Goal: Task Accomplishment & Management: Complete application form

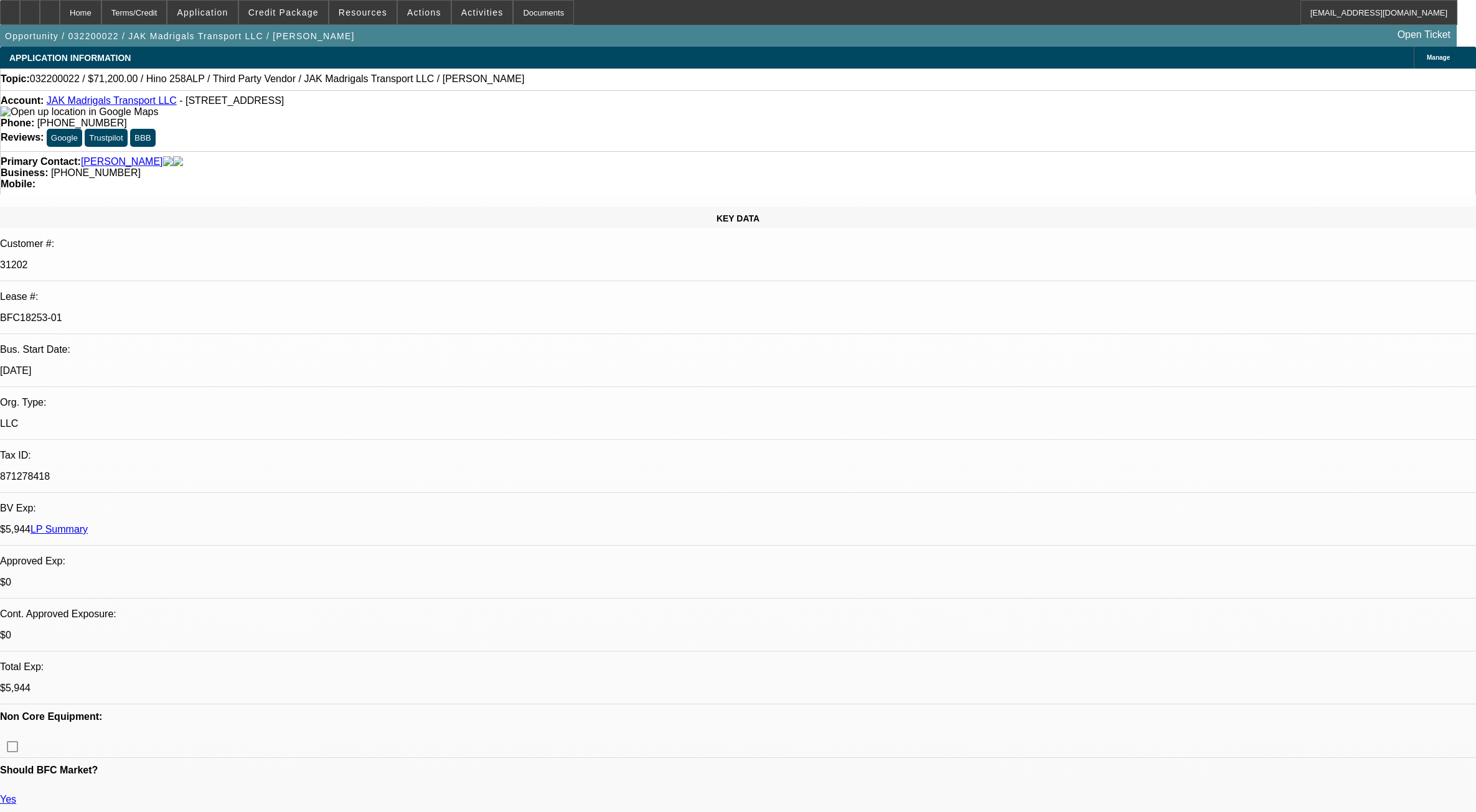
select select "0.2"
select select "2"
select select "0.1"
select select "4"
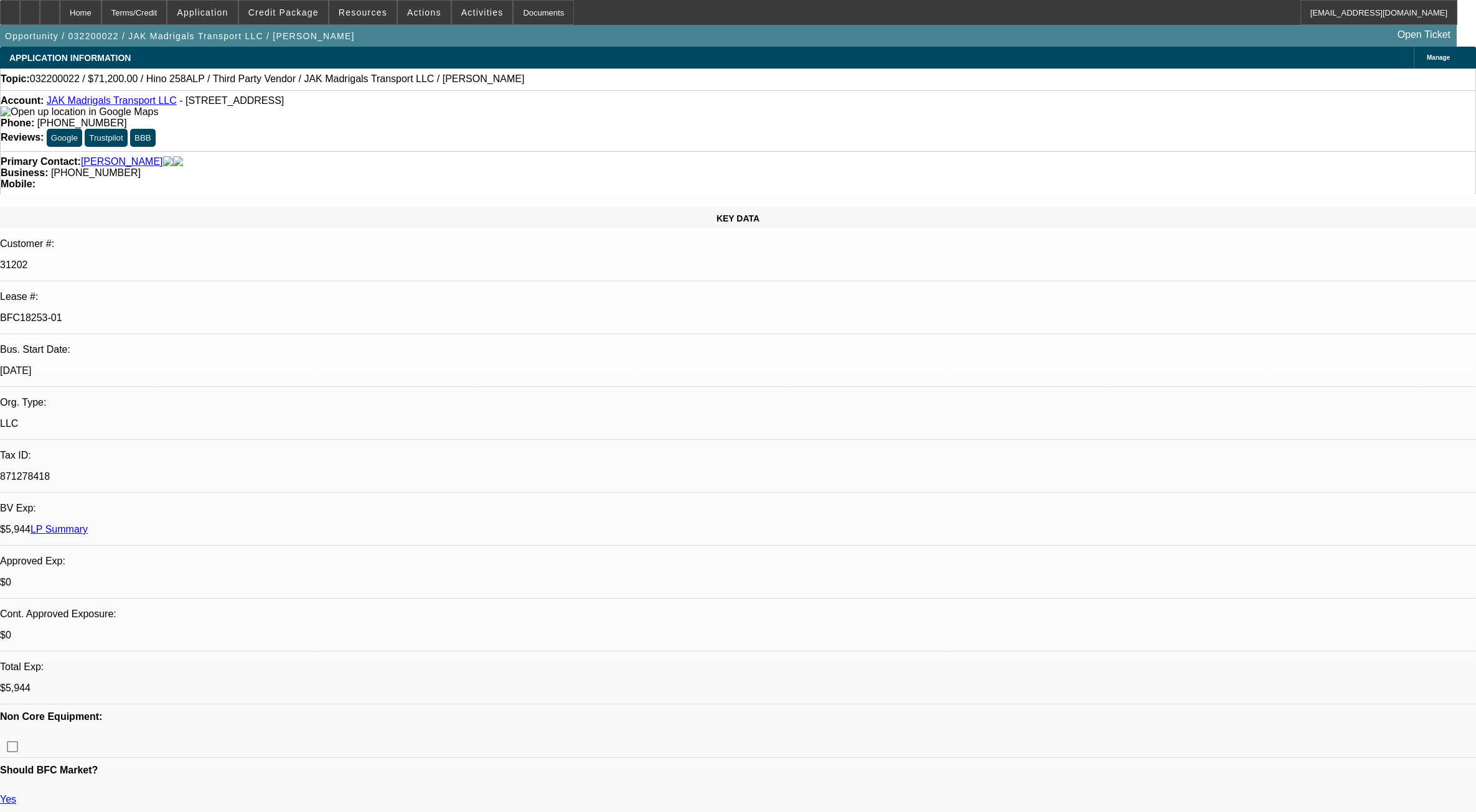
select select "0.15"
select select "2"
select select "0.1"
select select "4"
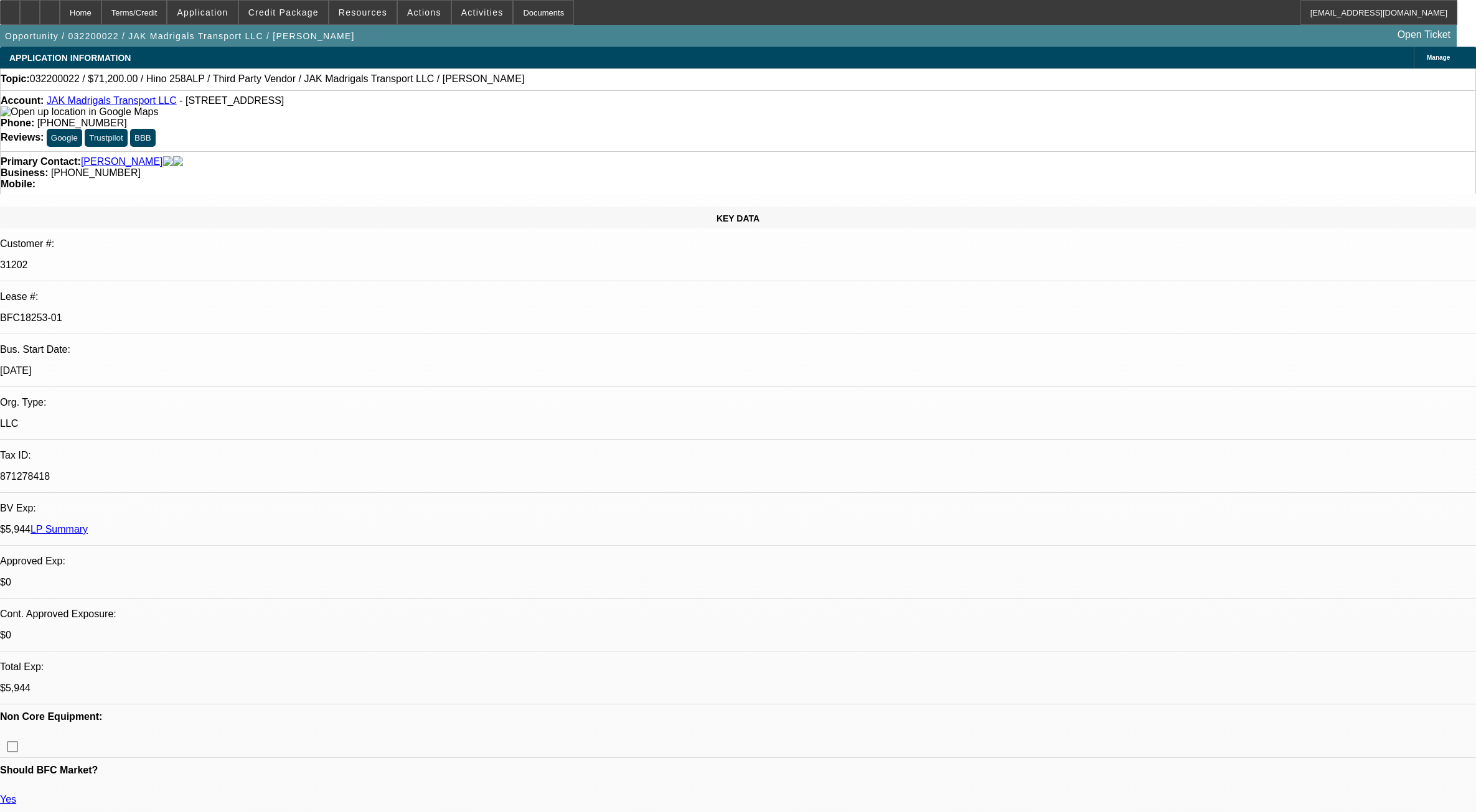
select select "0"
select select "2"
select select "0.1"
select select "4"
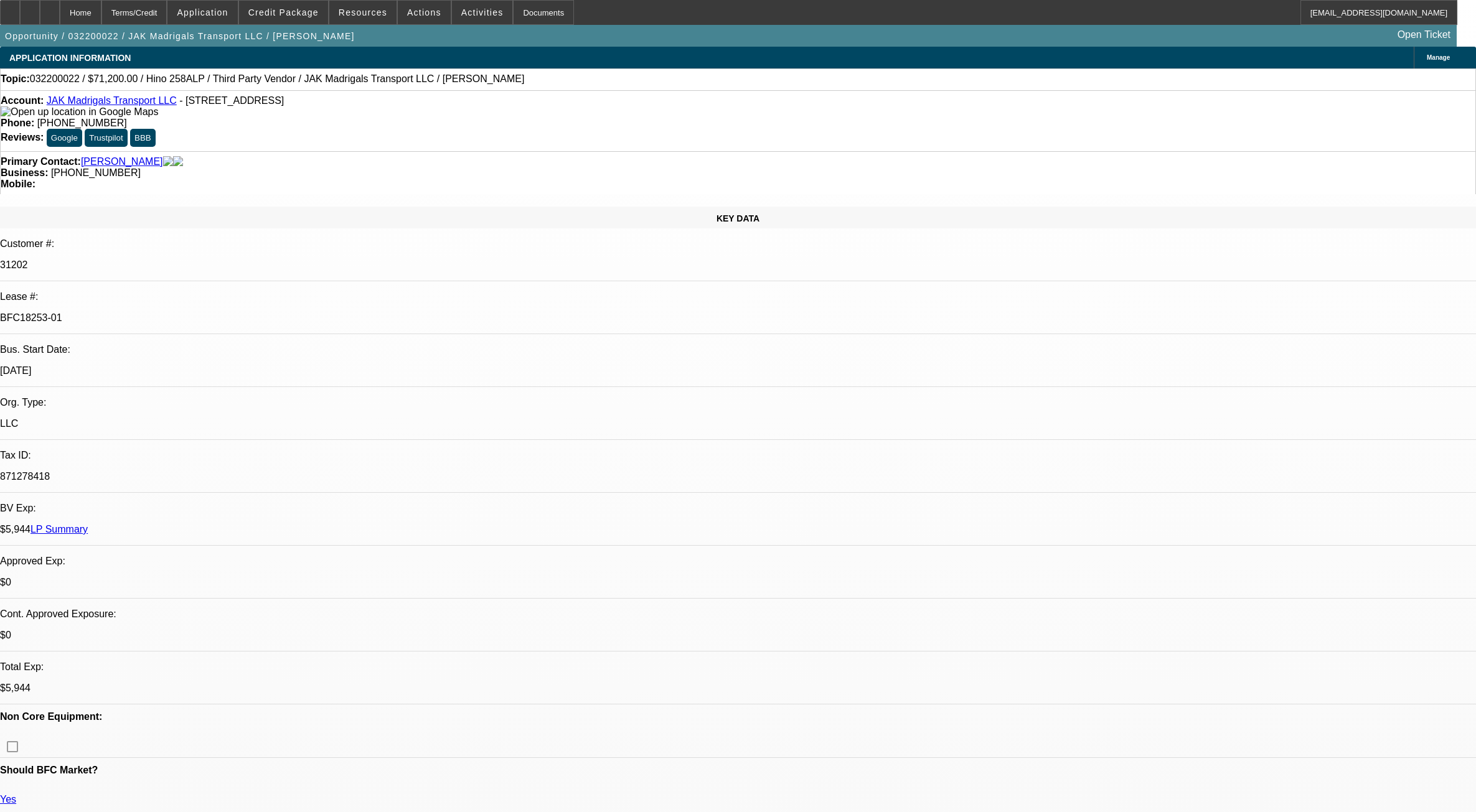
select select "0"
select select "2"
select select "0.1"
select select "4"
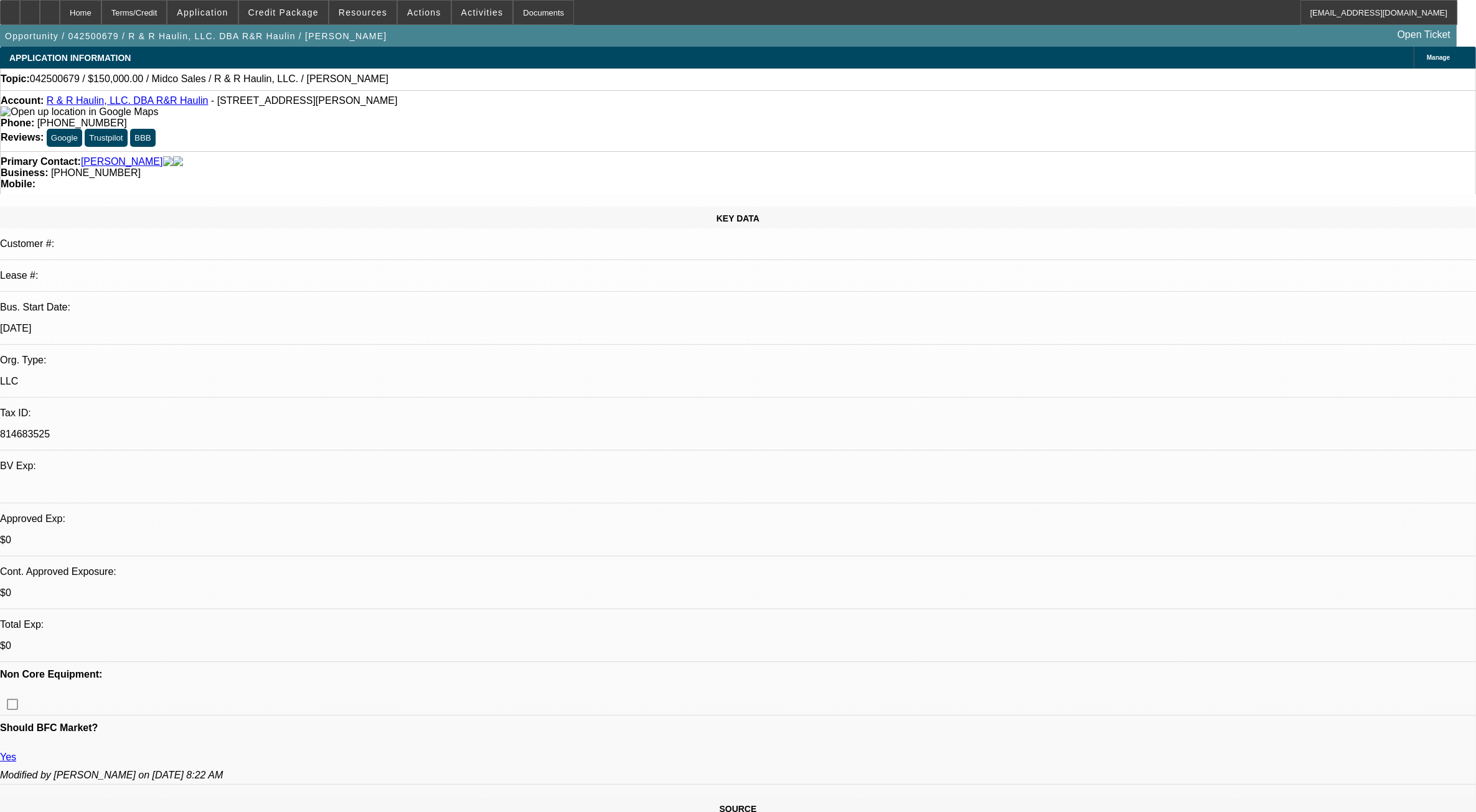
select select "0"
select select "2"
select select "0.1"
select select "1"
select select "2"
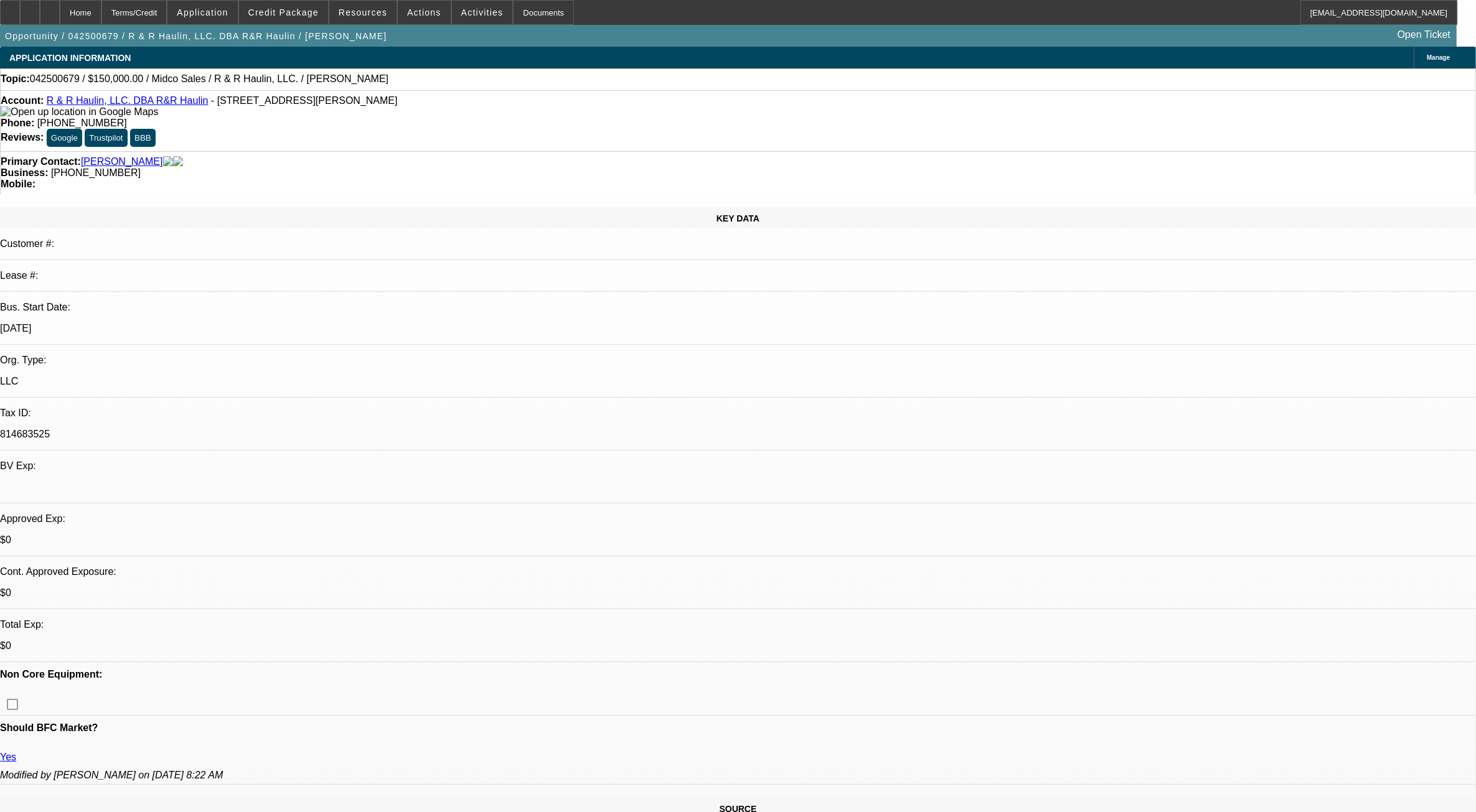
select select "4"
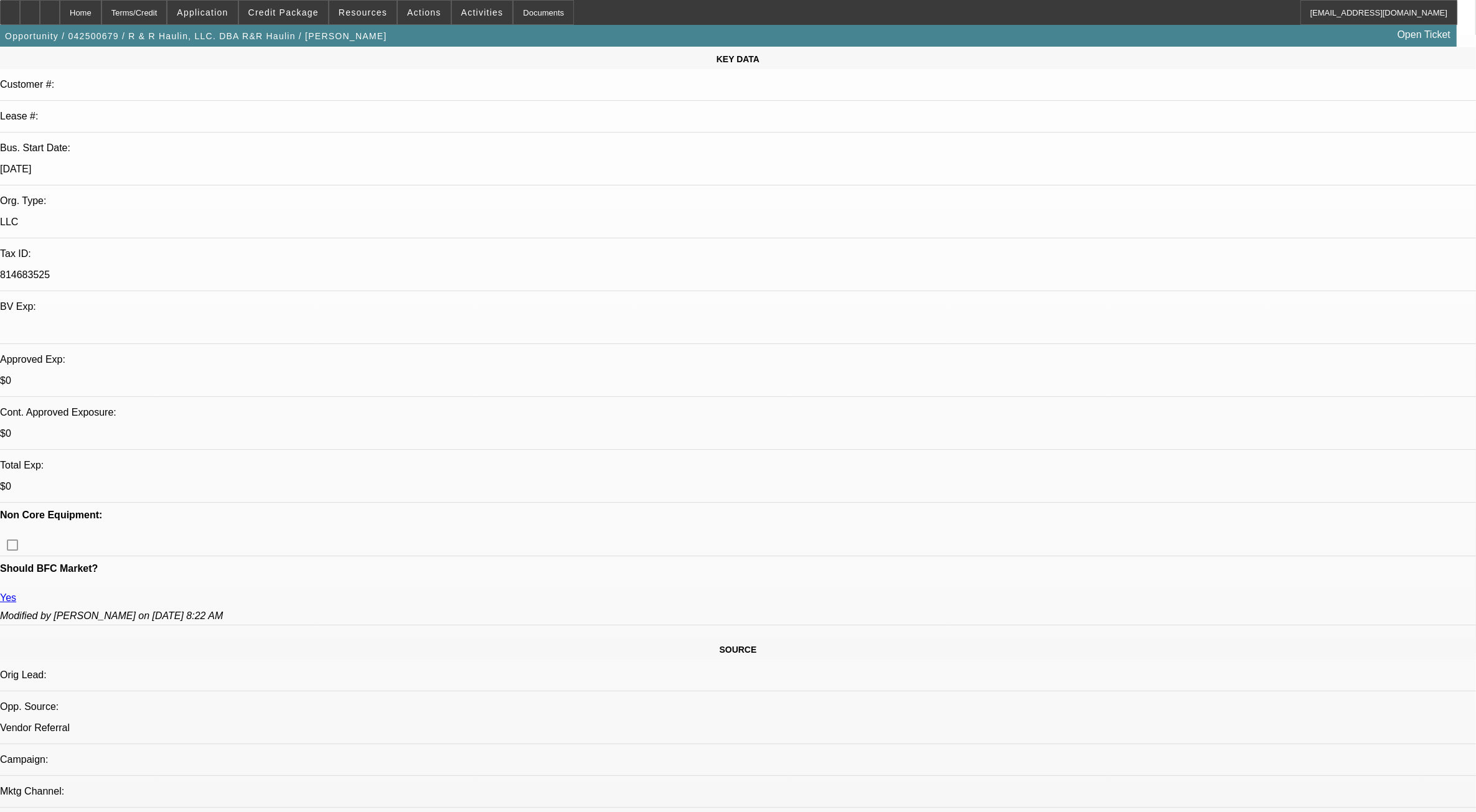
scroll to position [156, 0]
click at [302, 19] on span at bounding box center [283, 13] width 89 height 30
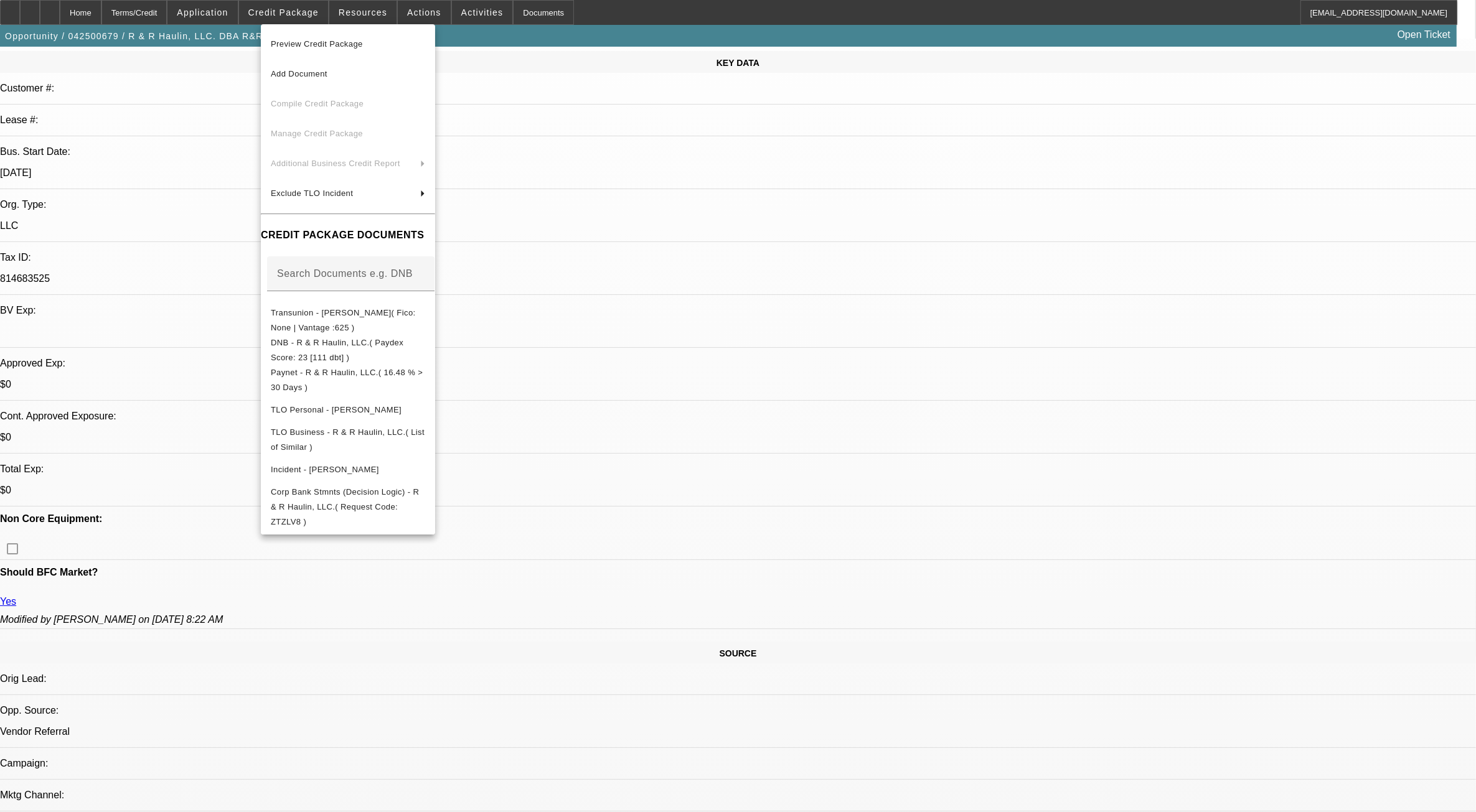
click at [350, 13] on div at bounding box center [738, 406] width 1476 height 812
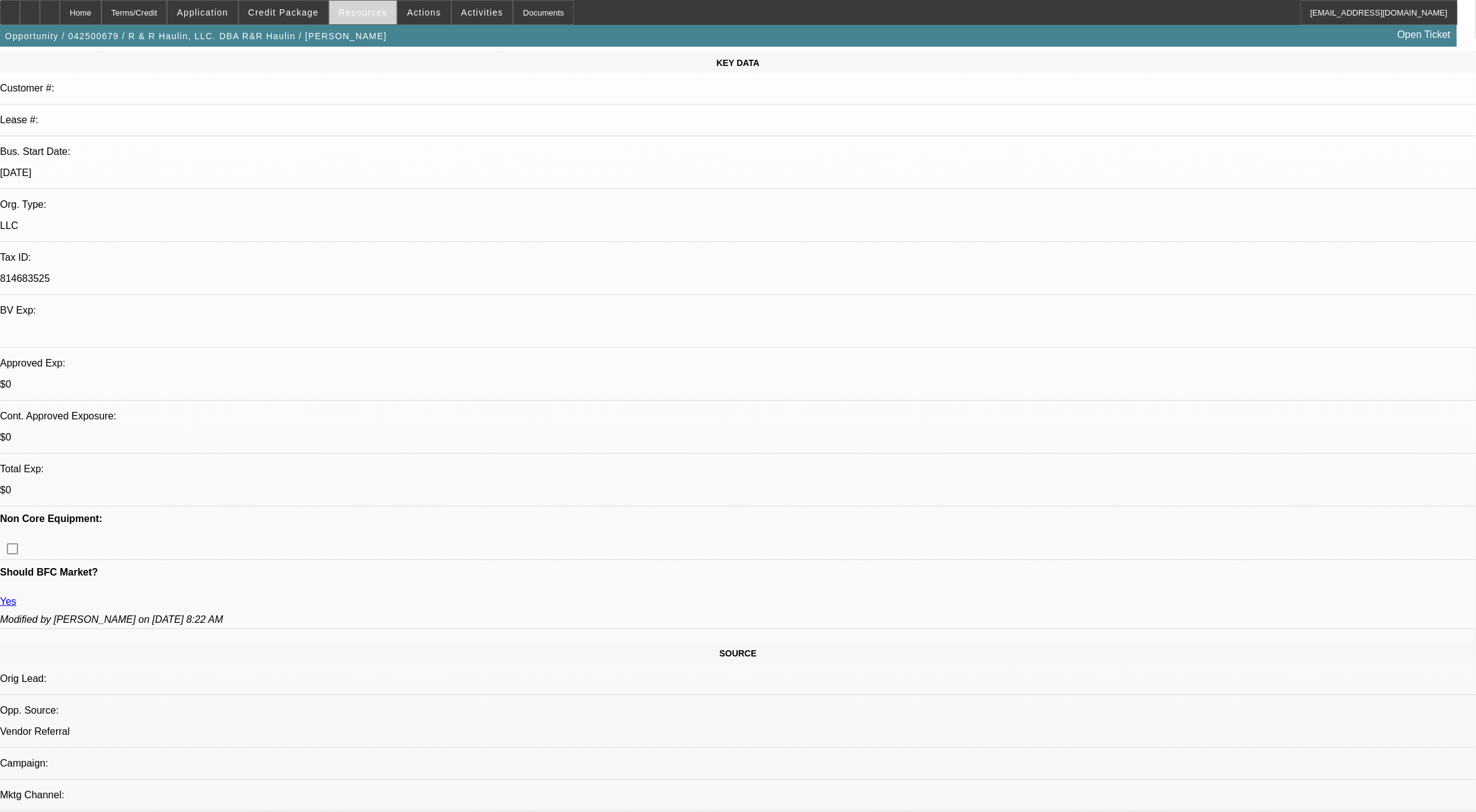
click at [359, 13] on span "Resources" at bounding box center [363, 12] width 49 height 10
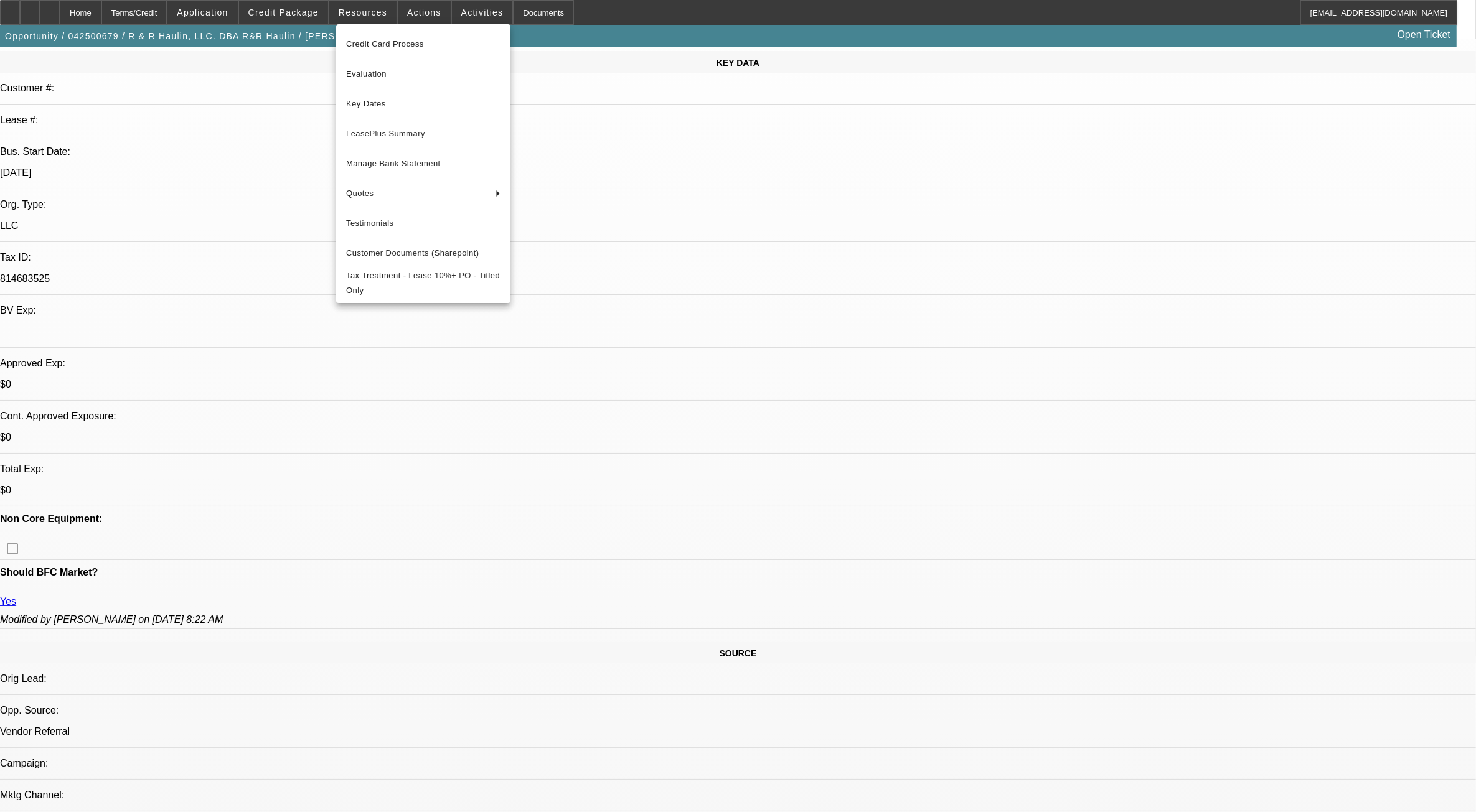
click at [406, 10] on div at bounding box center [738, 406] width 1476 height 812
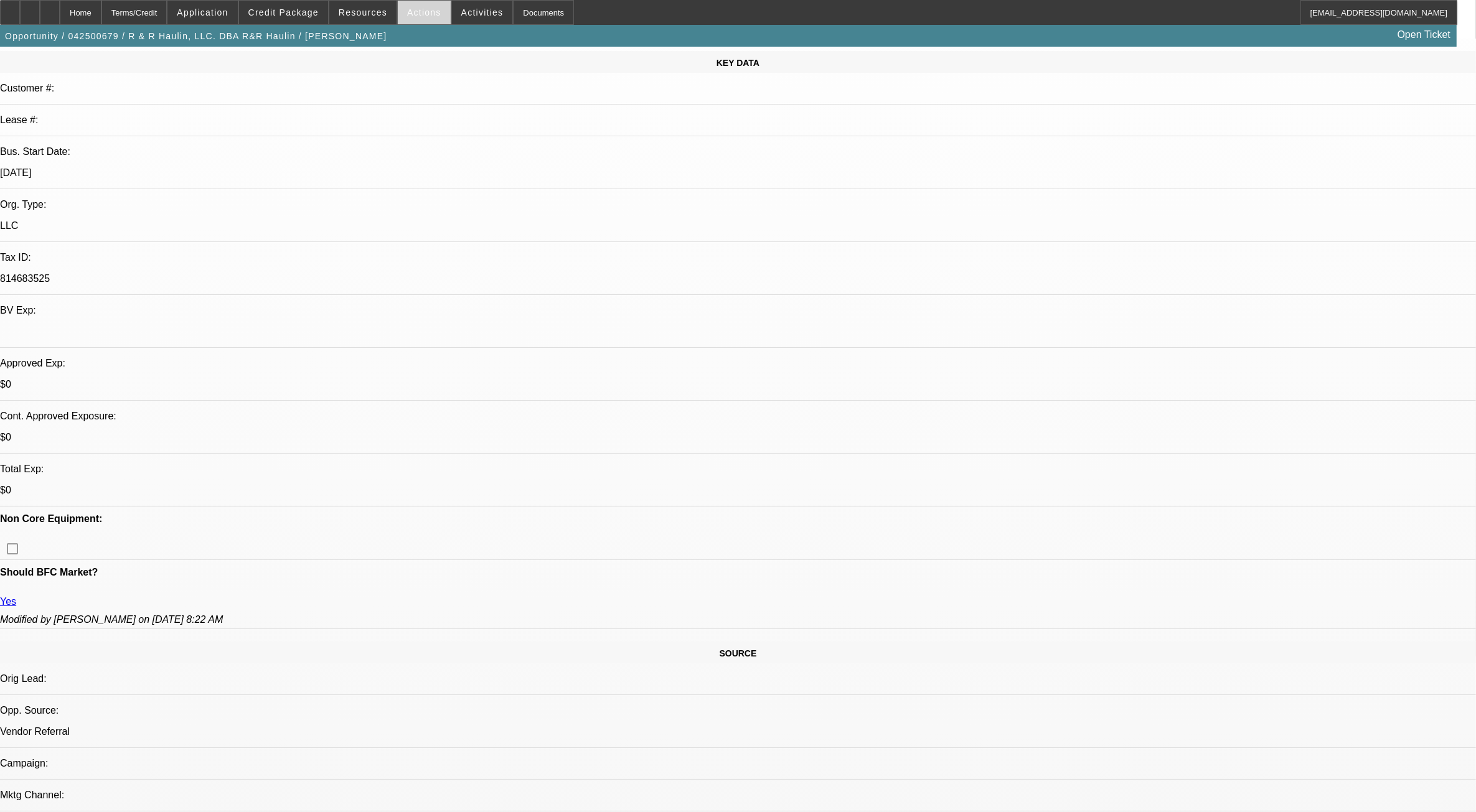
click at [409, 10] on span "Actions" at bounding box center [424, 12] width 34 height 10
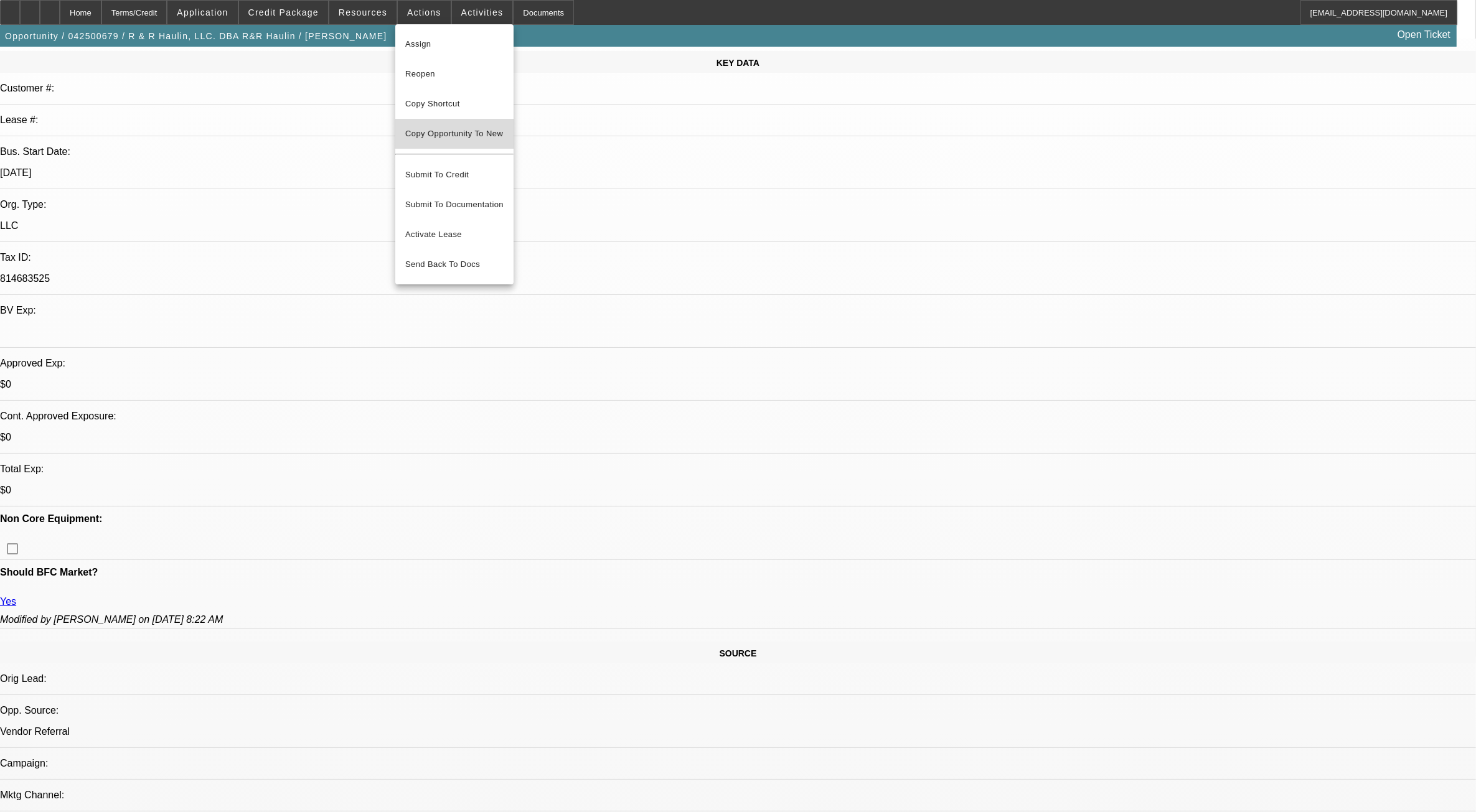
click at [463, 134] on span "Copy Opportunity To New" at bounding box center [454, 133] width 98 height 10
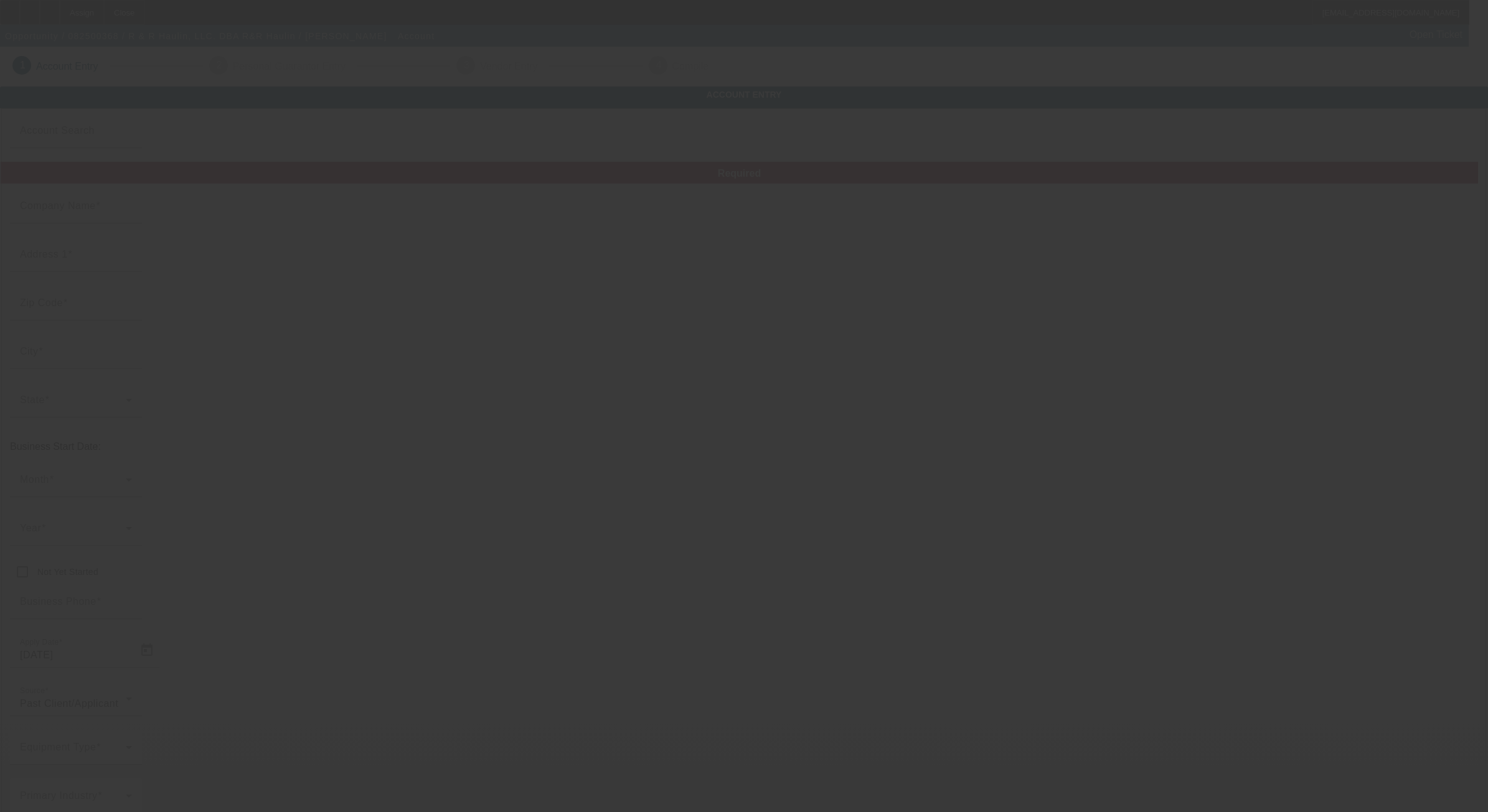
type input "R & R Haulin, LLC."
type input "4500 E Benson Hwy"
type input "85706"
type input "Tucson"
type input "[PHONE_NUMBER]"
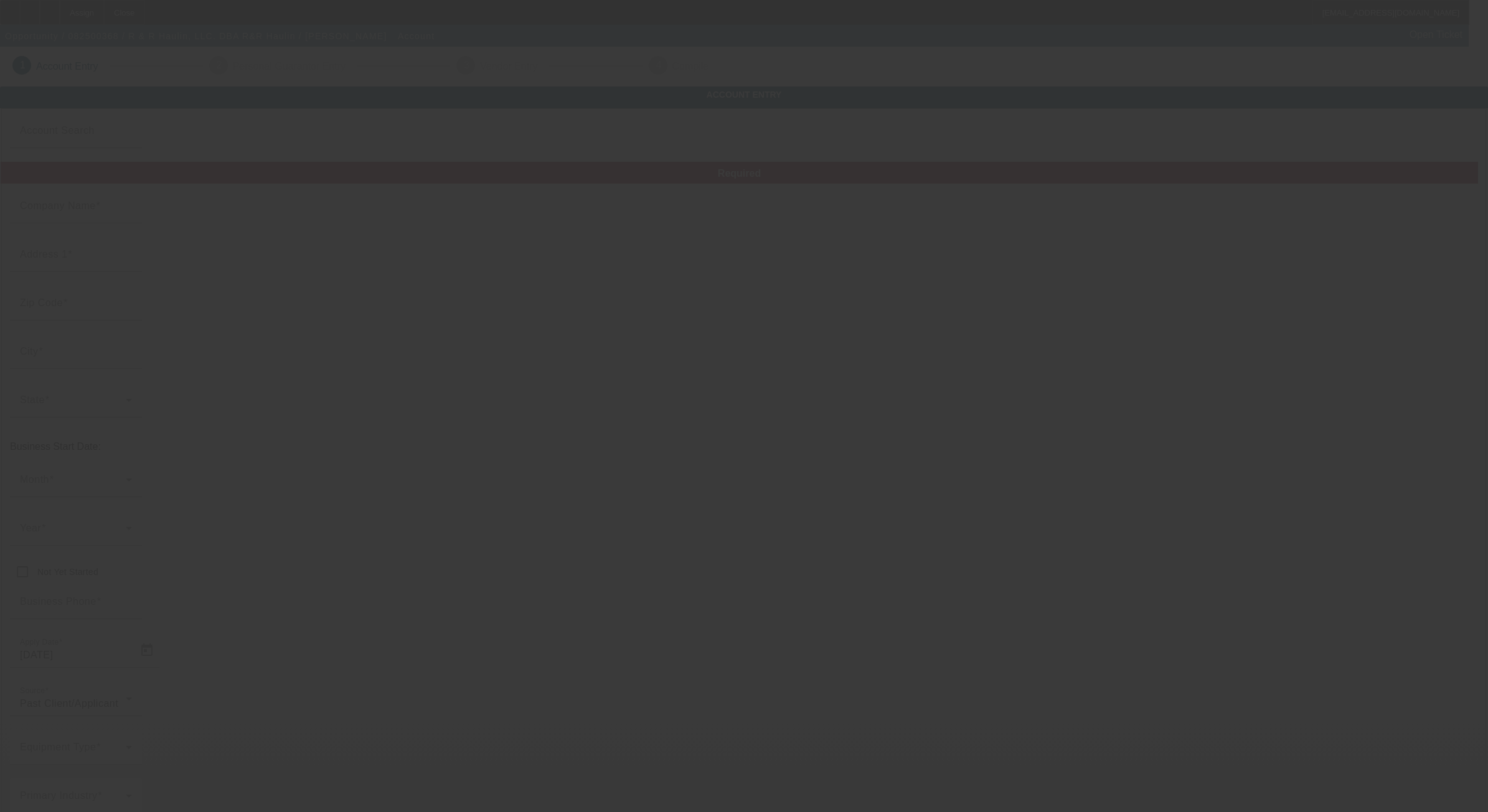
type input "R&R Haulin"
type input "randrhaulin3@gmail.com"
type input "814683525"
type input "Towing"
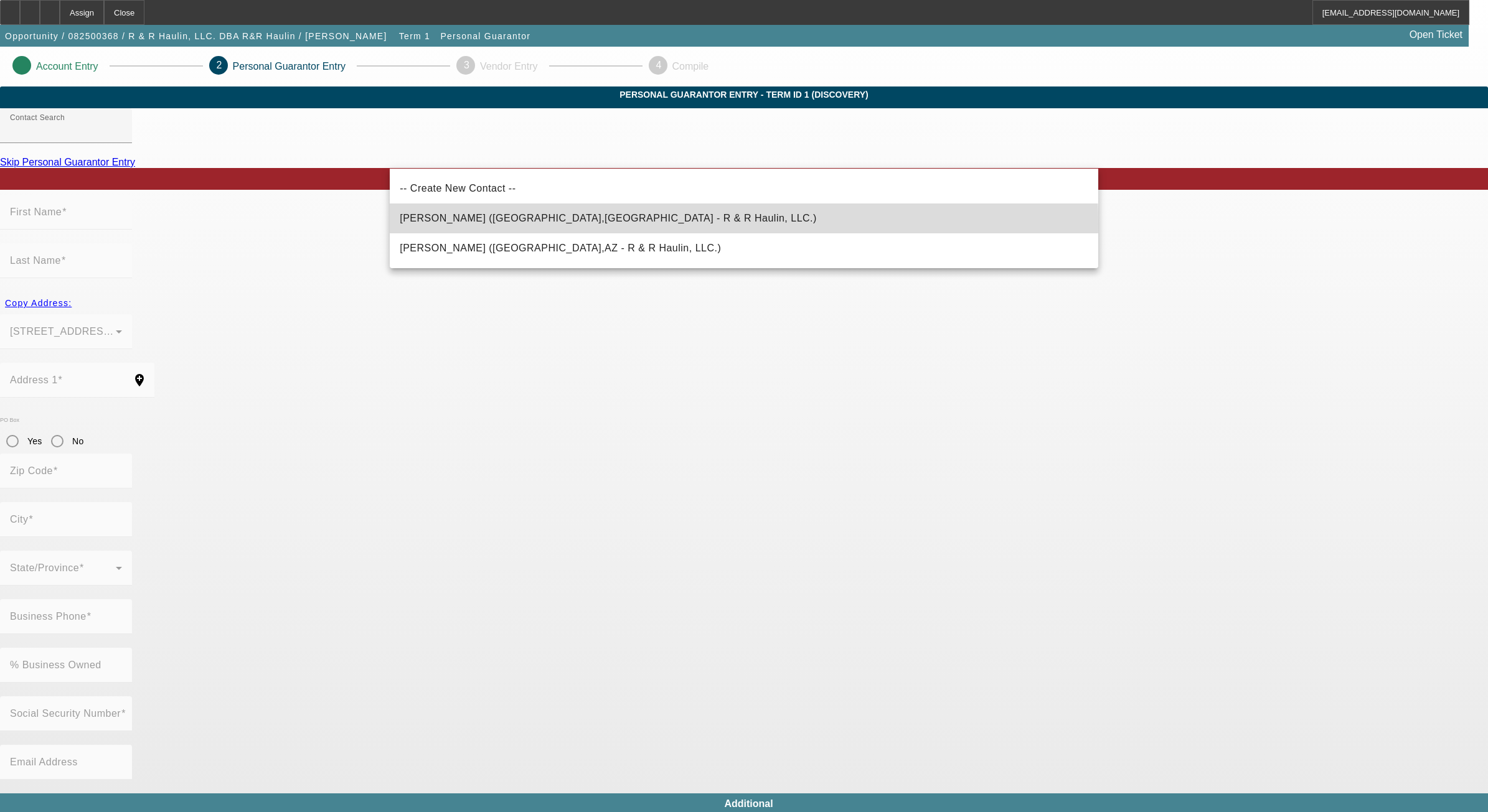
click at [557, 224] on span "Mederios, Roman (Tucson,AZ - R & R Haulin, LLC.)" at bounding box center [608, 219] width 417 height 15
type input "Mederios, Roman (Tucson,AZ - R & R Haulin, LLC.)"
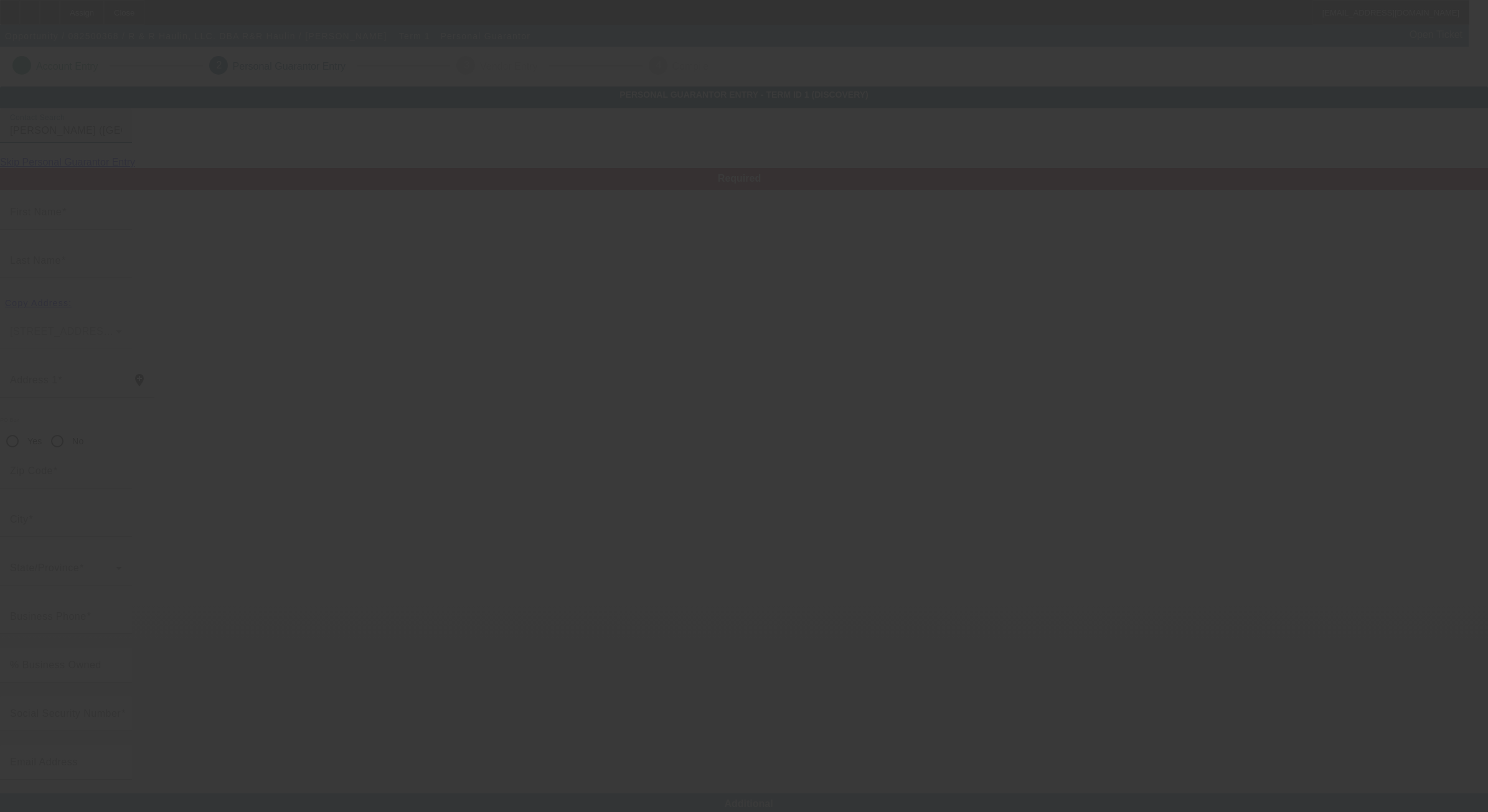
type input "Roman"
type input "Mederios"
type input "South Oak Leaf Drive"
radio input "true"
type input "85746"
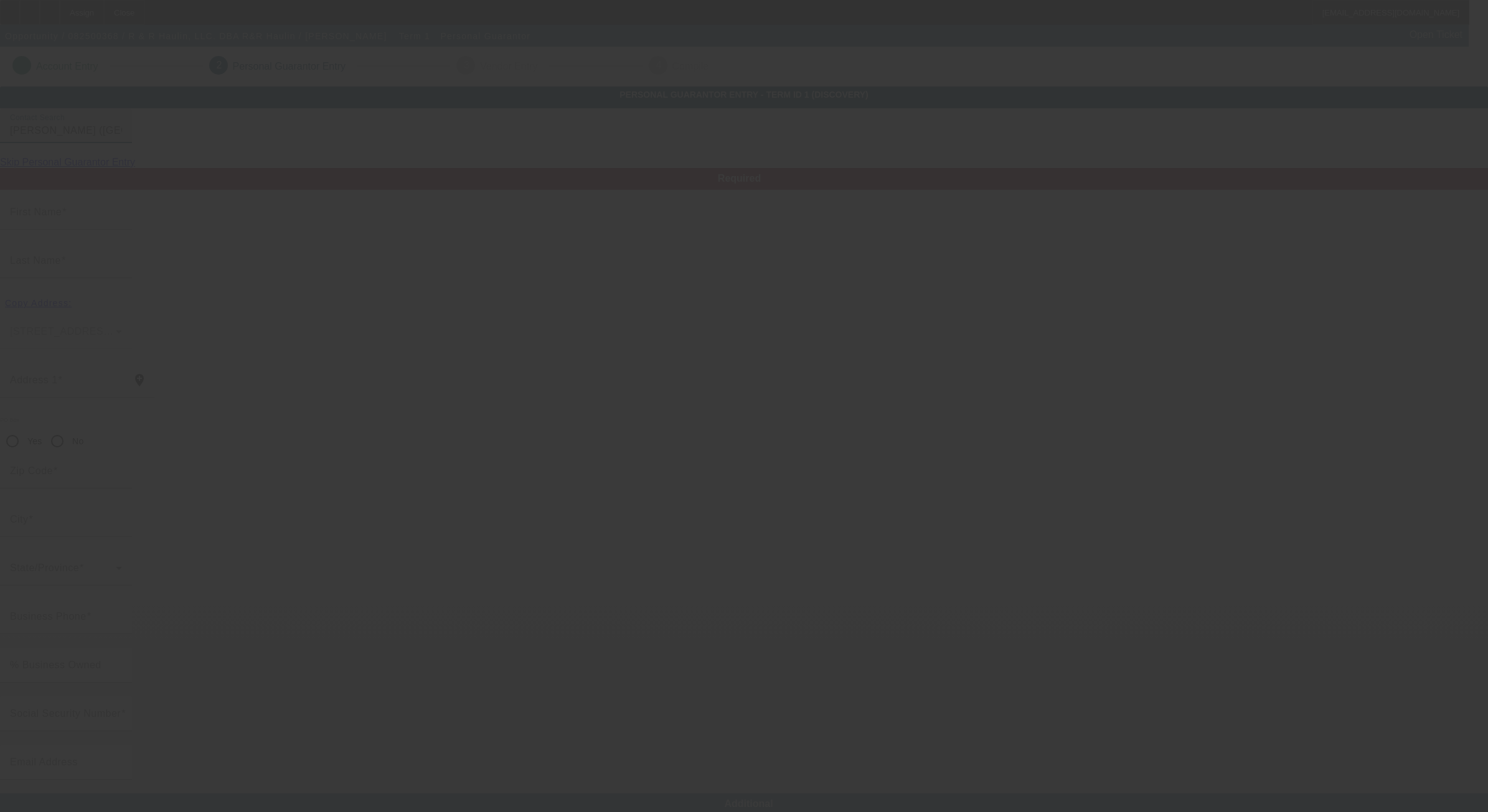
type input "Tucson"
type input "[PHONE_NUMBER]"
type input "100"
type input "601-61-9372"
type input "randrhaulin3@gmail.com"
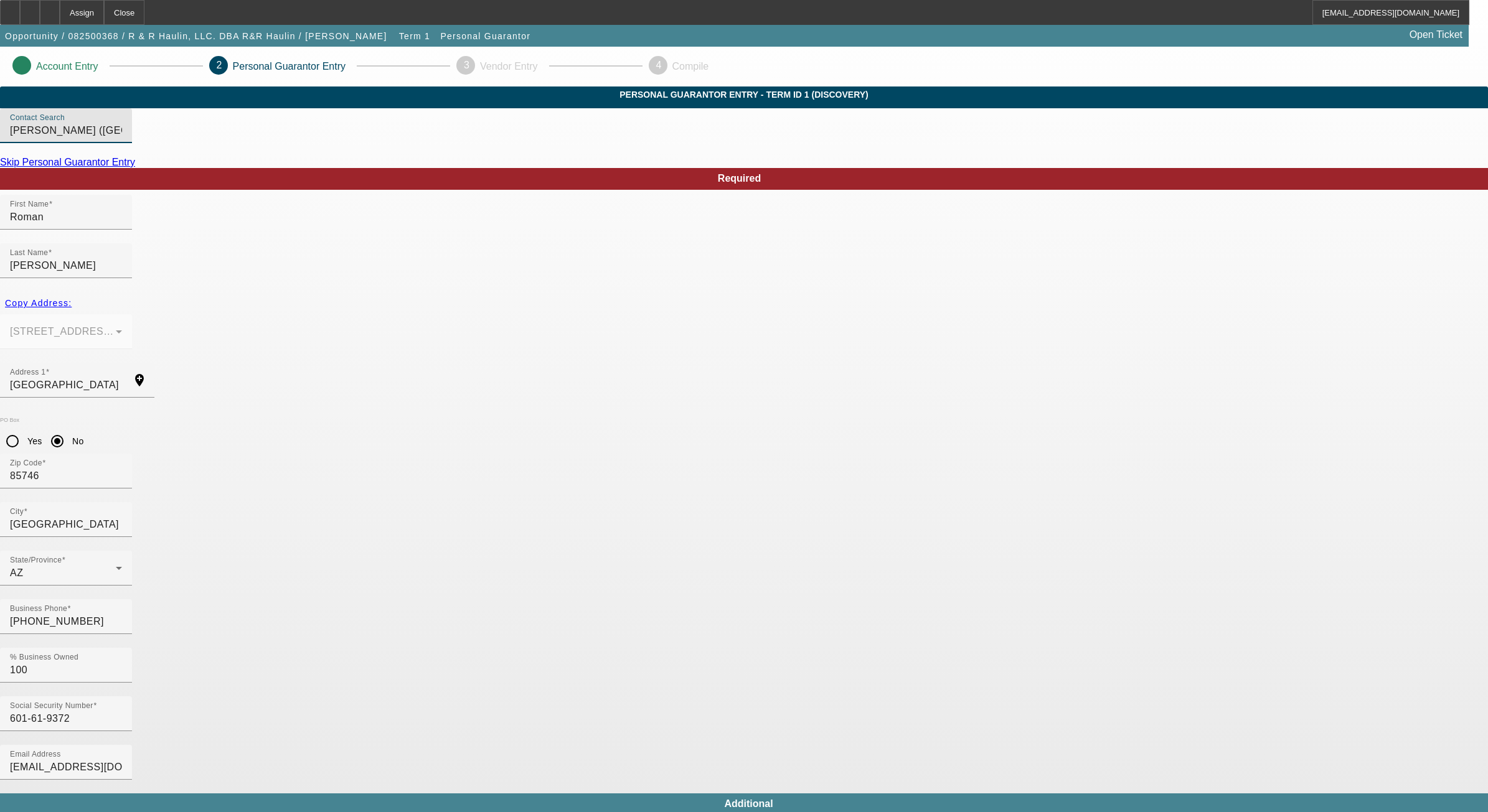
click at [122, 138] on input "Mederios, Roman (Tucson,AZ - R & R Haulin, LLC.)" at bounding box center [66, 131] width 112 height 15
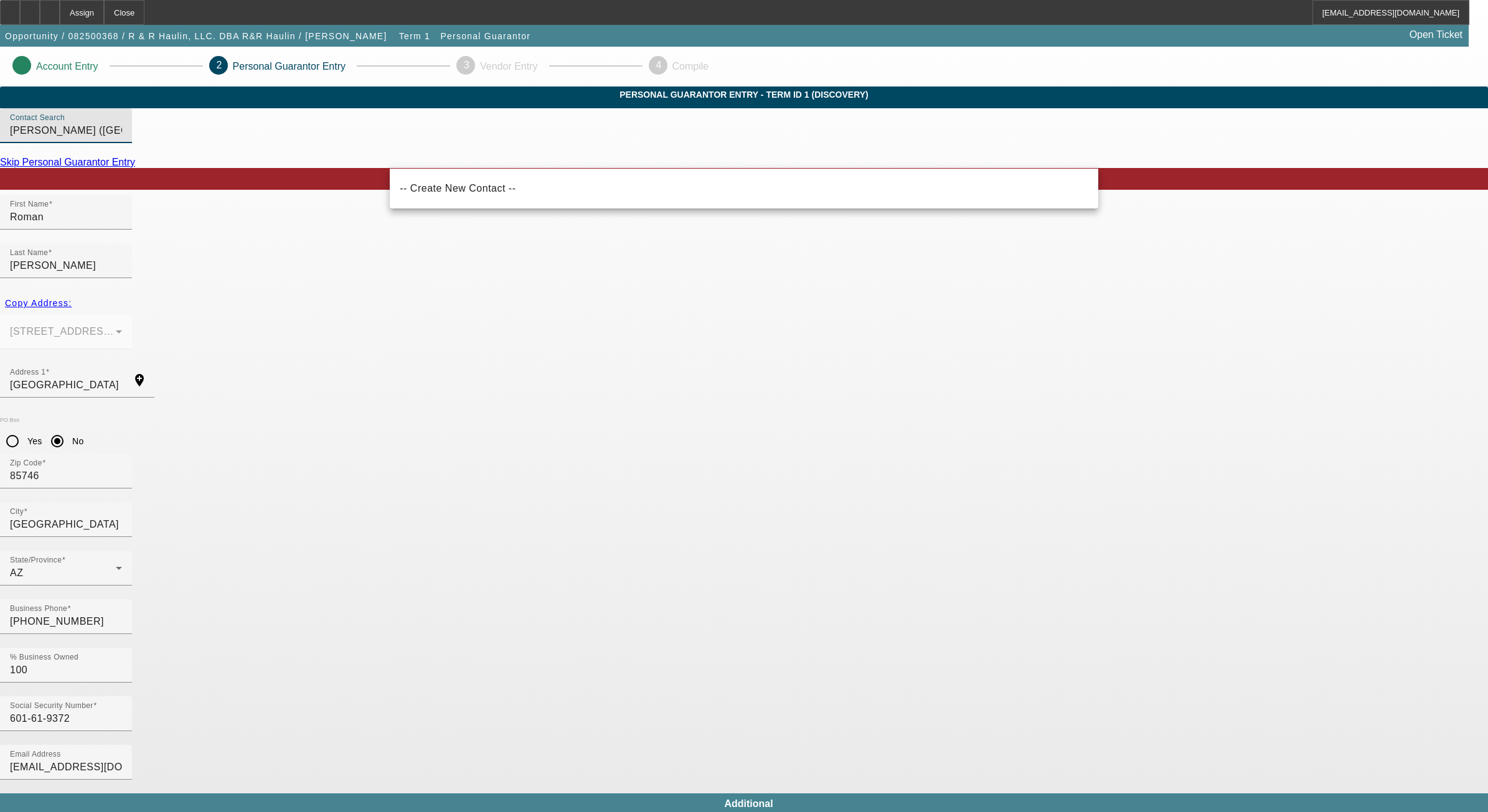
click at [1202, 237] on app-personal-guarantor-manage "Account Entry 2 Personal Guarantor Entry 3 Vendor Entry 4 Compile Personal Guar…" at bounding box center [744, 683] width 1488 height 1272
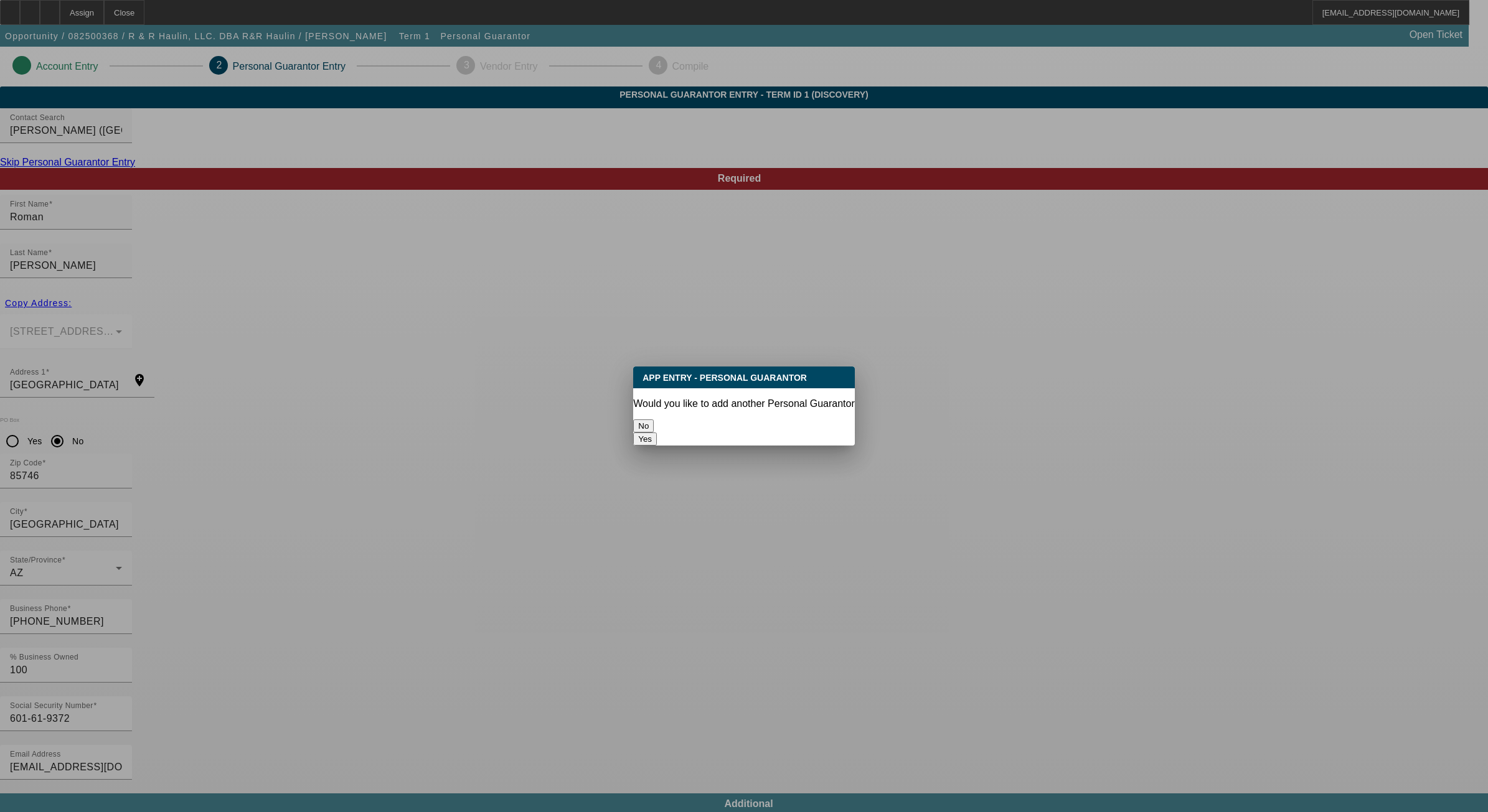
click at [653, 424] on button "No" at bounding box center [644, 426] width 21 height 13
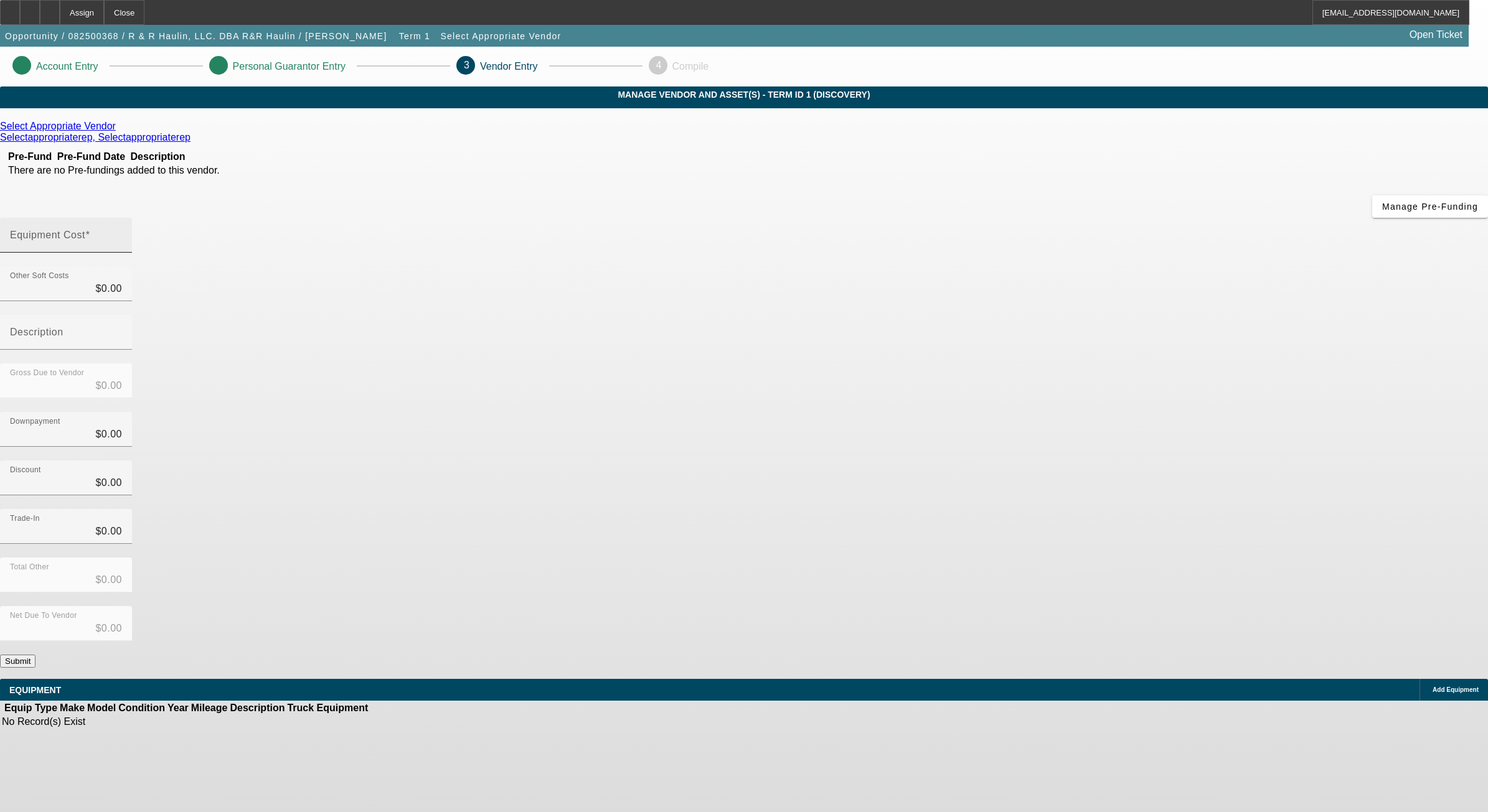
click at [122, 233] on input "Equipment Cost" at bounding box center [66, 240] width 112 height 15
type input "4"
type input "$4.00"
type input "40"
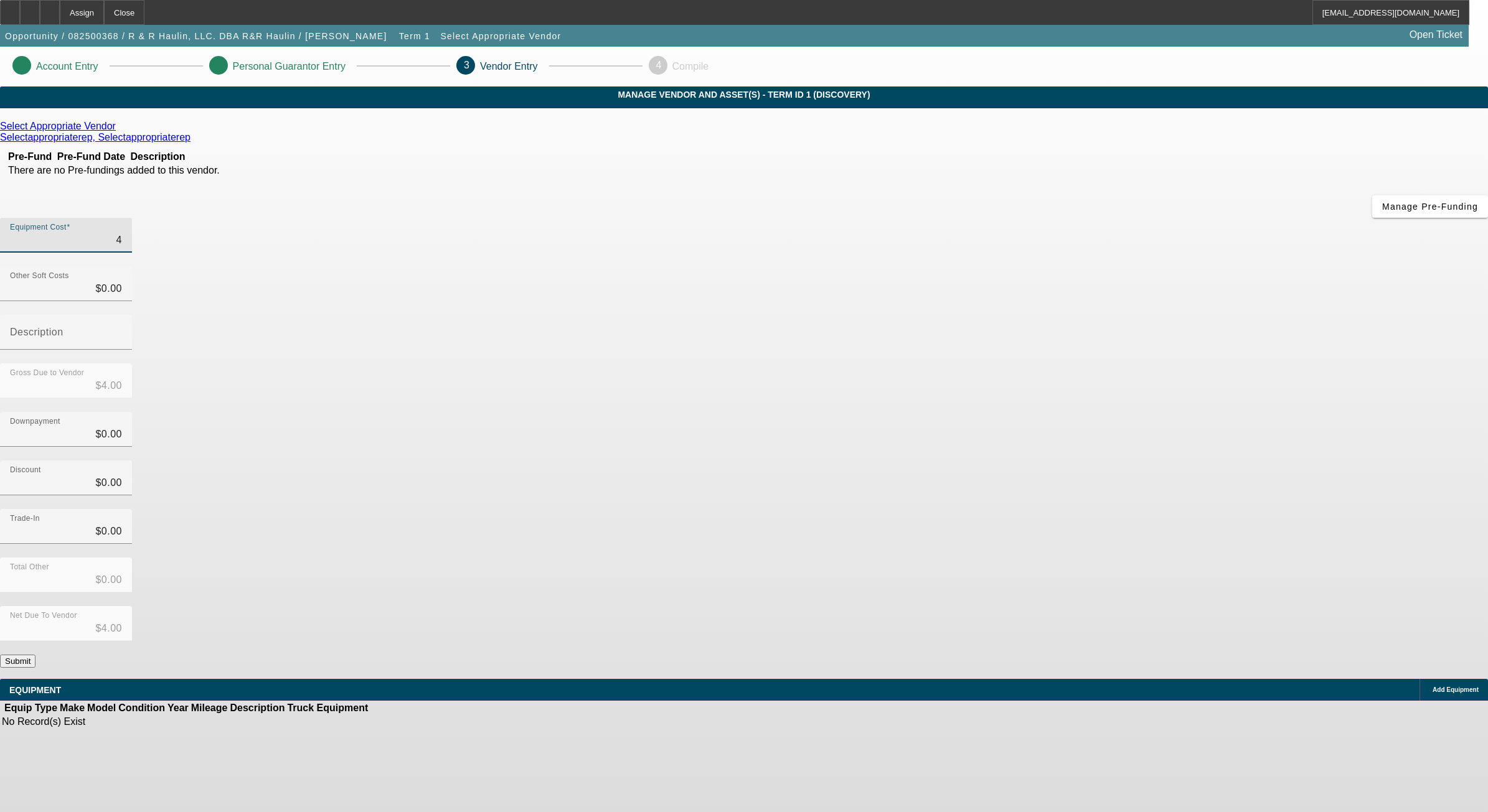
type input "$40.00"
type input "400"
type input "$400.00"
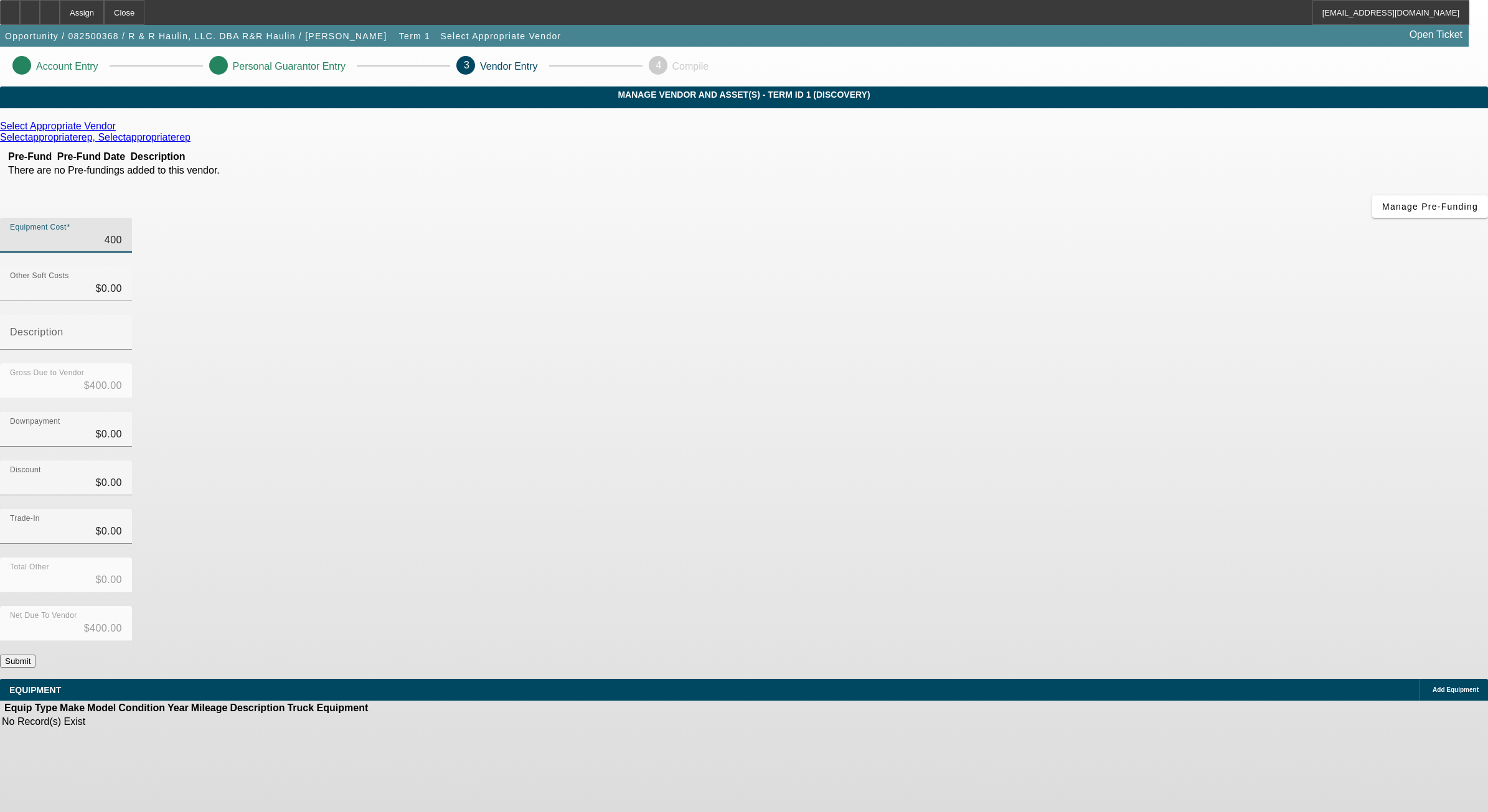
type input "4000"
type input "$4,000.00"
type input "40000"
type input "$40,000.00"
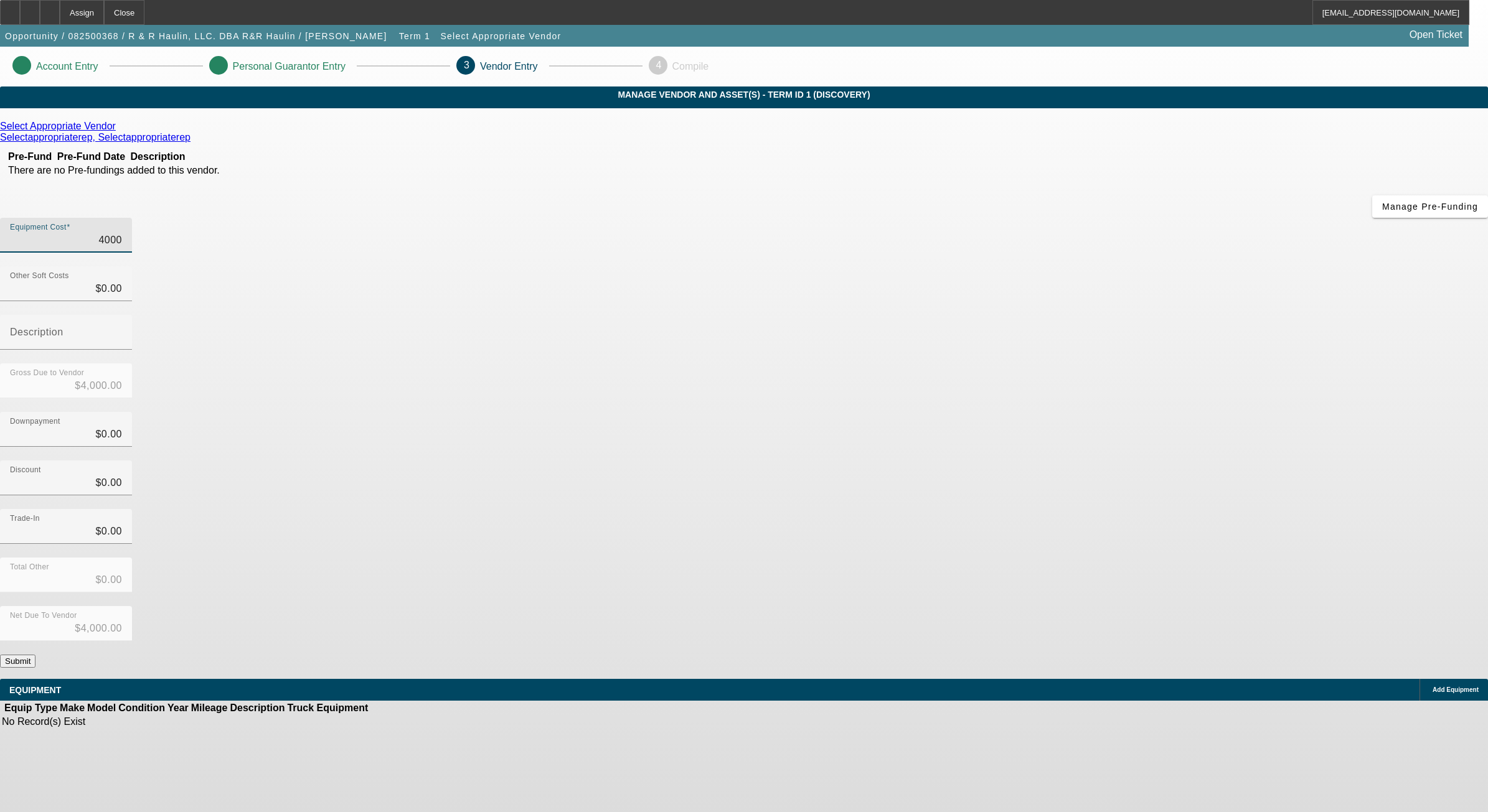
type input "$40,000.00"
click at [35, 655] on button "Submit" at bounding box center [18, 661] width 35 height 13
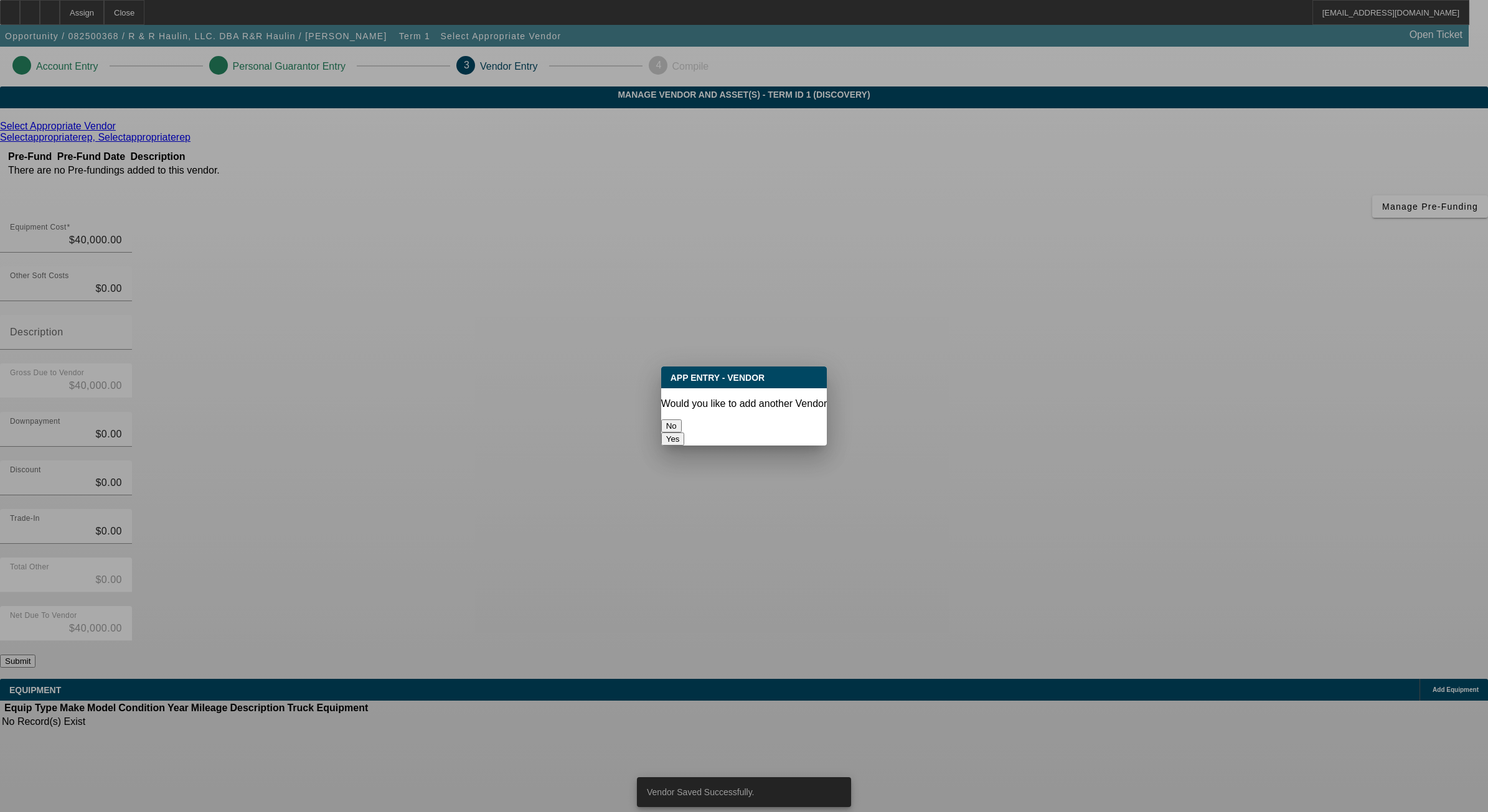
click at [682, 420] on button "No" at bounding box center [672, 426] width 21 height 13
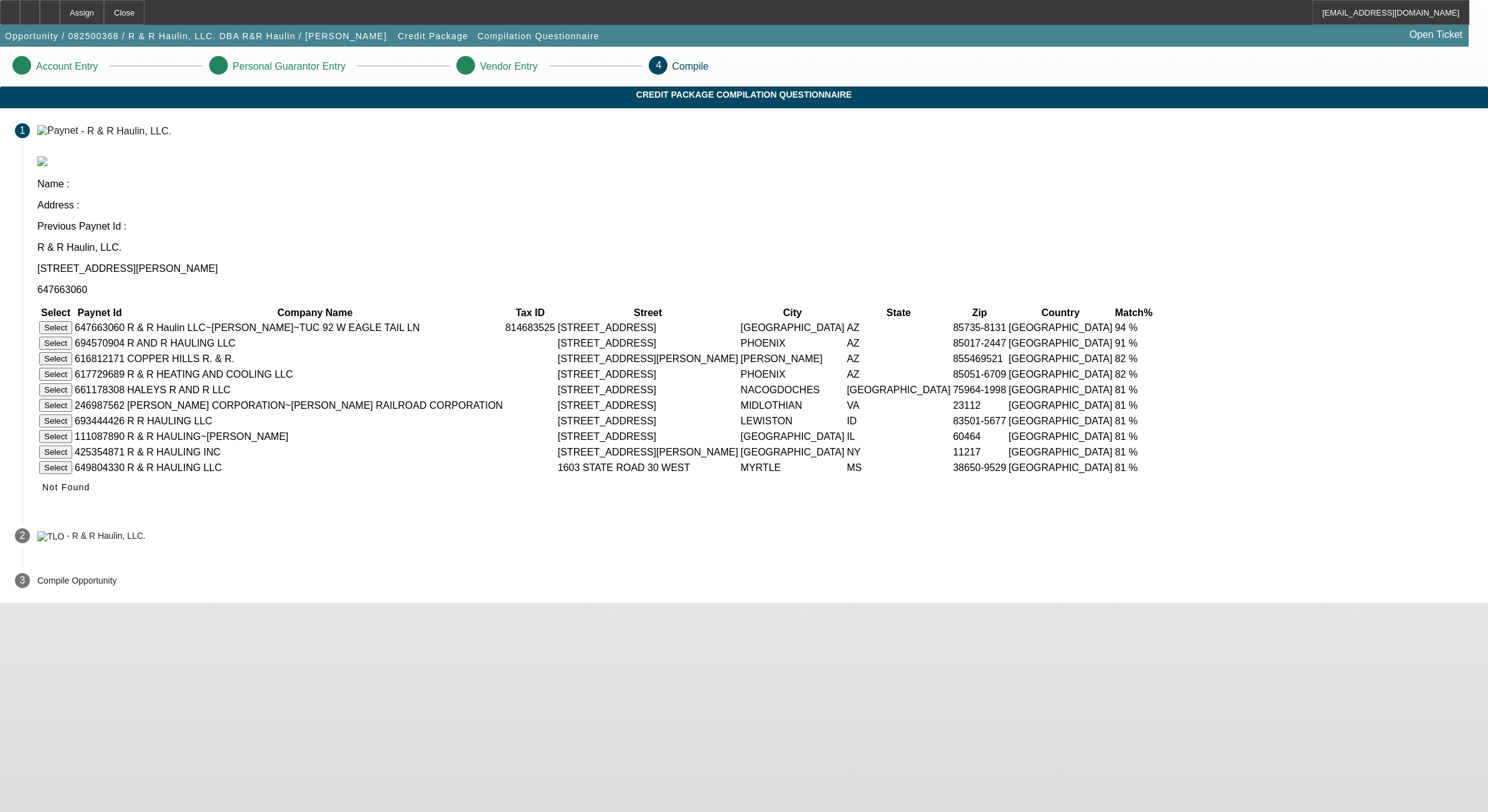
click at [72, 321] on button "Select" at bounding box center [55, 328] width 33 height 13
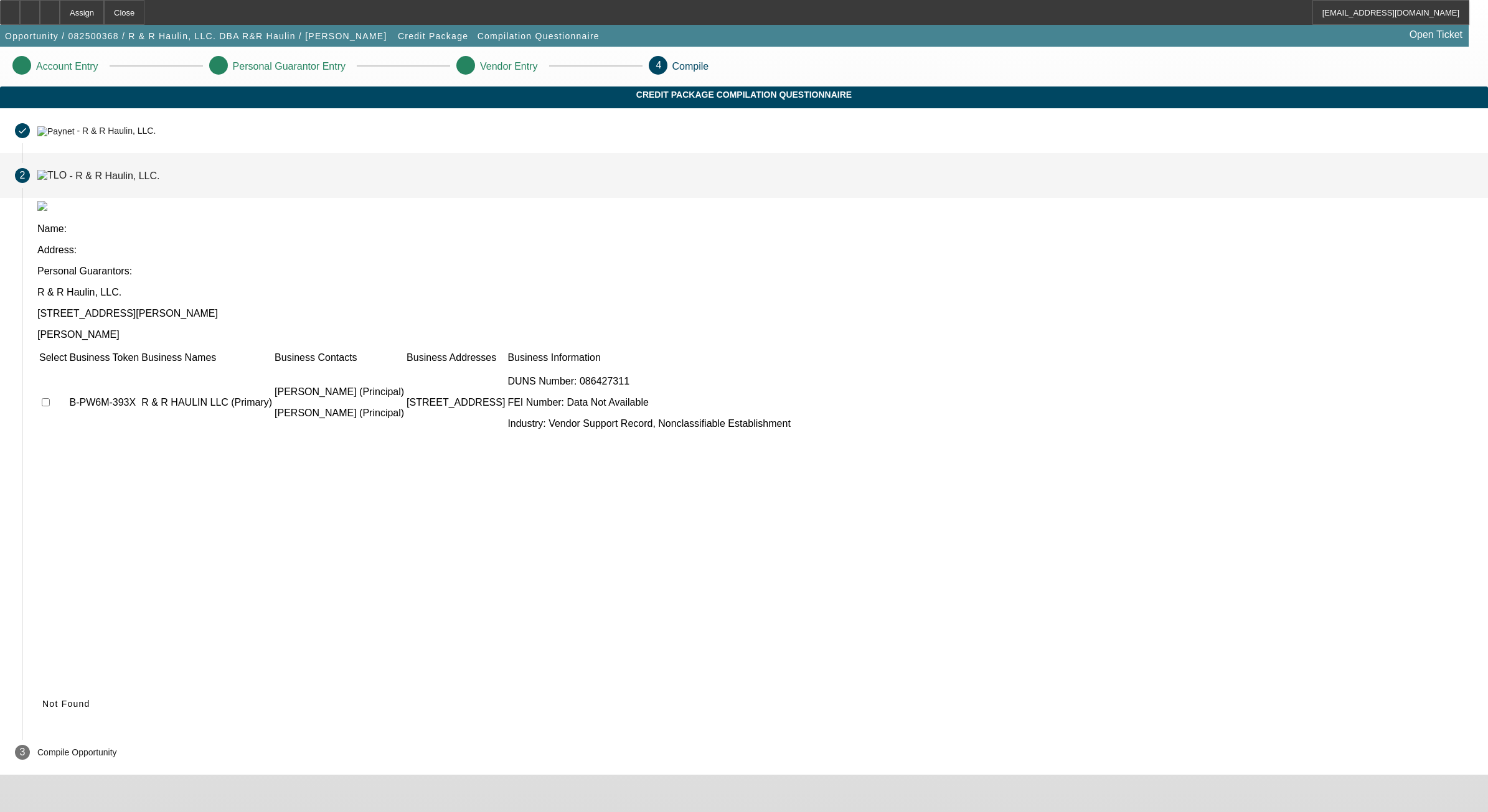
click at [50, 398] on input "checkbox" at bounding box center [45, 402] width 8 height 8
checkbox input "true"
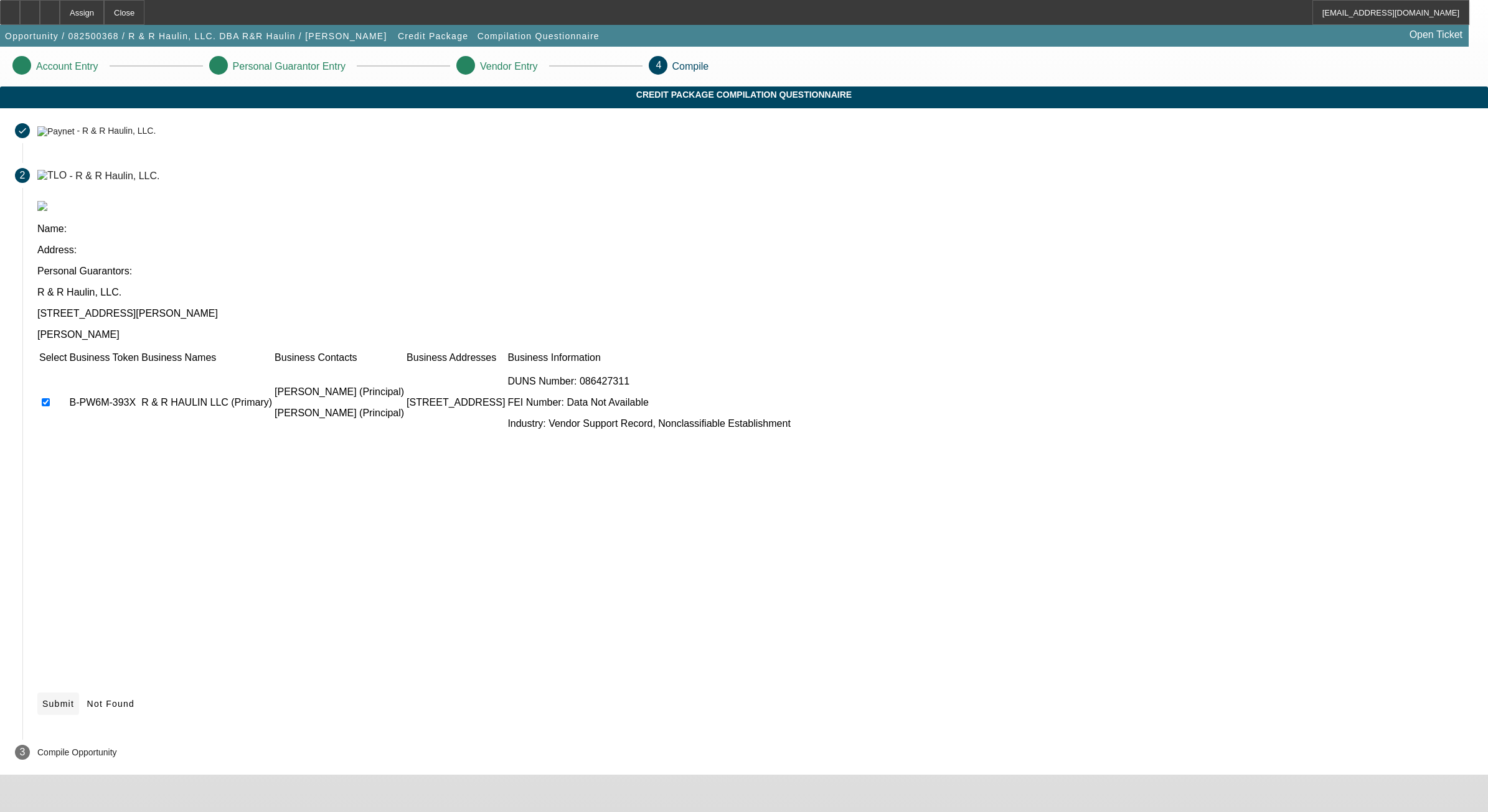
click at [79, 689] on span at bounding box center [58, 703] width 41 height 30
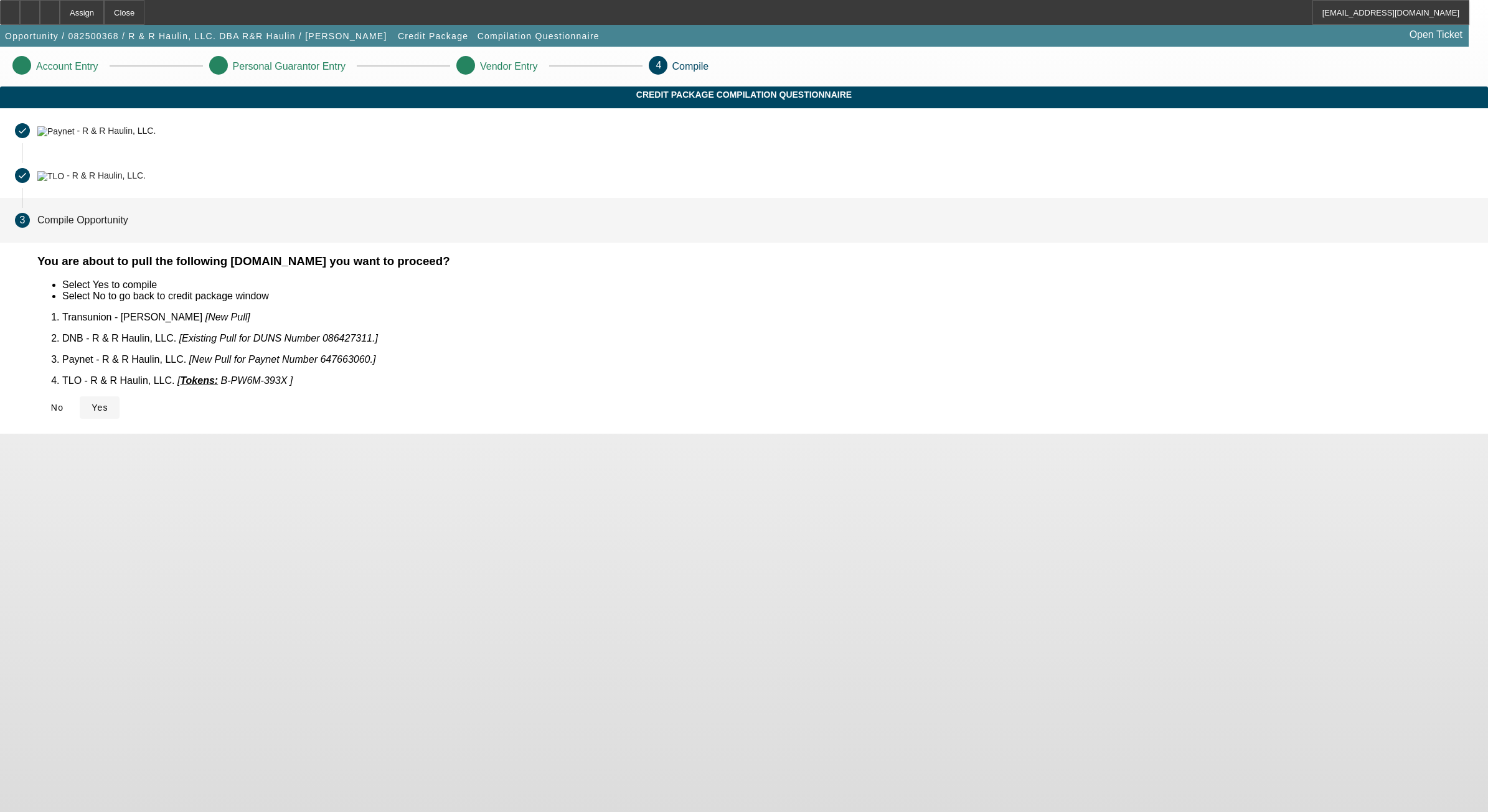
click at [92, 403] on icon at bounding box center [92, 407] width 0 height 10
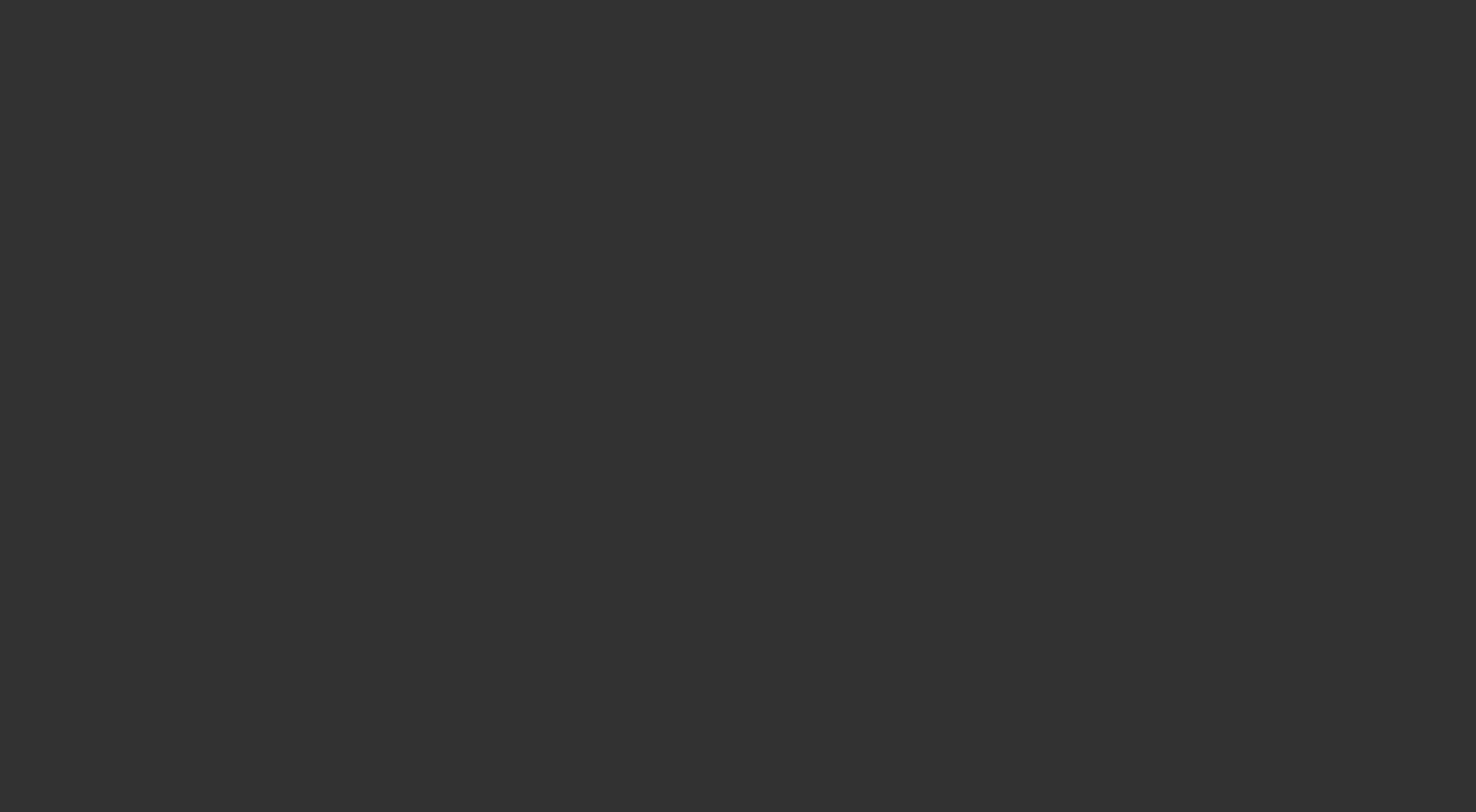
select select "0"
select select "2"
select select "0.1"
select select "4"
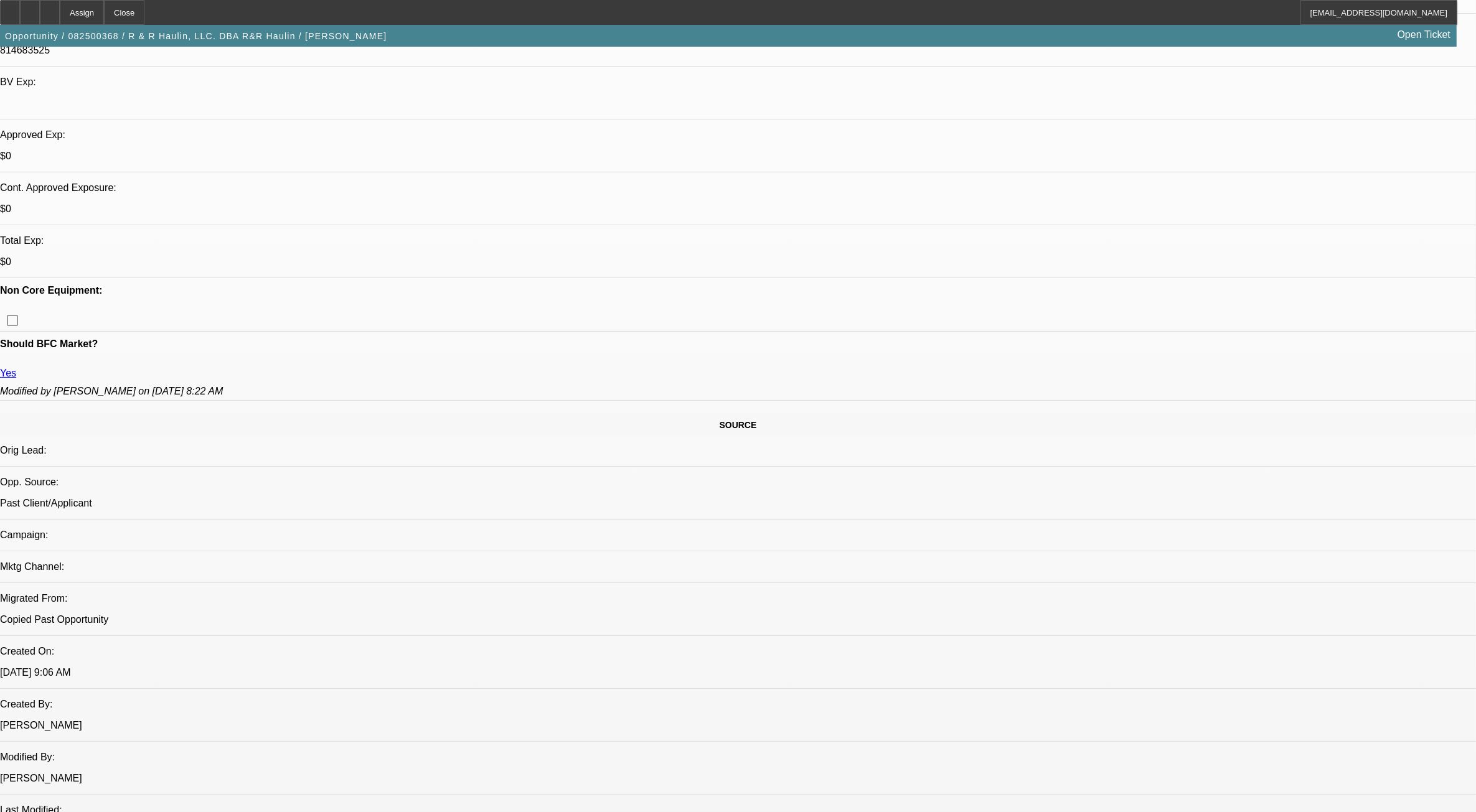
scroll to position [156, 0]
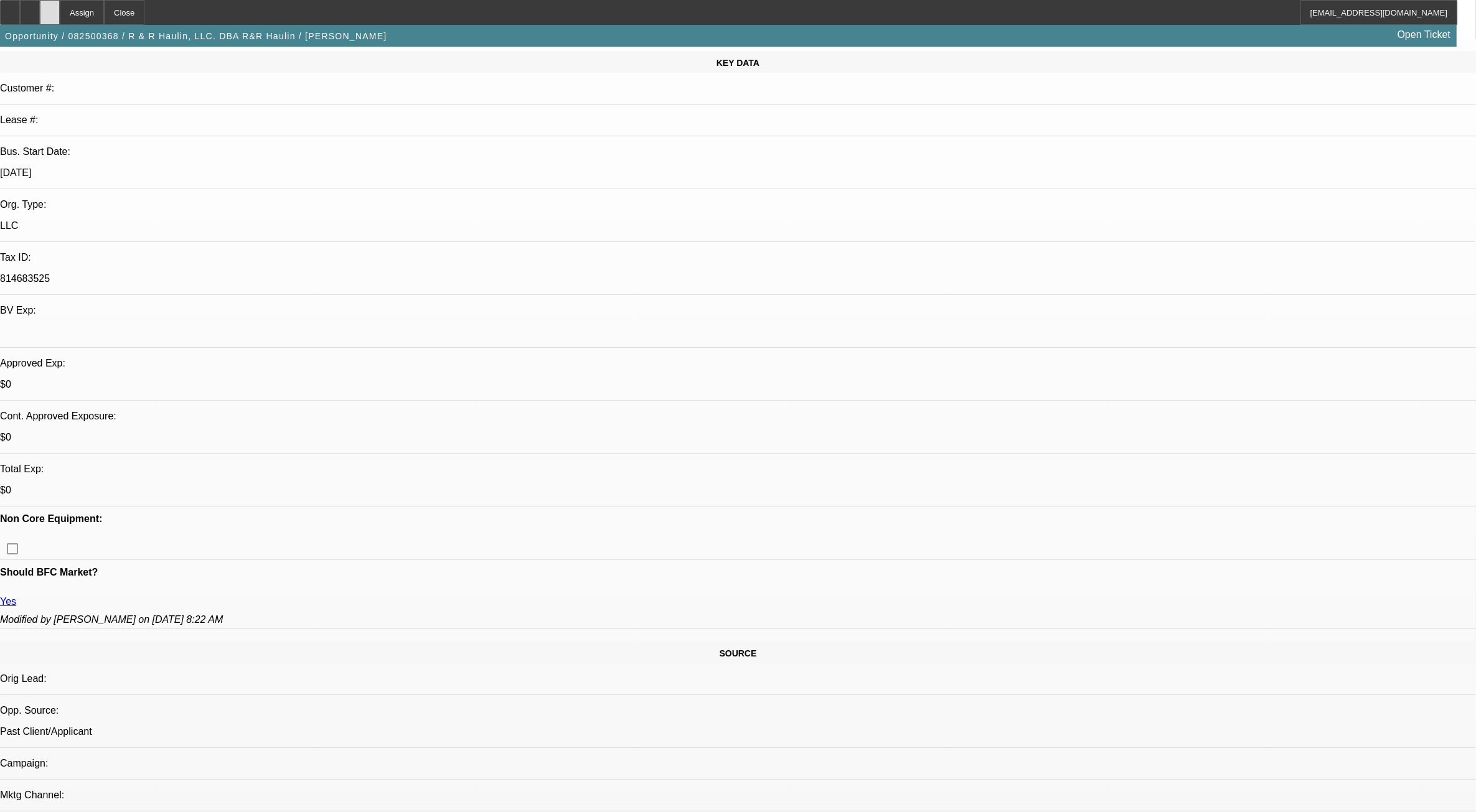
click at [60, 14] on div at bounding box center [50, 13] width 20 height 25
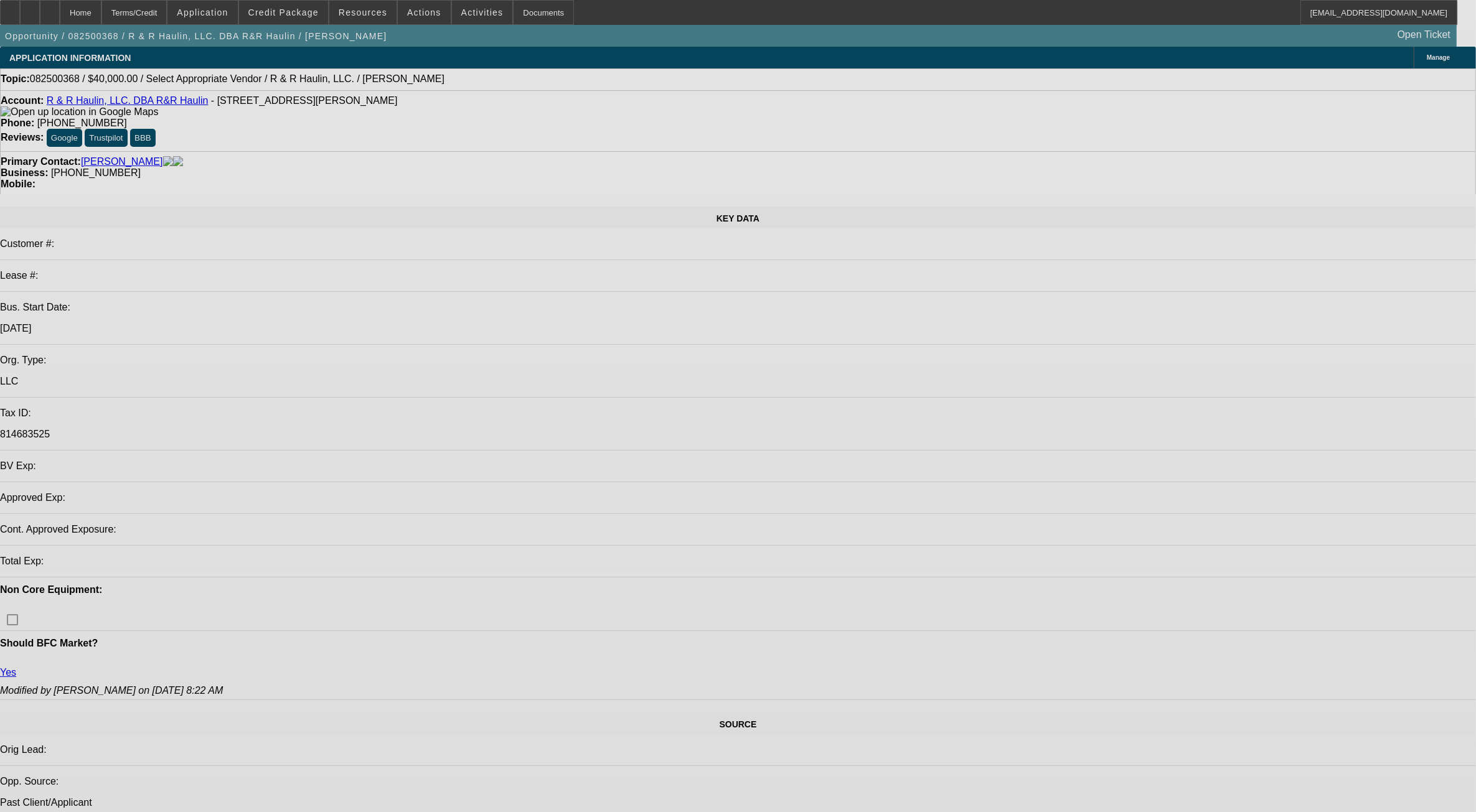
select select "0"
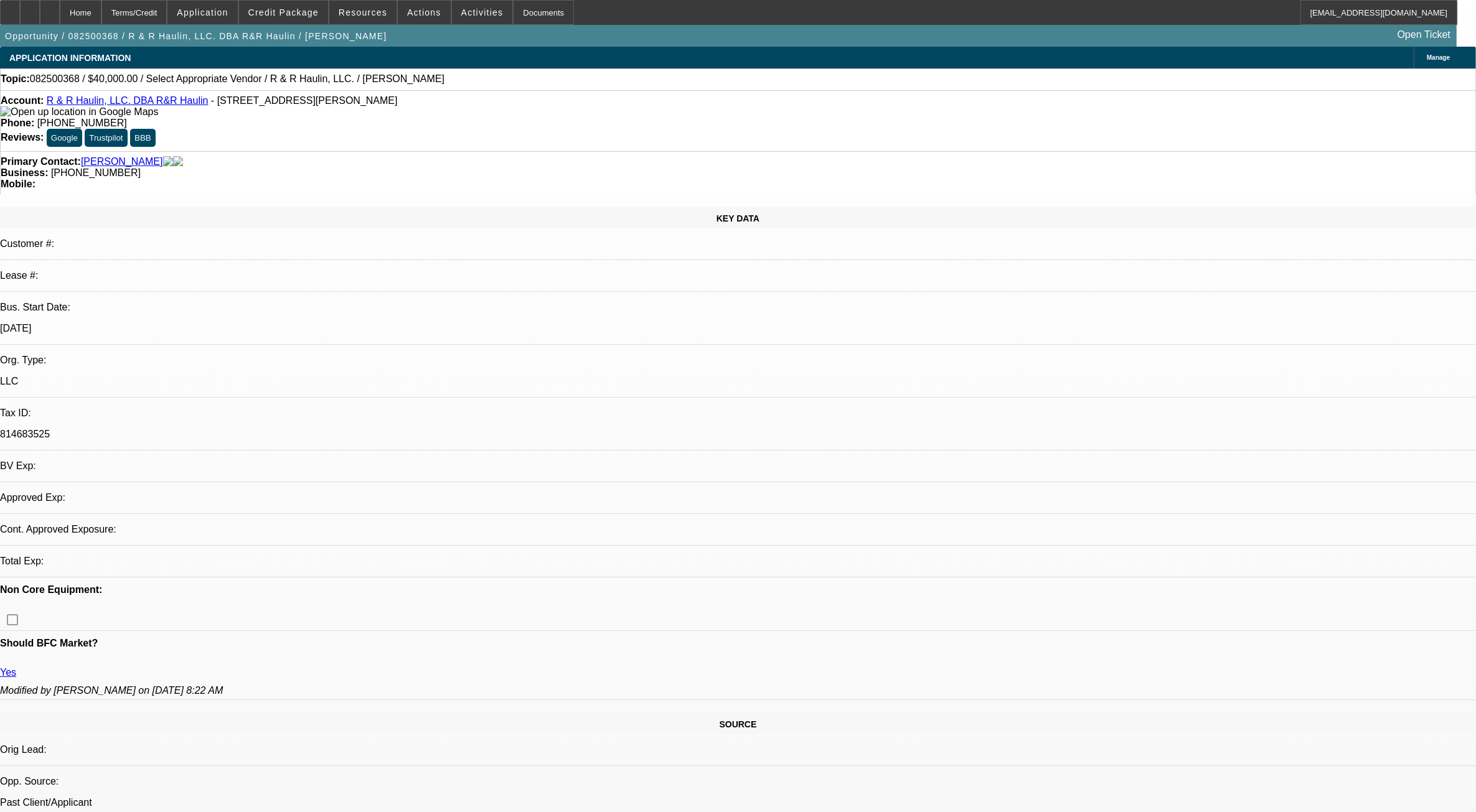
select select "2"
select select "0.1"
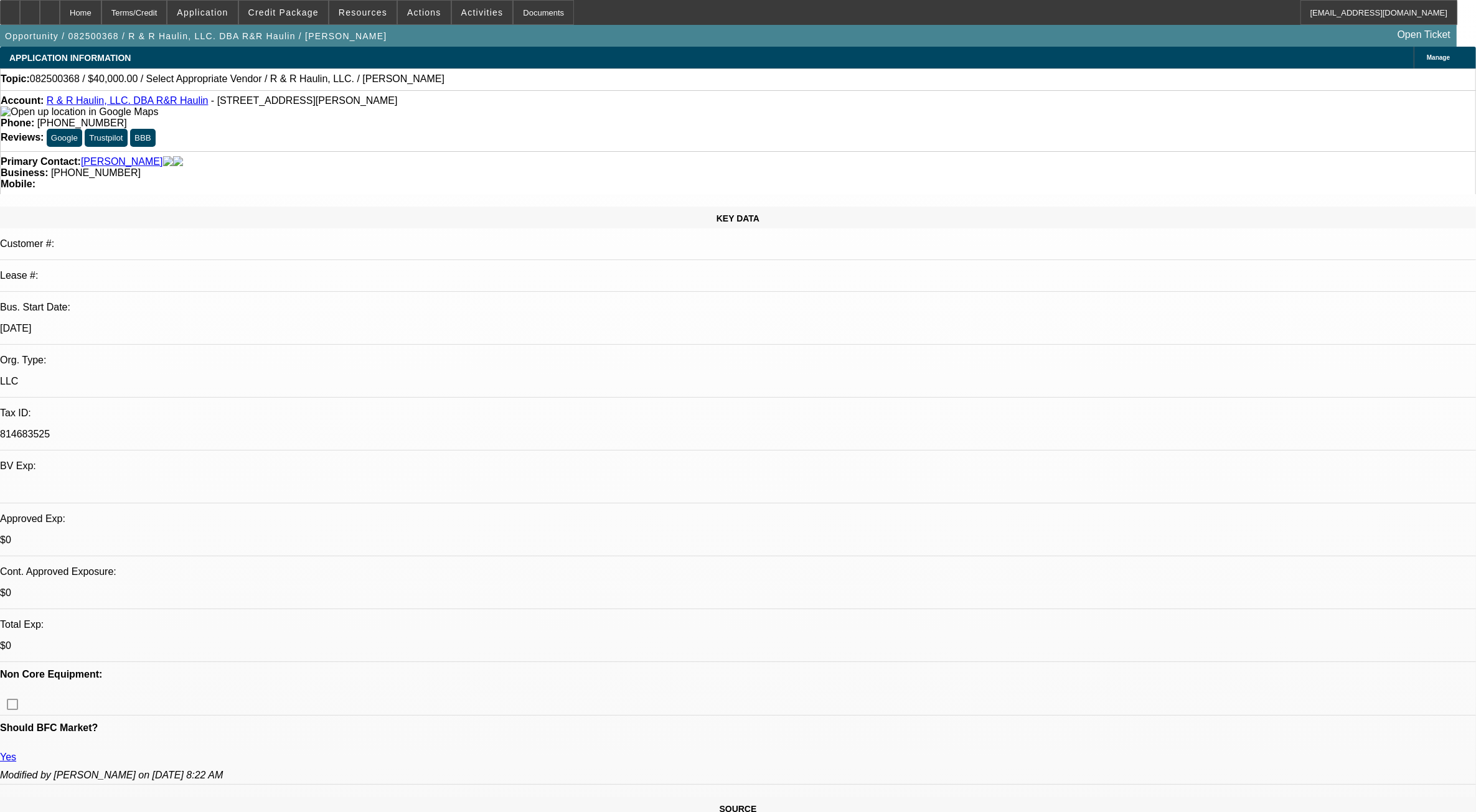
select select "1"
select select "2"
select select "4"
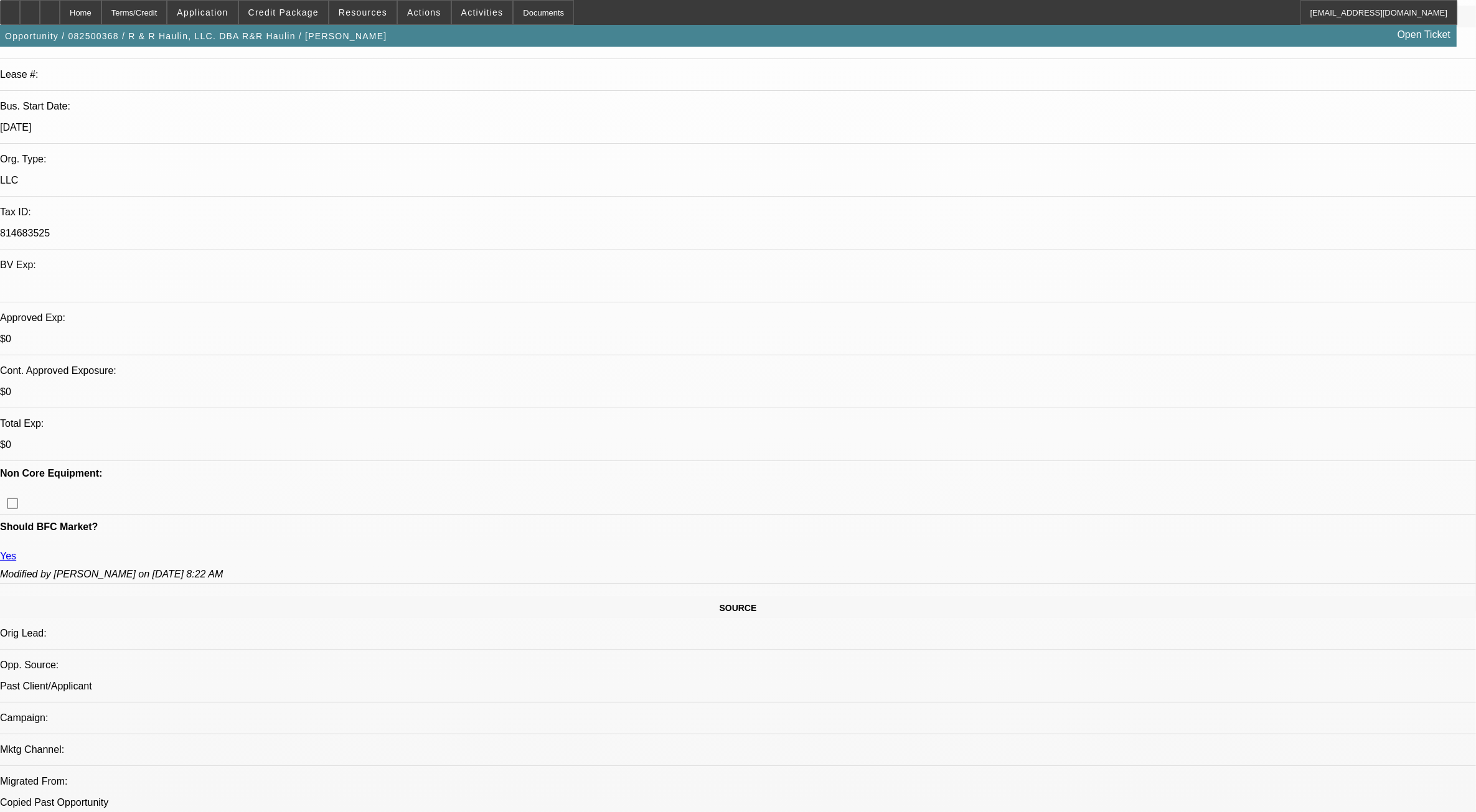
scroll to position [233, 0]
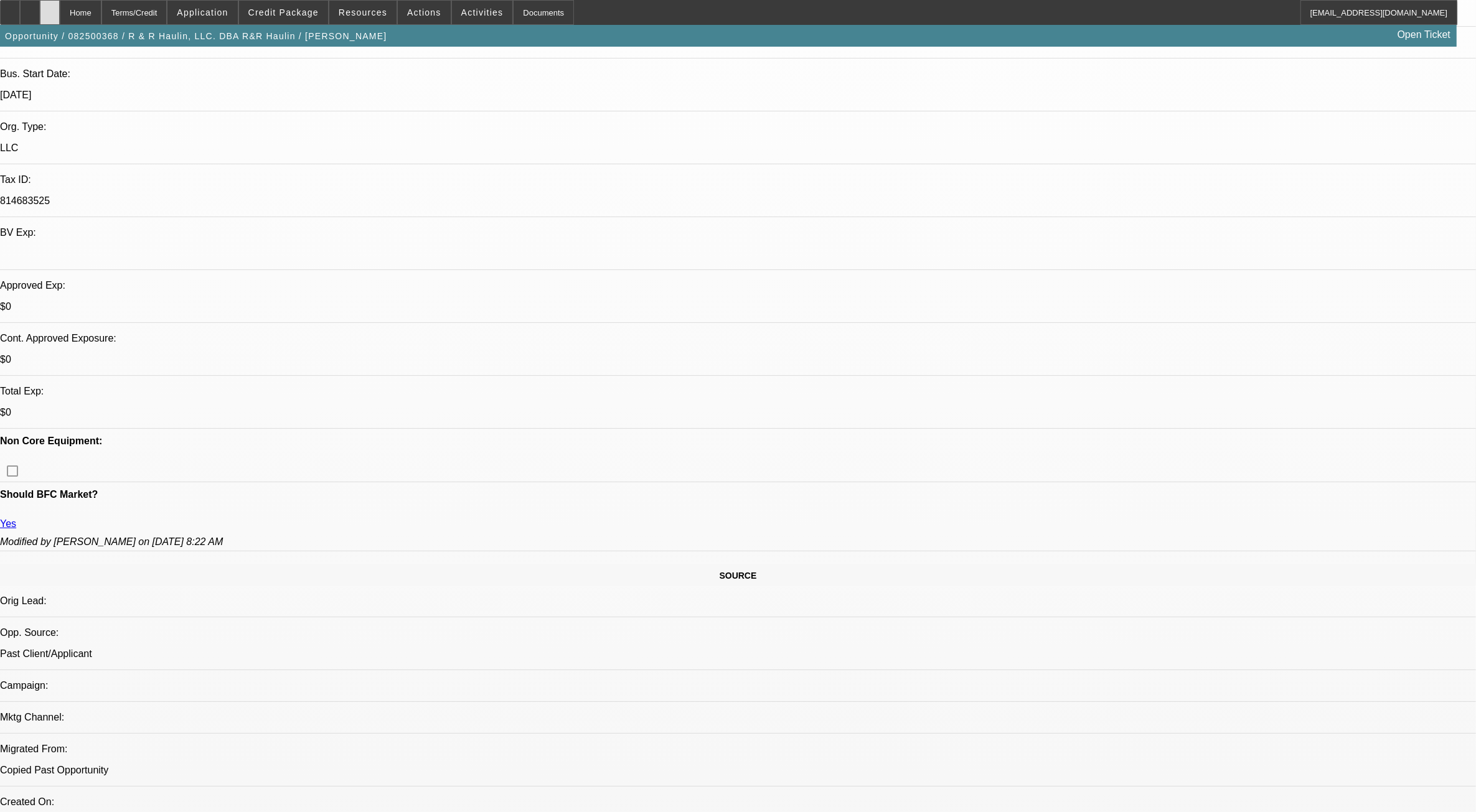
click at [50, 8] on icon at bounding box center [50, 8] width 0 height 0
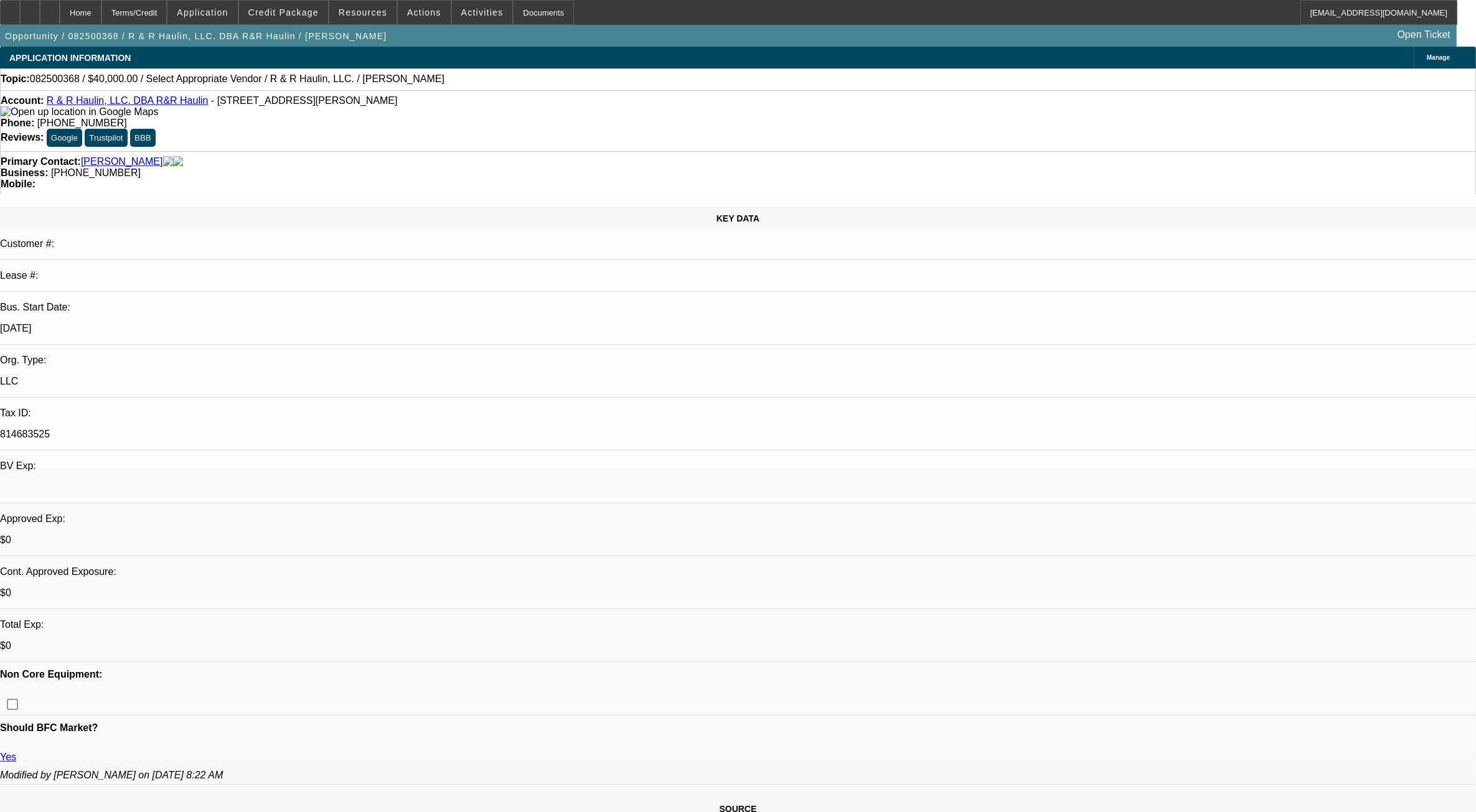
select select "0"
select select "2"
select select "0.1"
select select "1"
select select "2"
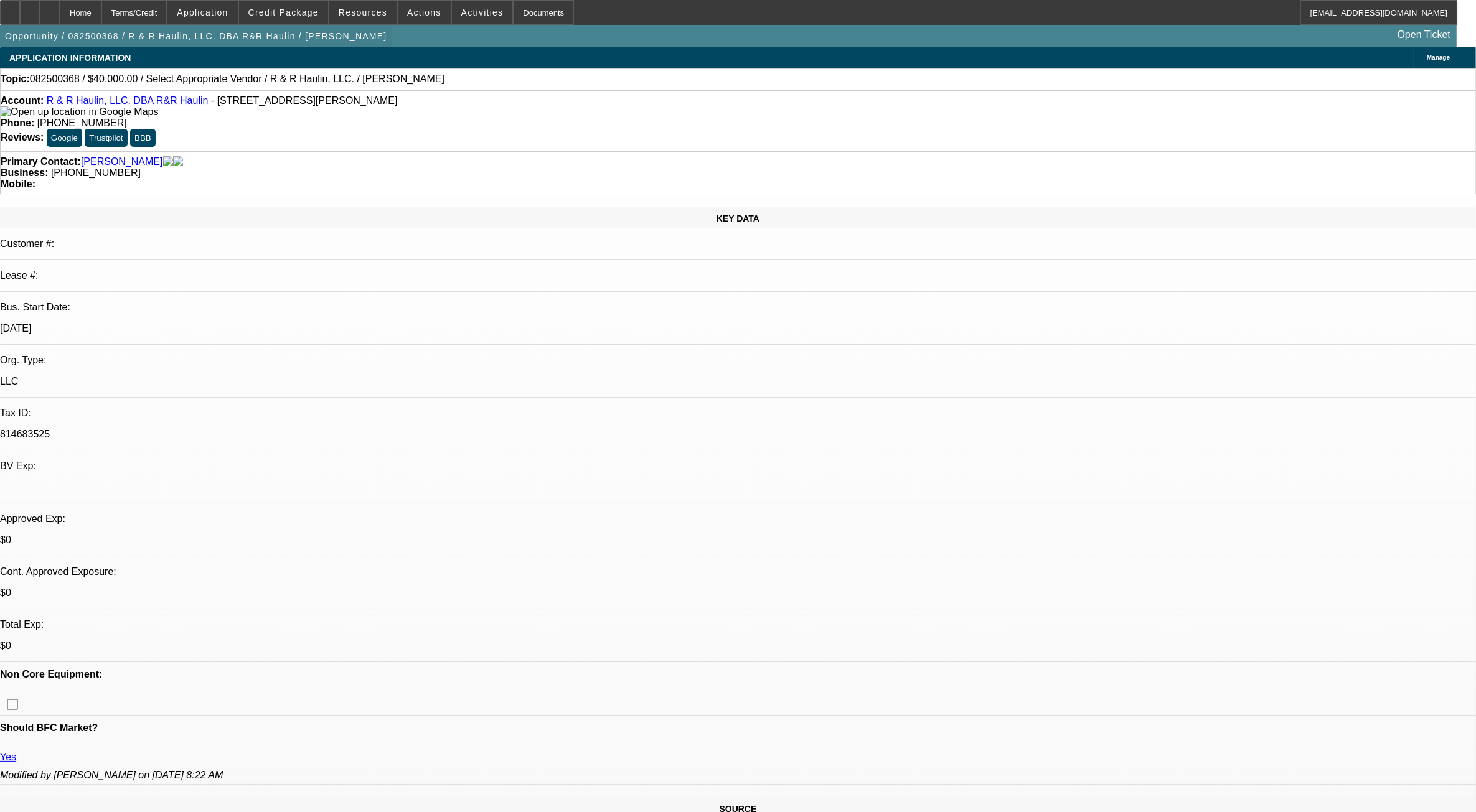
select select "4"
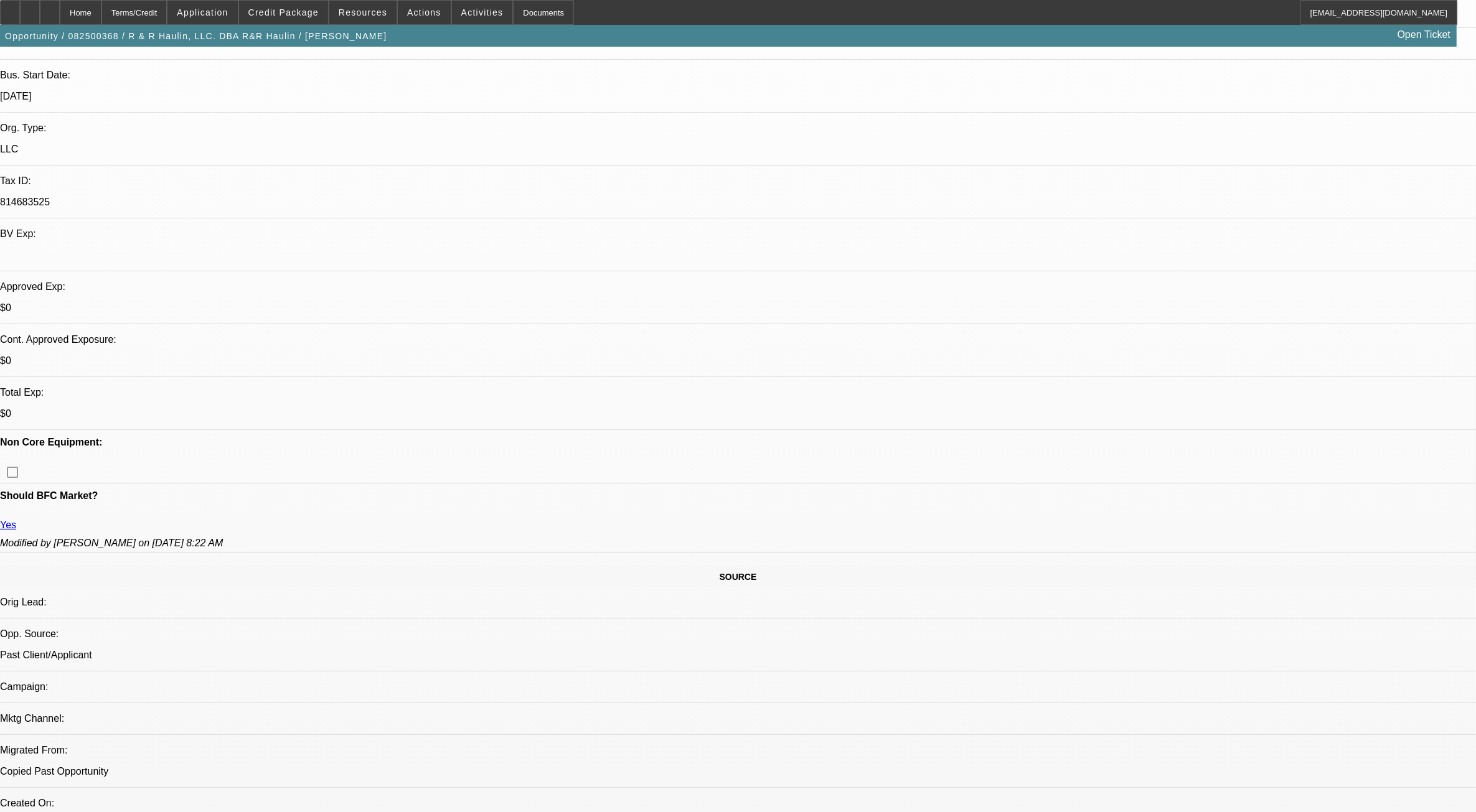
scroll to position [233, 0]
click at [60, 11] on div at bounding box center [50, 13] width 20 height 25
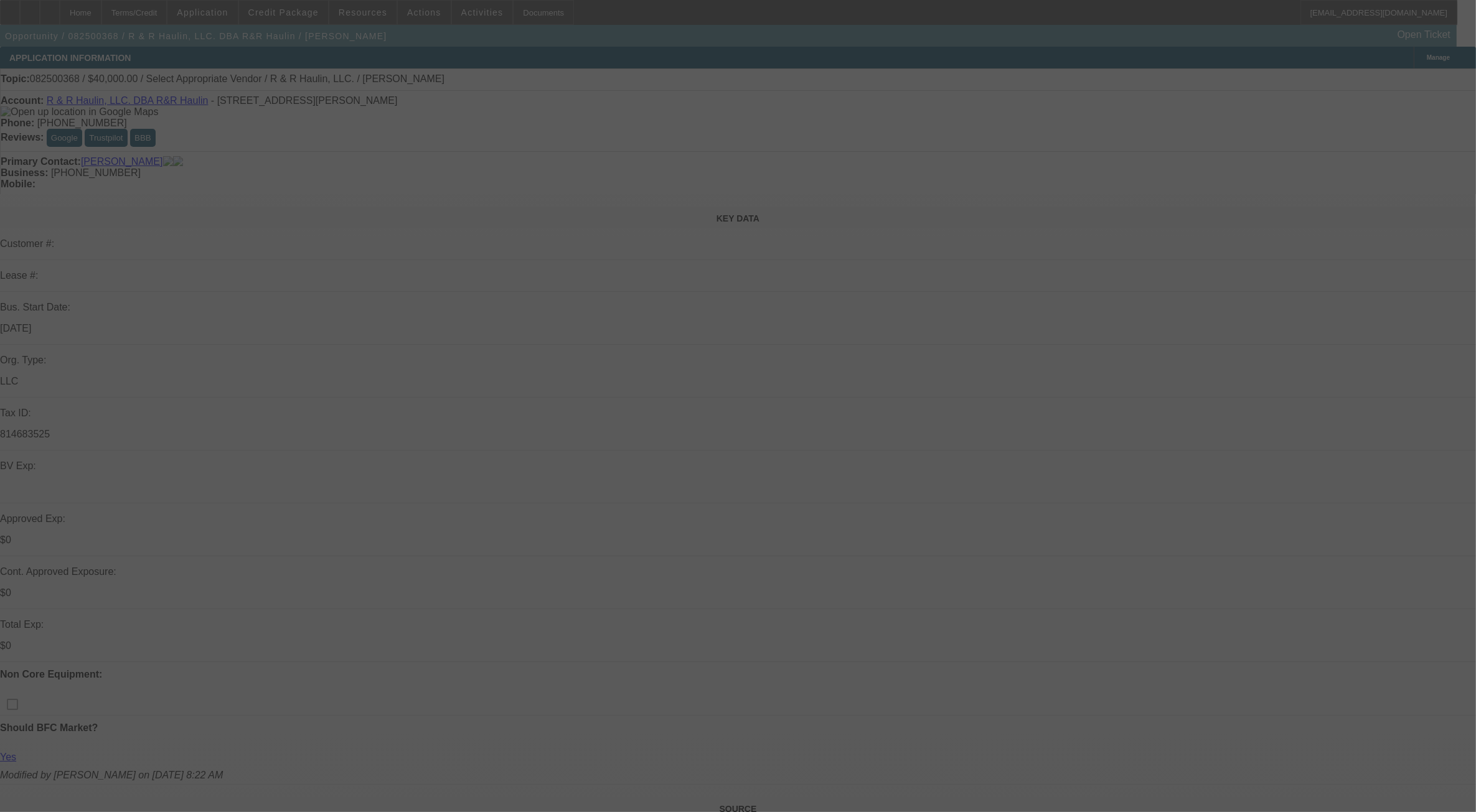
select select "0"
select select "2"
select select "0.1"
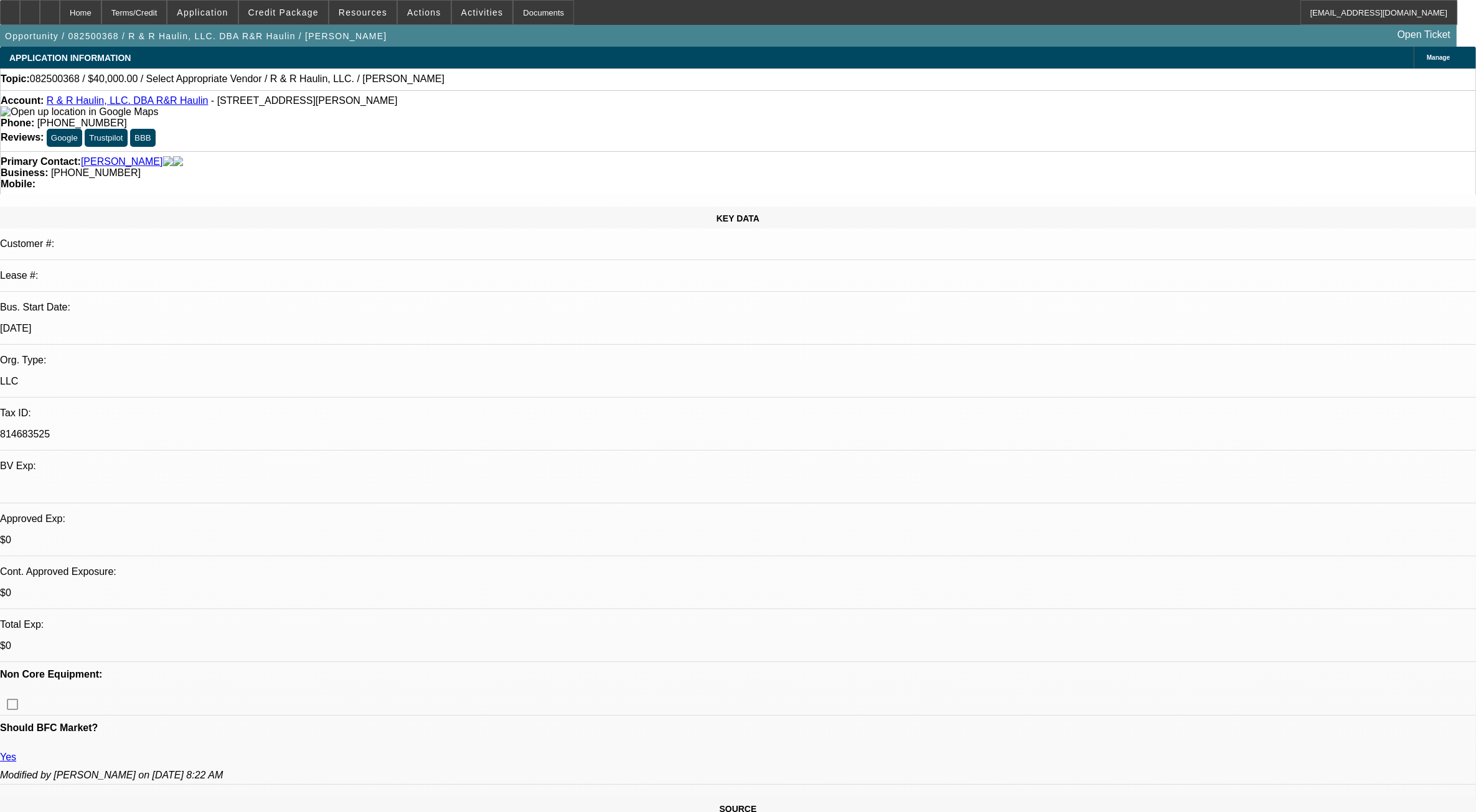
select select "1"
select select "2"
select select "4"
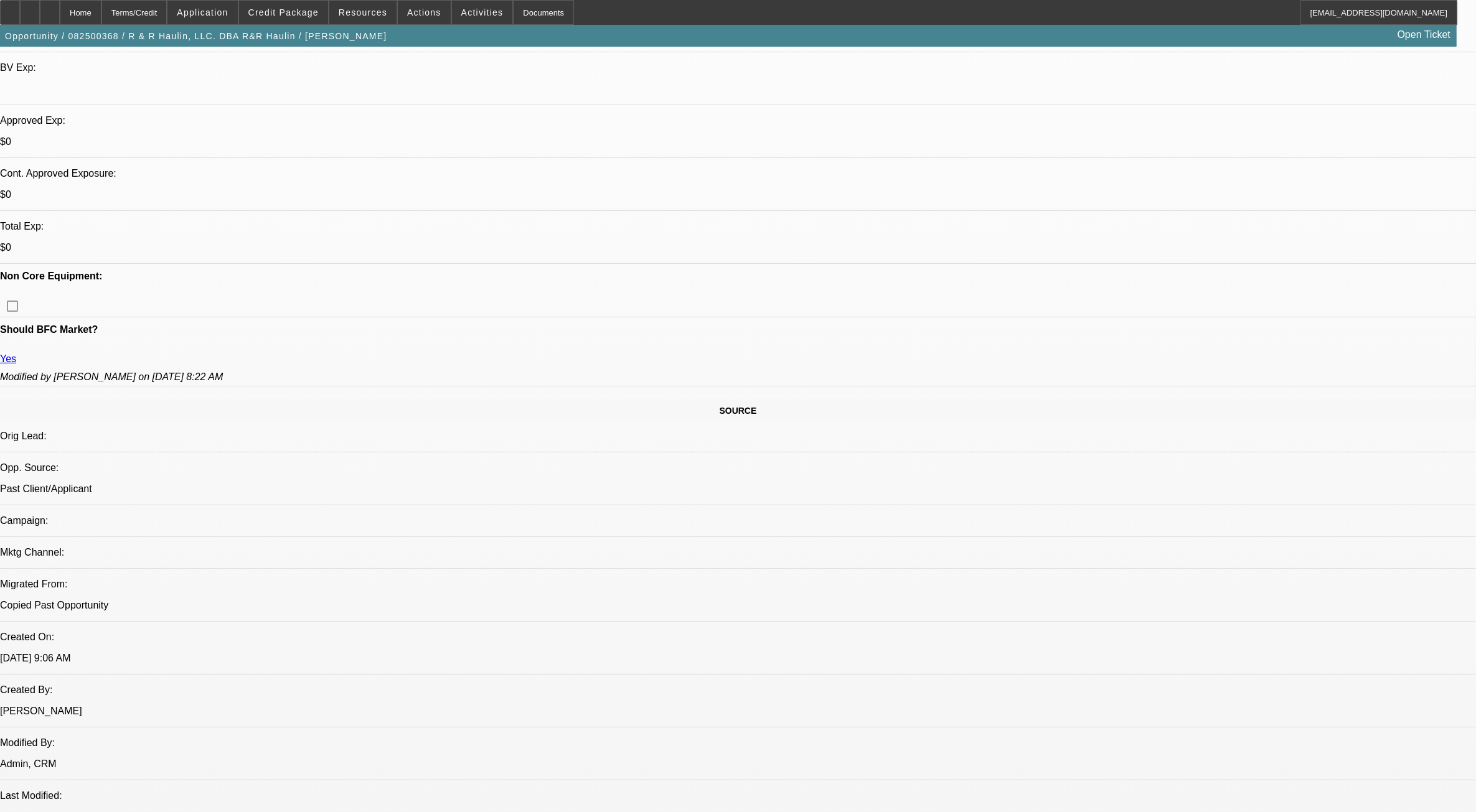
scroll to position [156, 0]
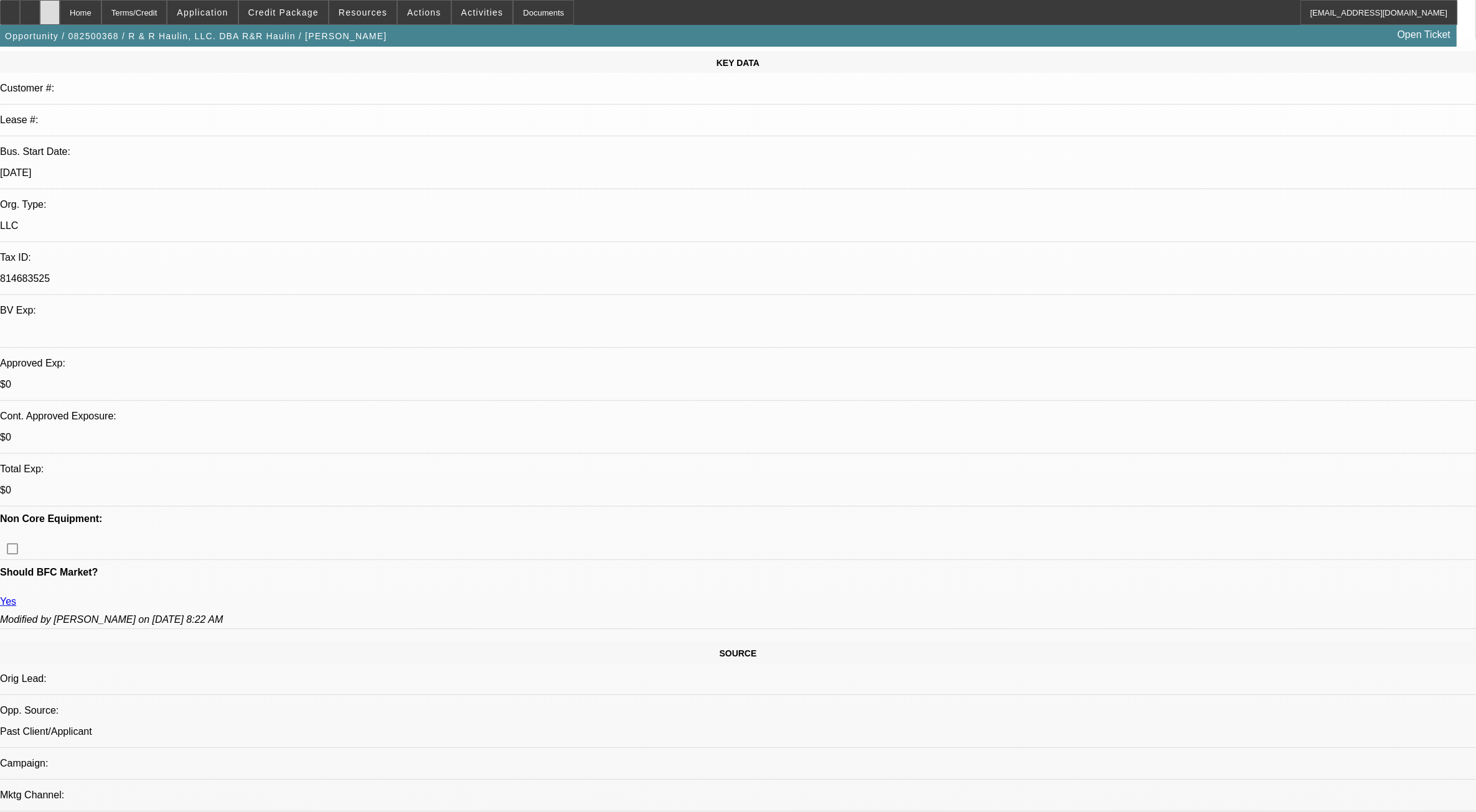
click at [50, 8] on icon at bounding box center [50, 8] width 0 height 0
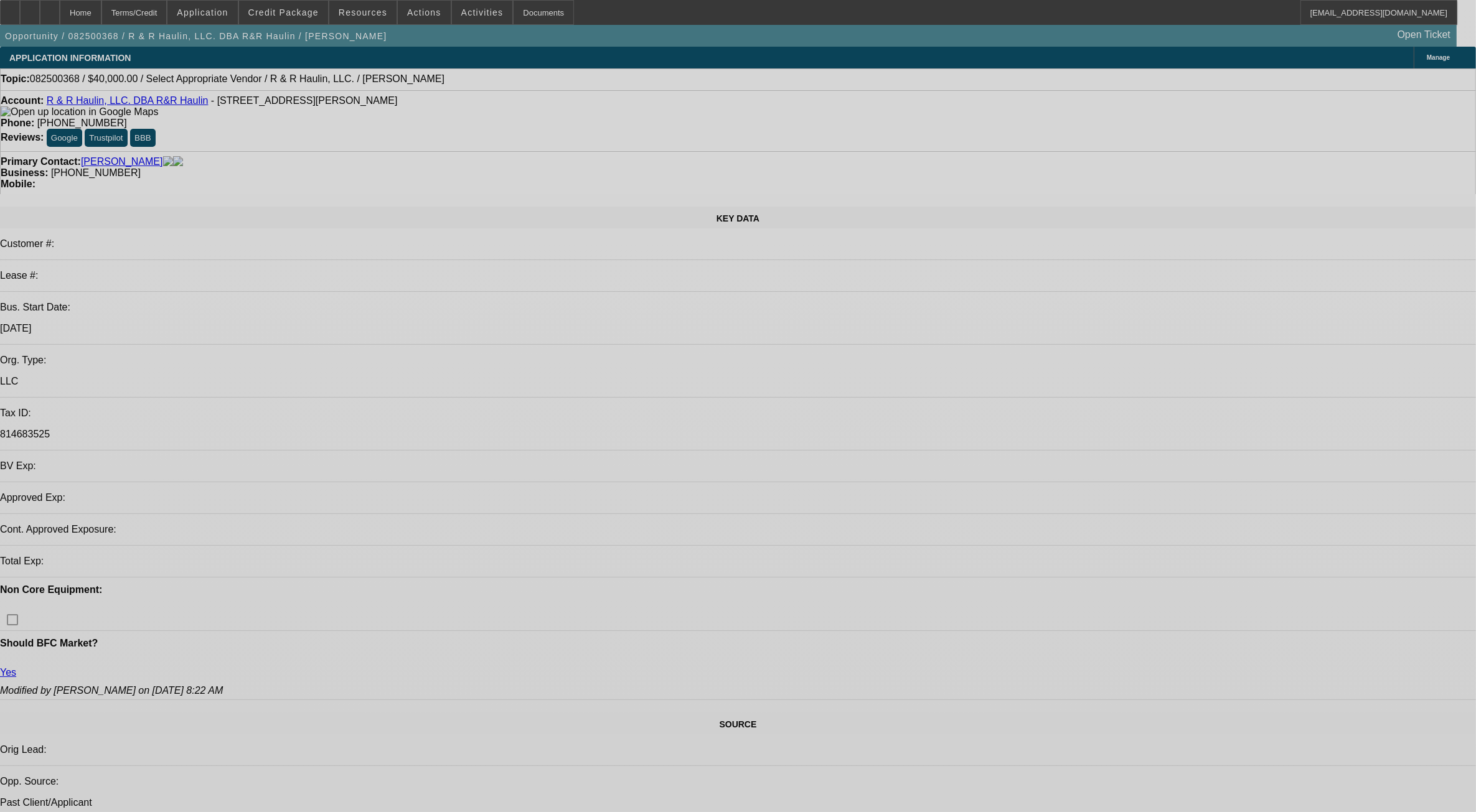
select select "0"
select select "2"
select select "0.1"
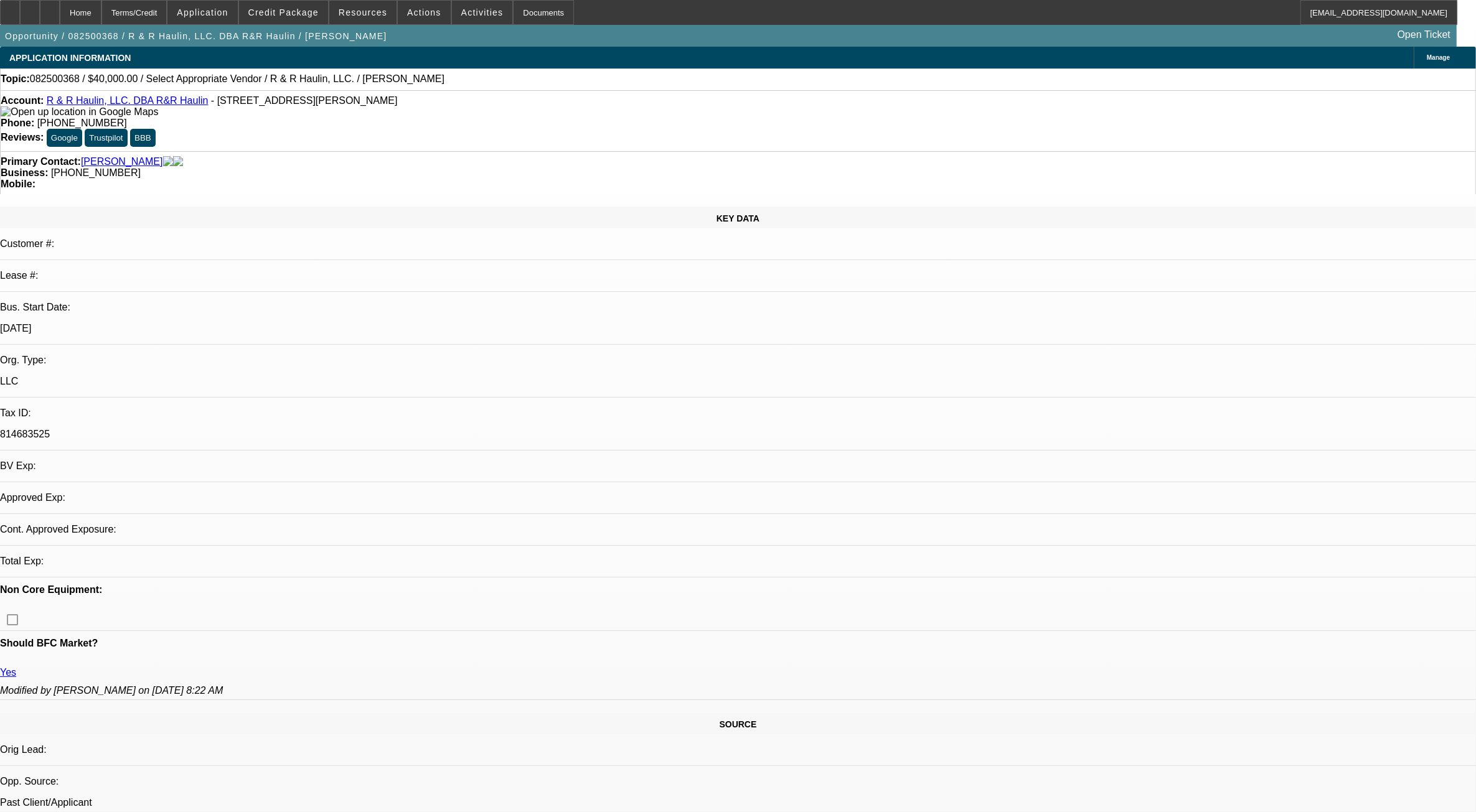
select select "1"
select select "2"
select select "4"
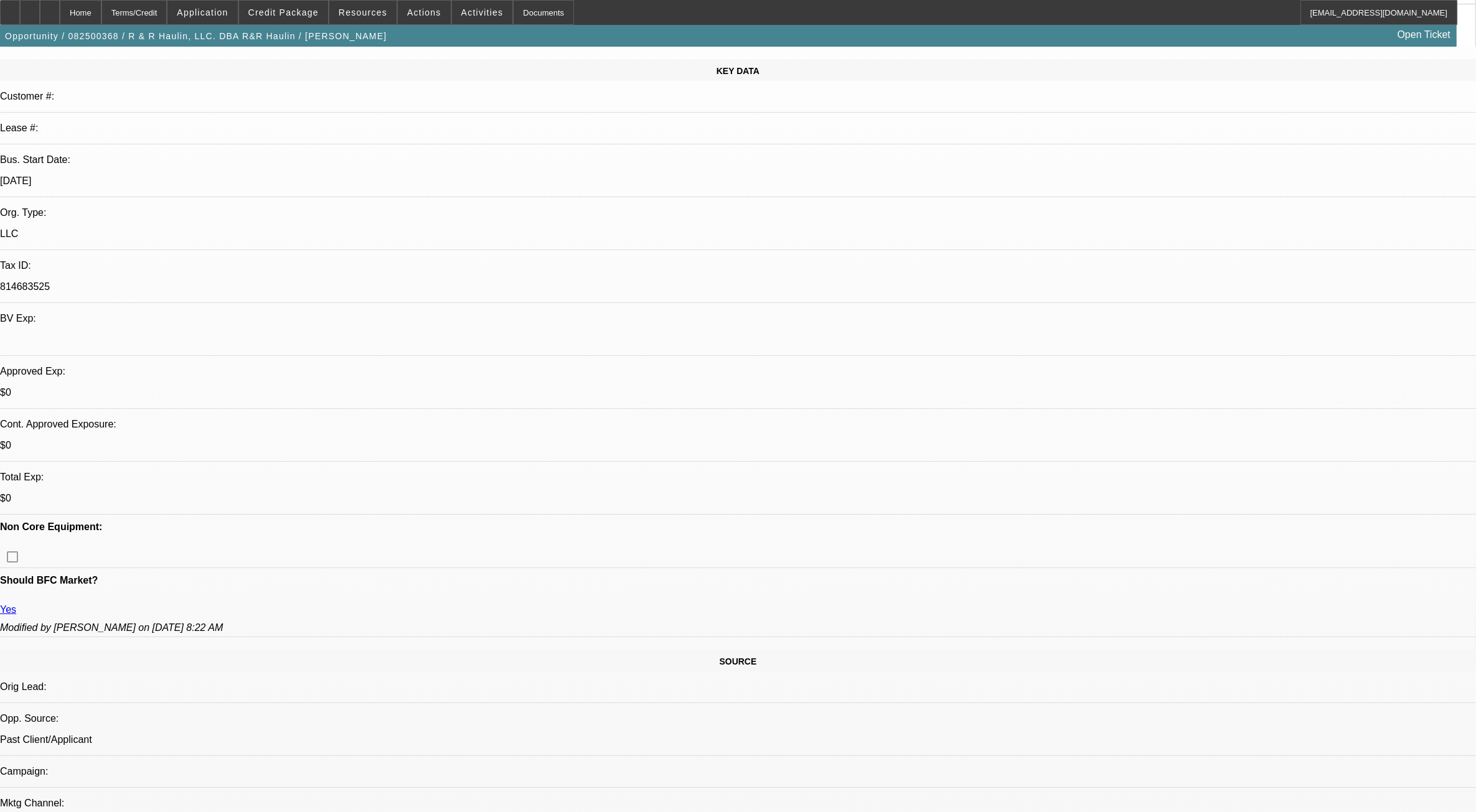
scroll to position [156, 0]
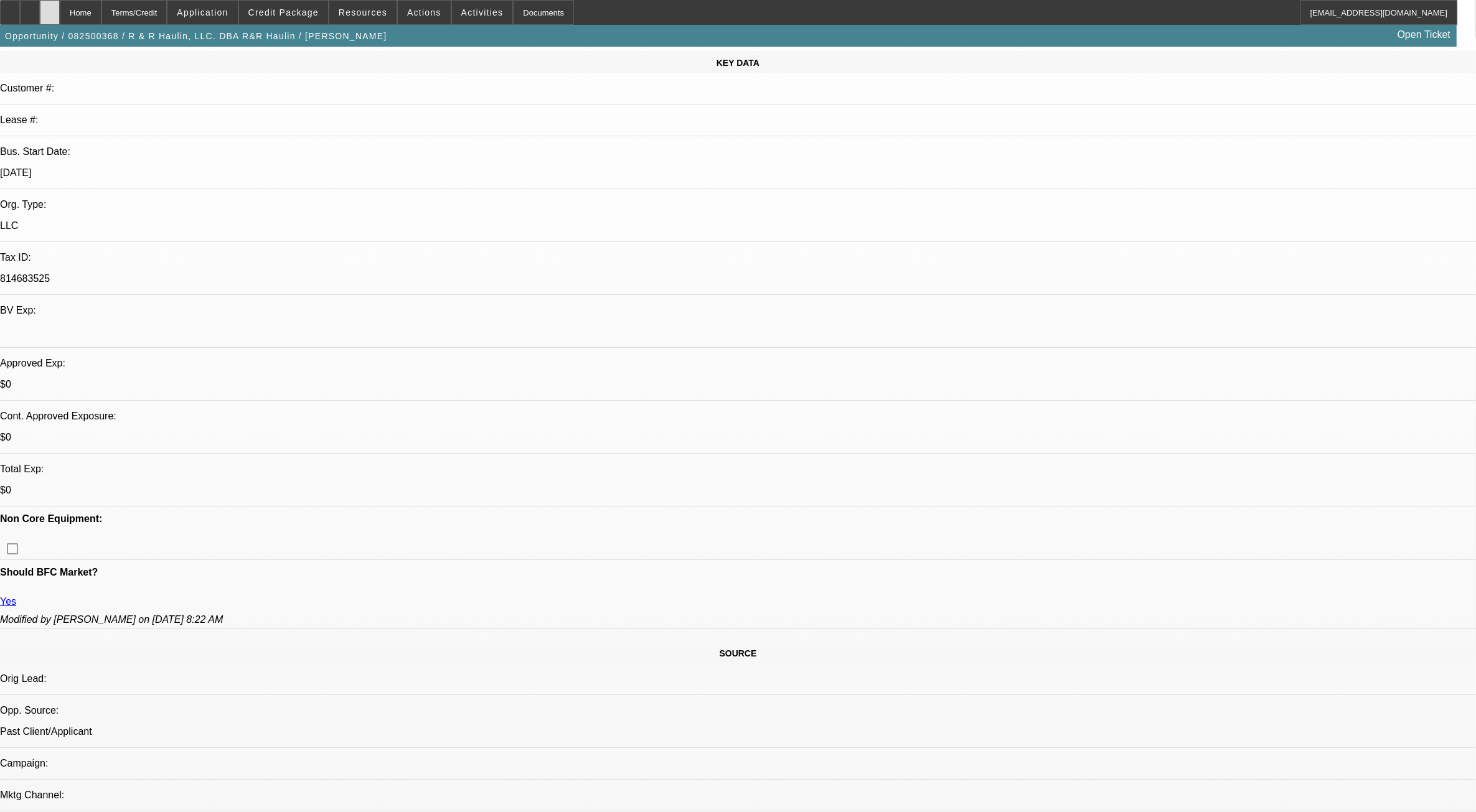
click at [60, 16] on div at bounding box center [50, 13] width 20 height 25
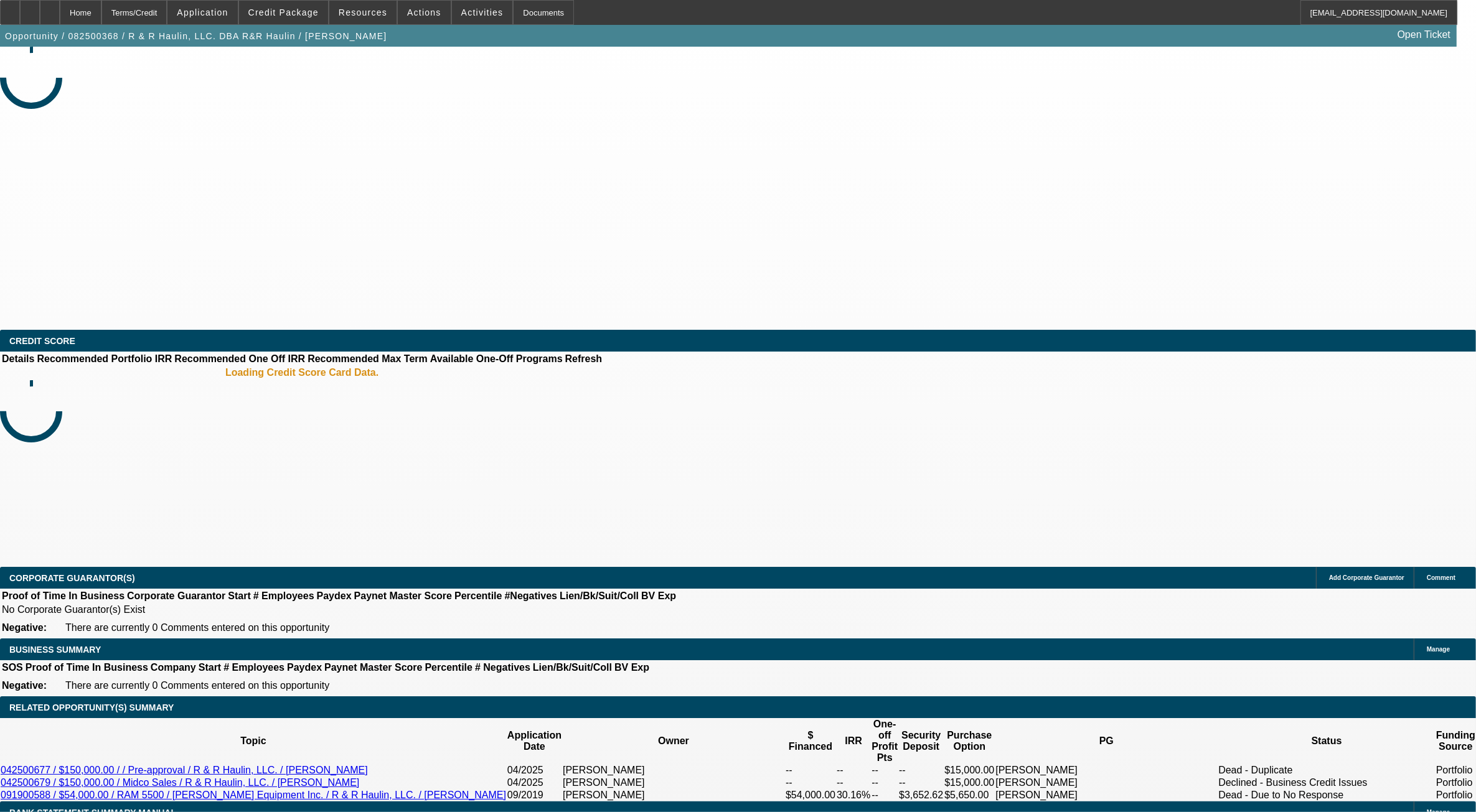
select select "0"
select select "2"
select select "0.1"
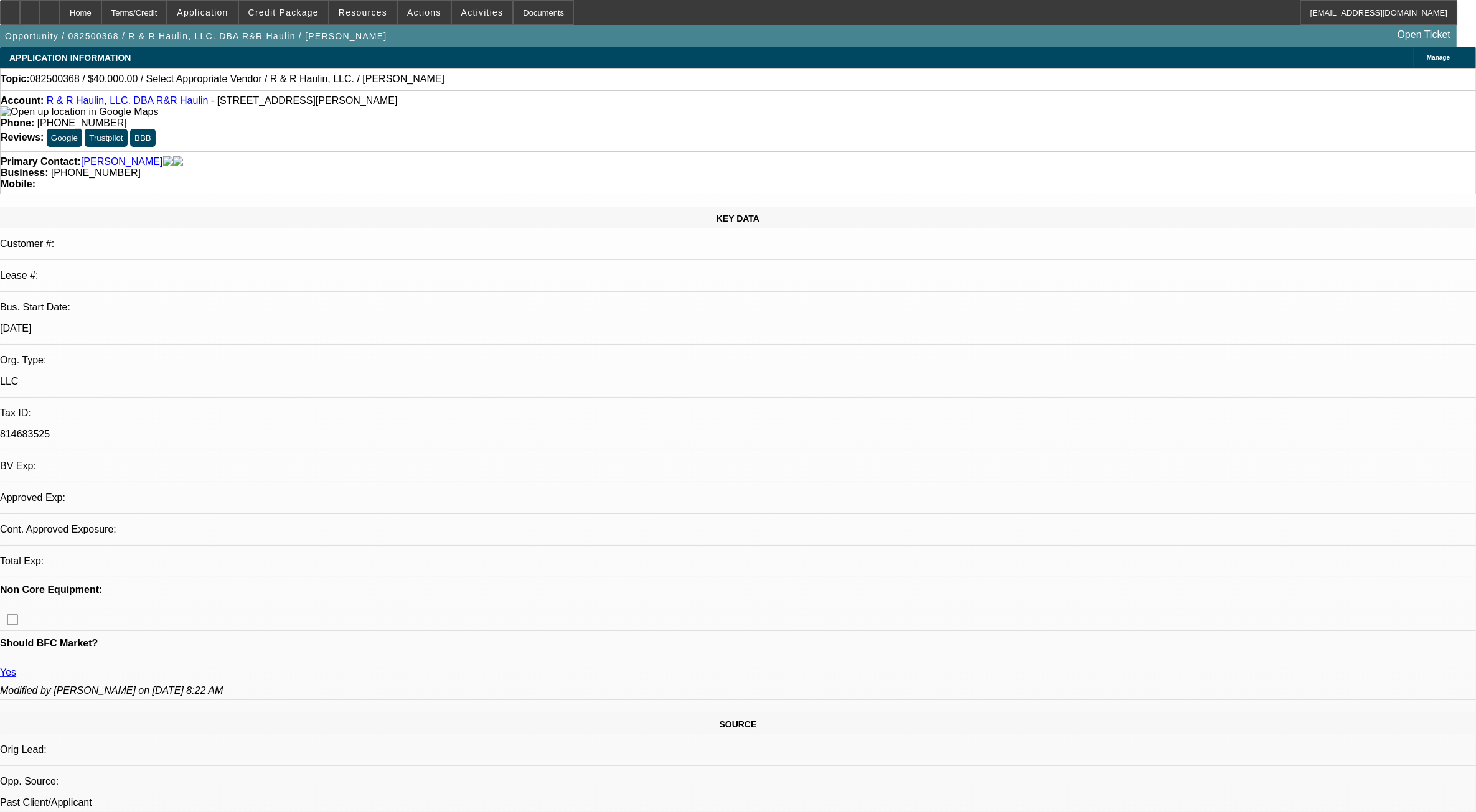
select select "1"
select select "2"
select select "4"
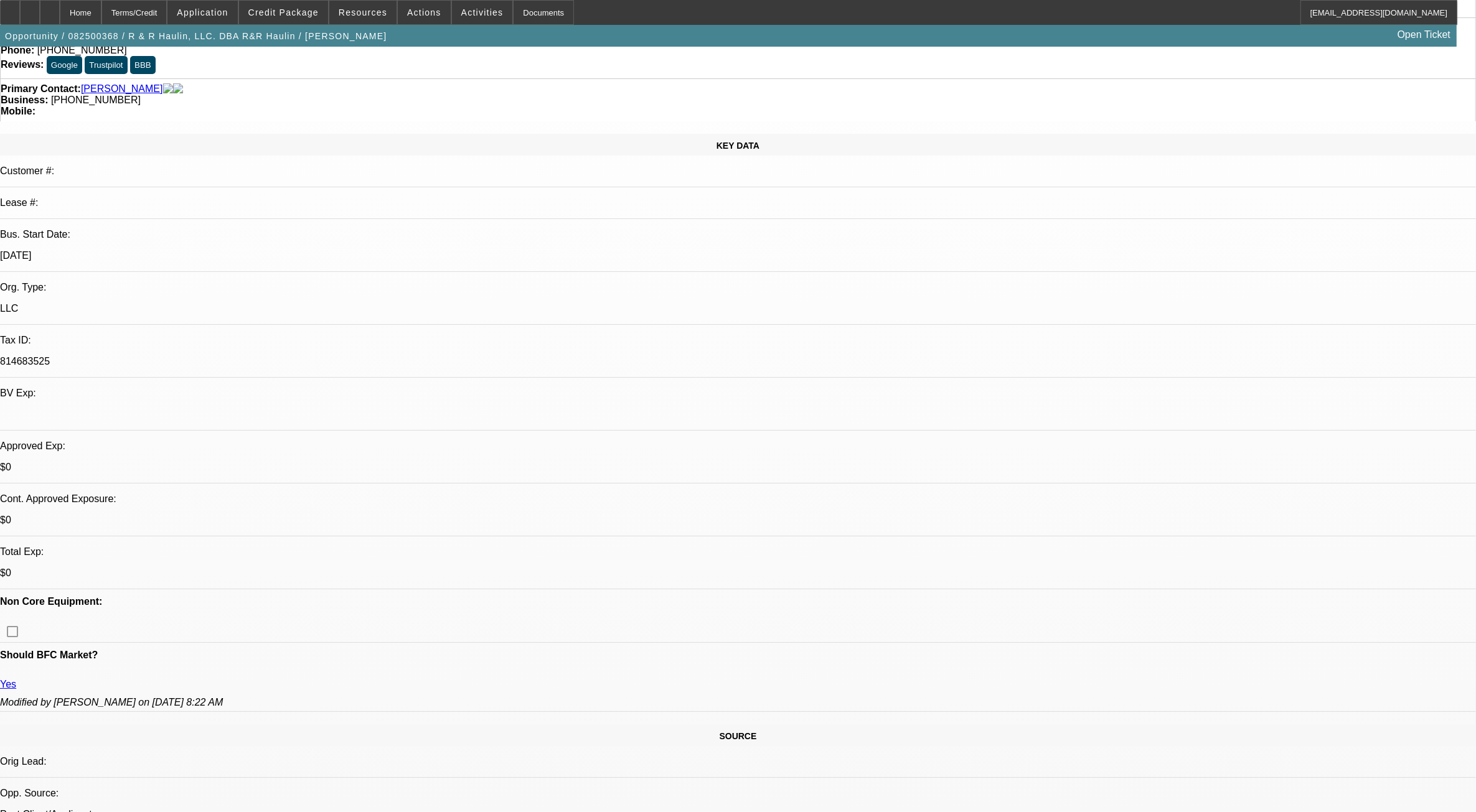
scroll to position [156, 0]
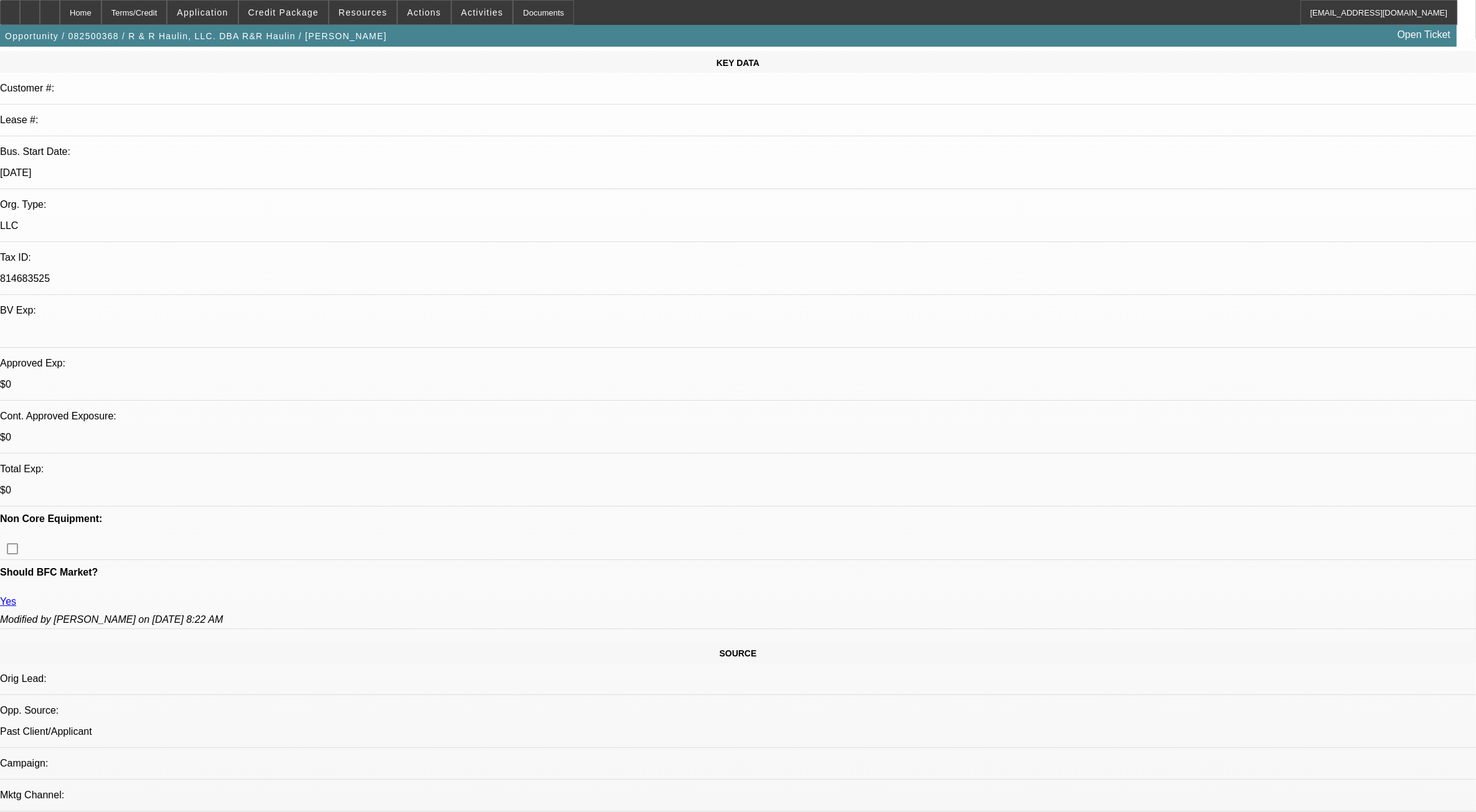
click at [424, 10] on span "Actions" at bounding box center [424, 12] width 34 height 10
click at [441, 76] on span "Close" at bounding box center [454, 74] width 98 height 15
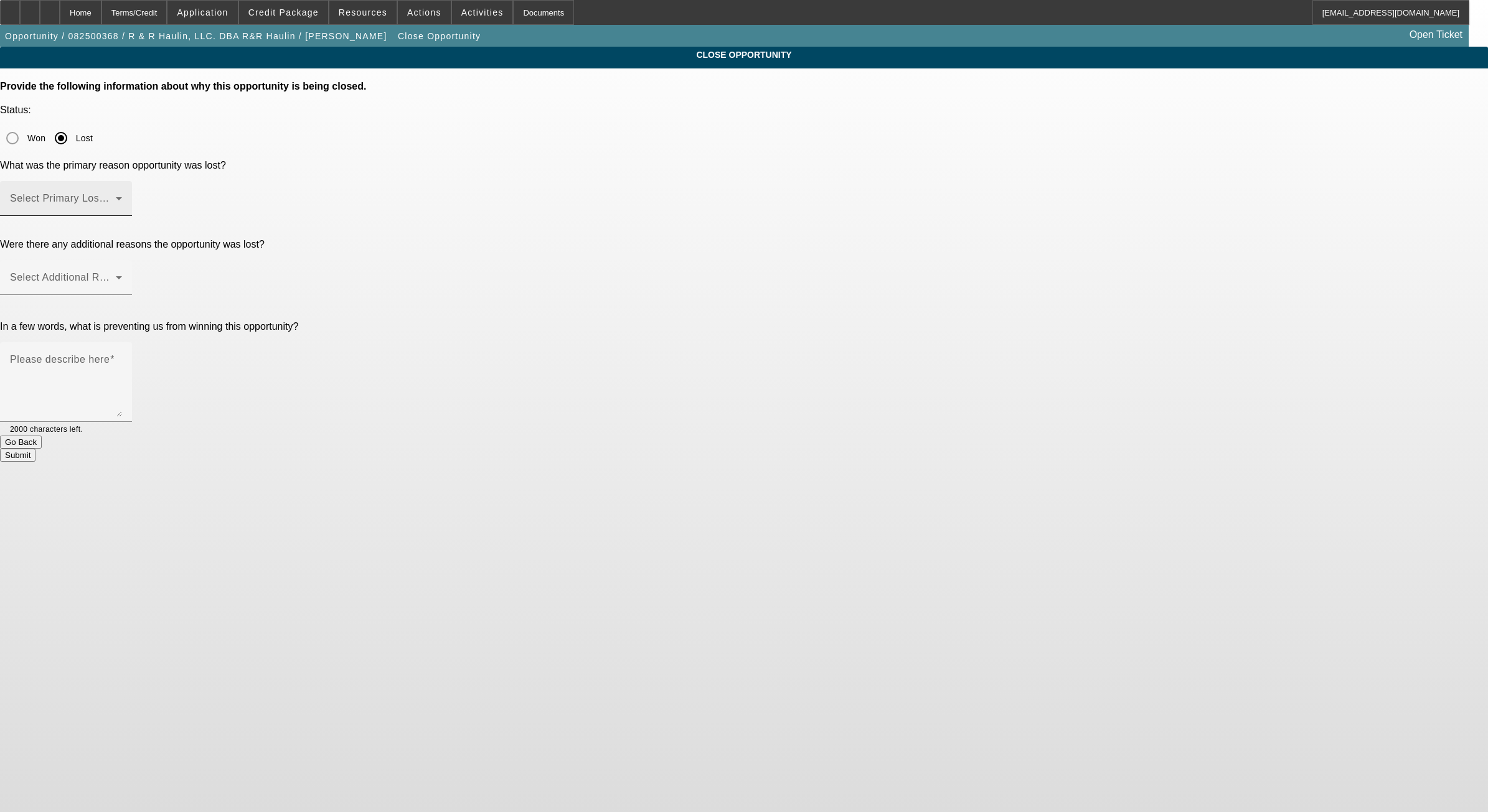
click at [122, 181] on div "Select Primary Lost Reason" at bounding box center [66, 198] width 112 height 35
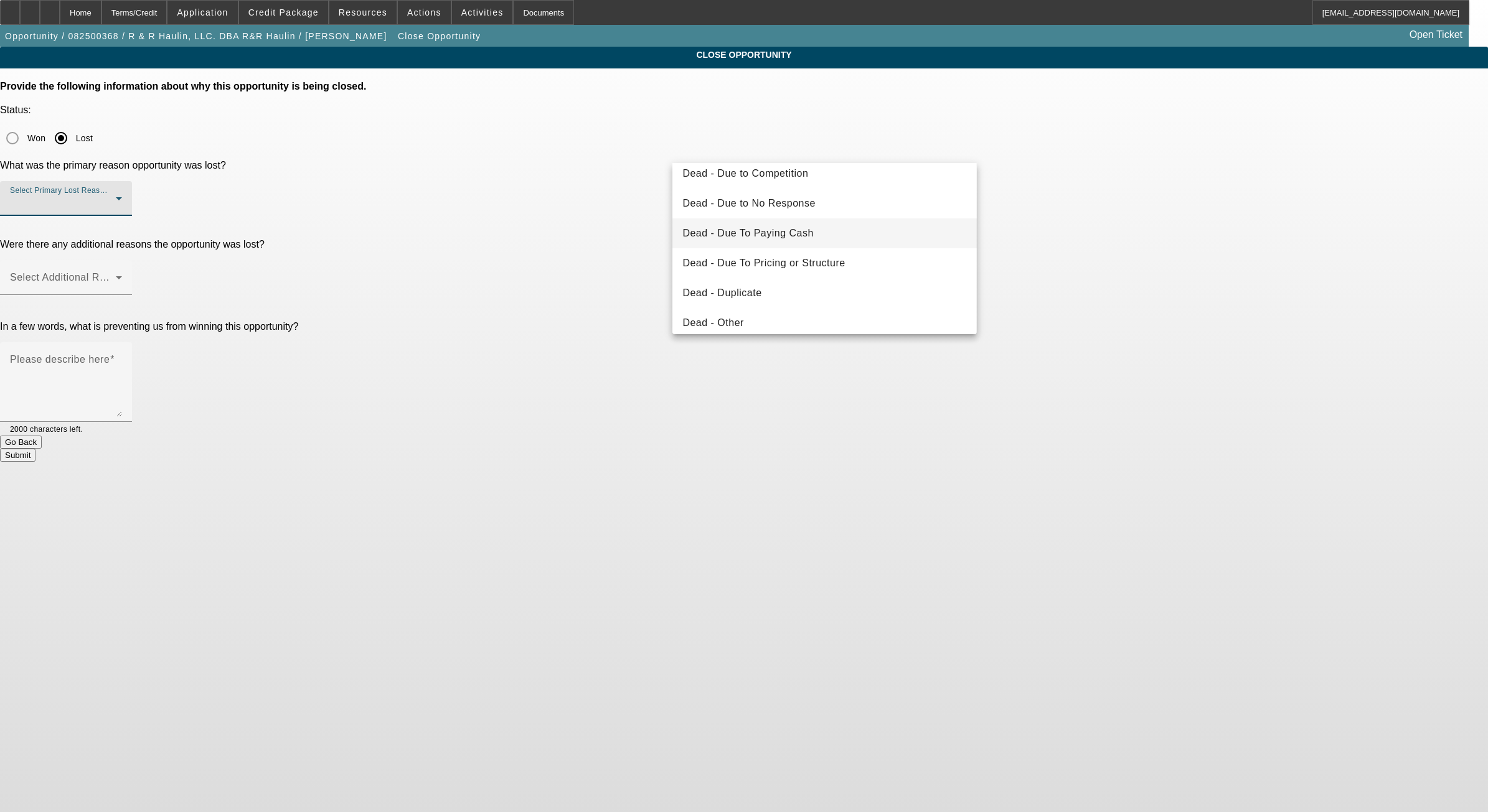
scroll to position [167, 0]
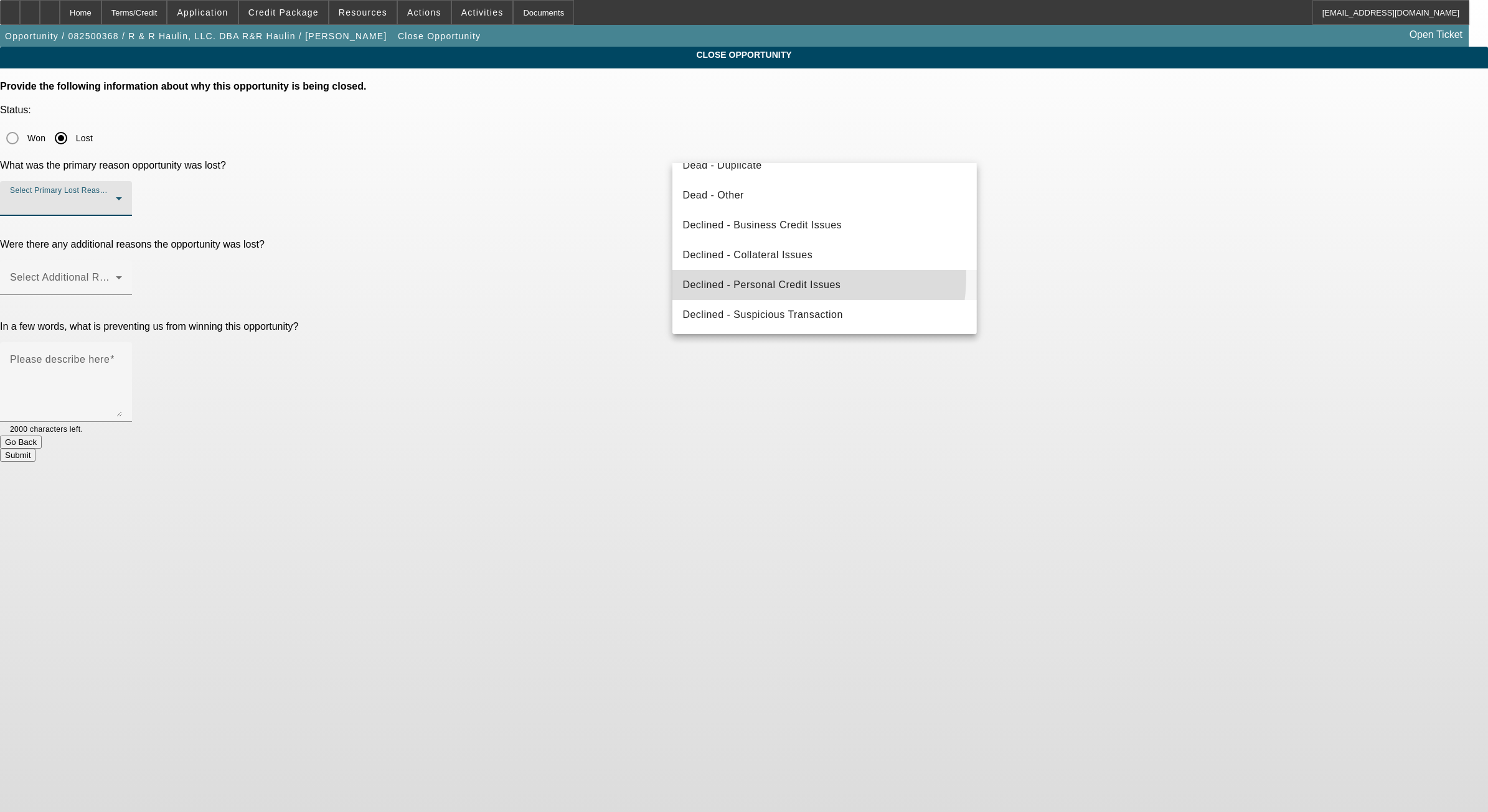
click at [772, 275] on mat-option "Declined - Personal Credit Issues" at bounding box center [824, 285] width 304 height 30
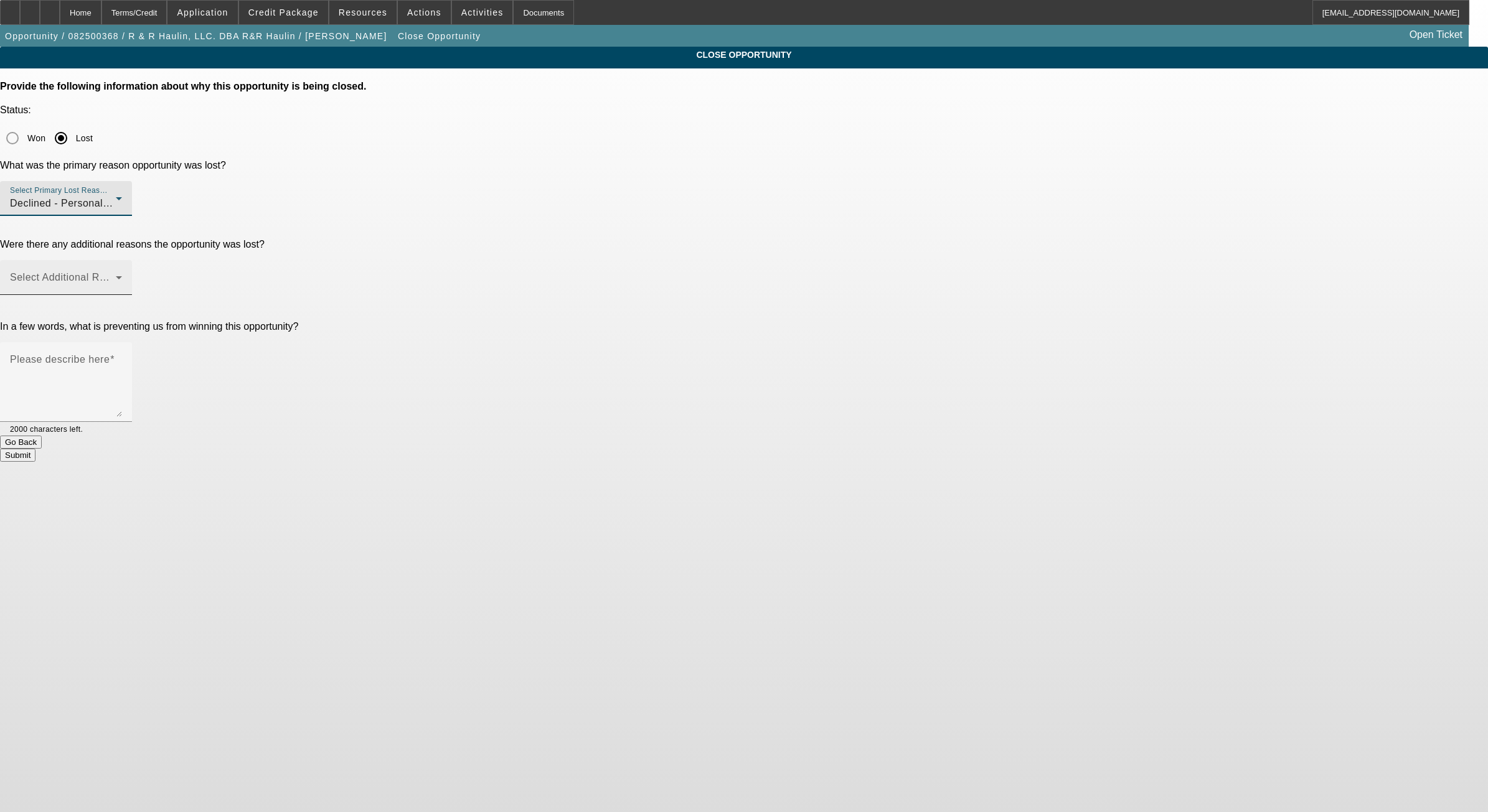
click at [133, 272] on mat-label "Select Additional Reasons" at bounding box center [71, 277] width 123 height 10
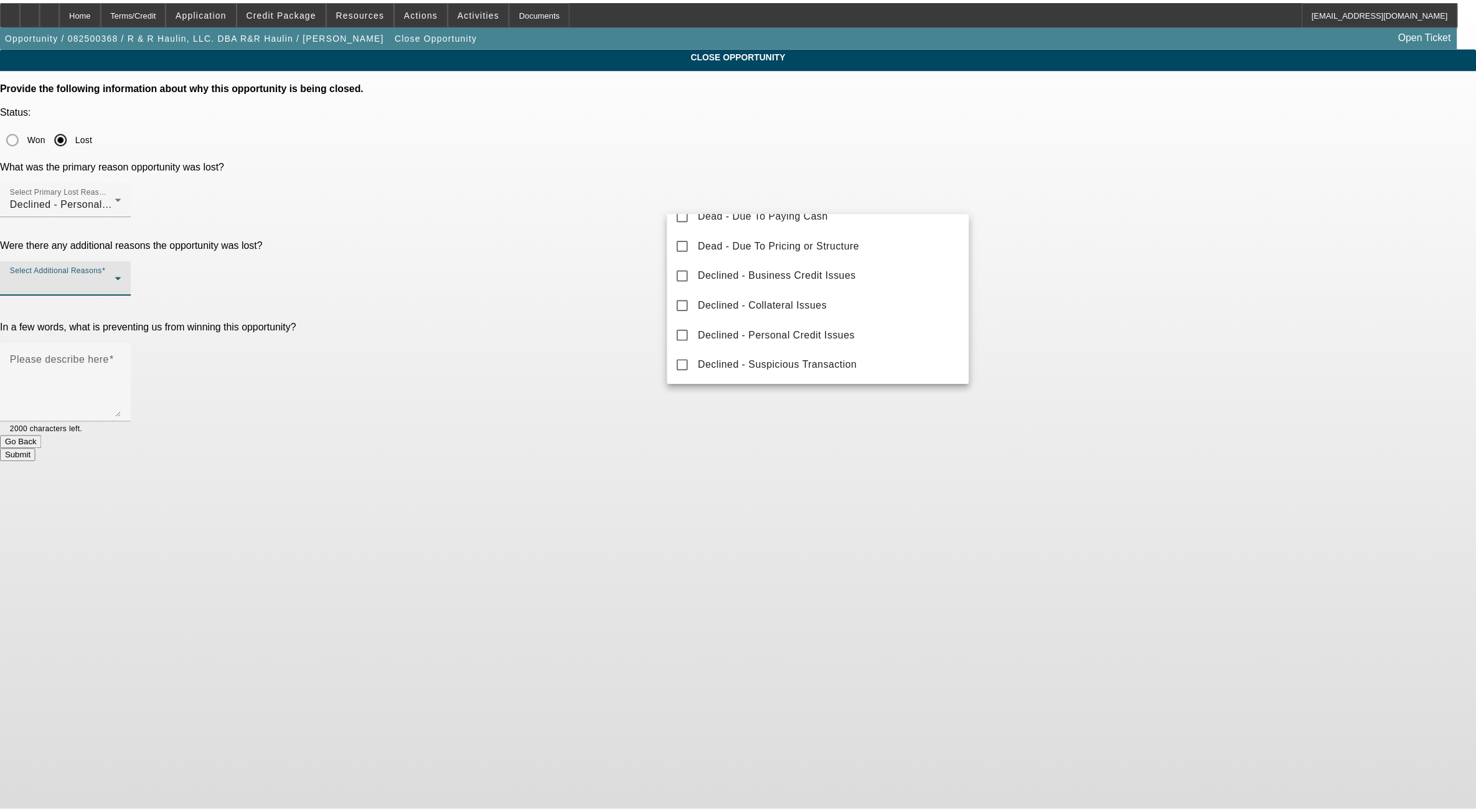
scroll to position [137, 0]
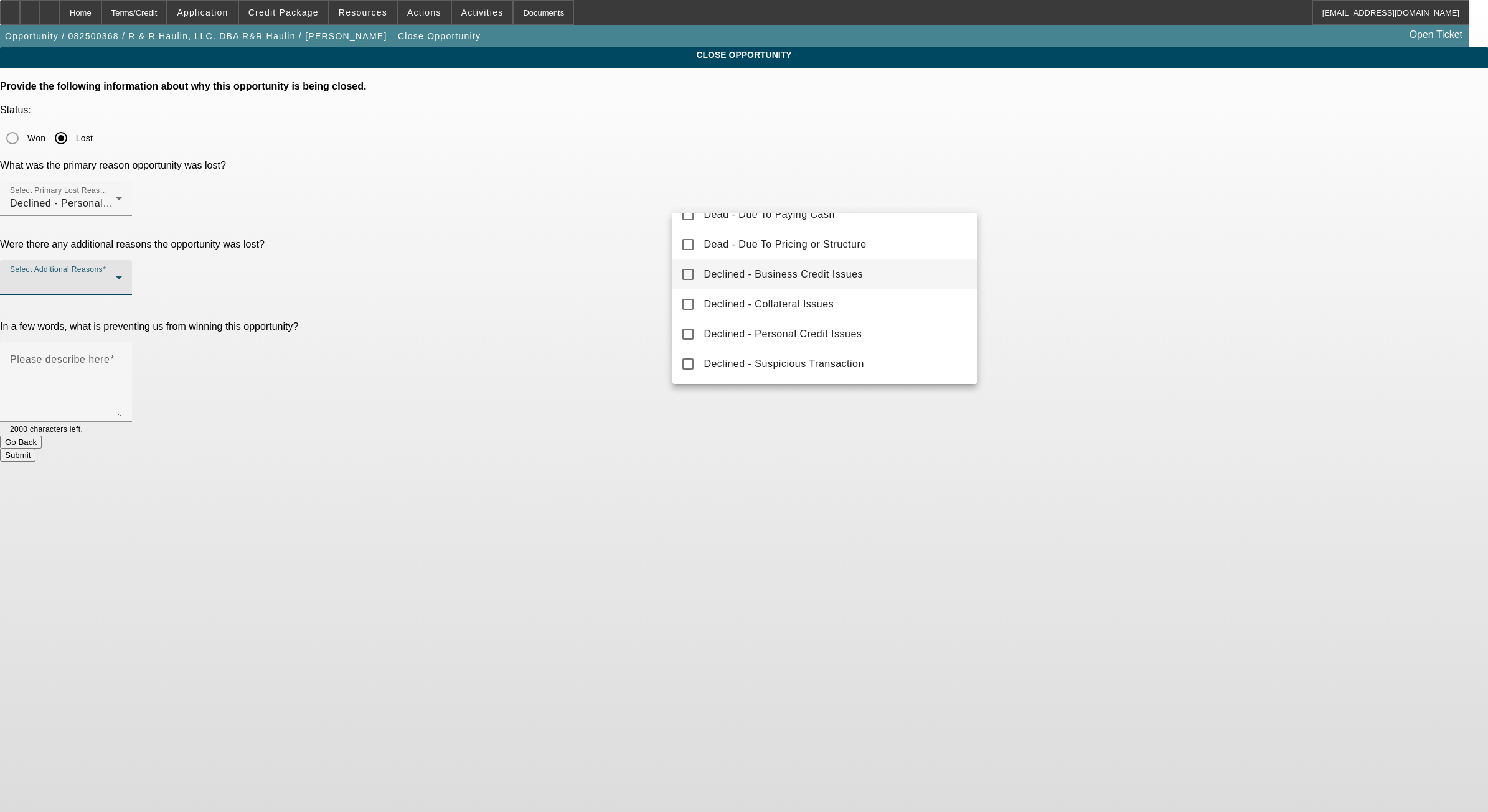
click at [770, 275] on span "Declined - Business Credit Issues" at bounding box center [784, 274] width 160 height 15
click at [1113, 211] on div at bounding box center [744, 406] width 1488 height 812
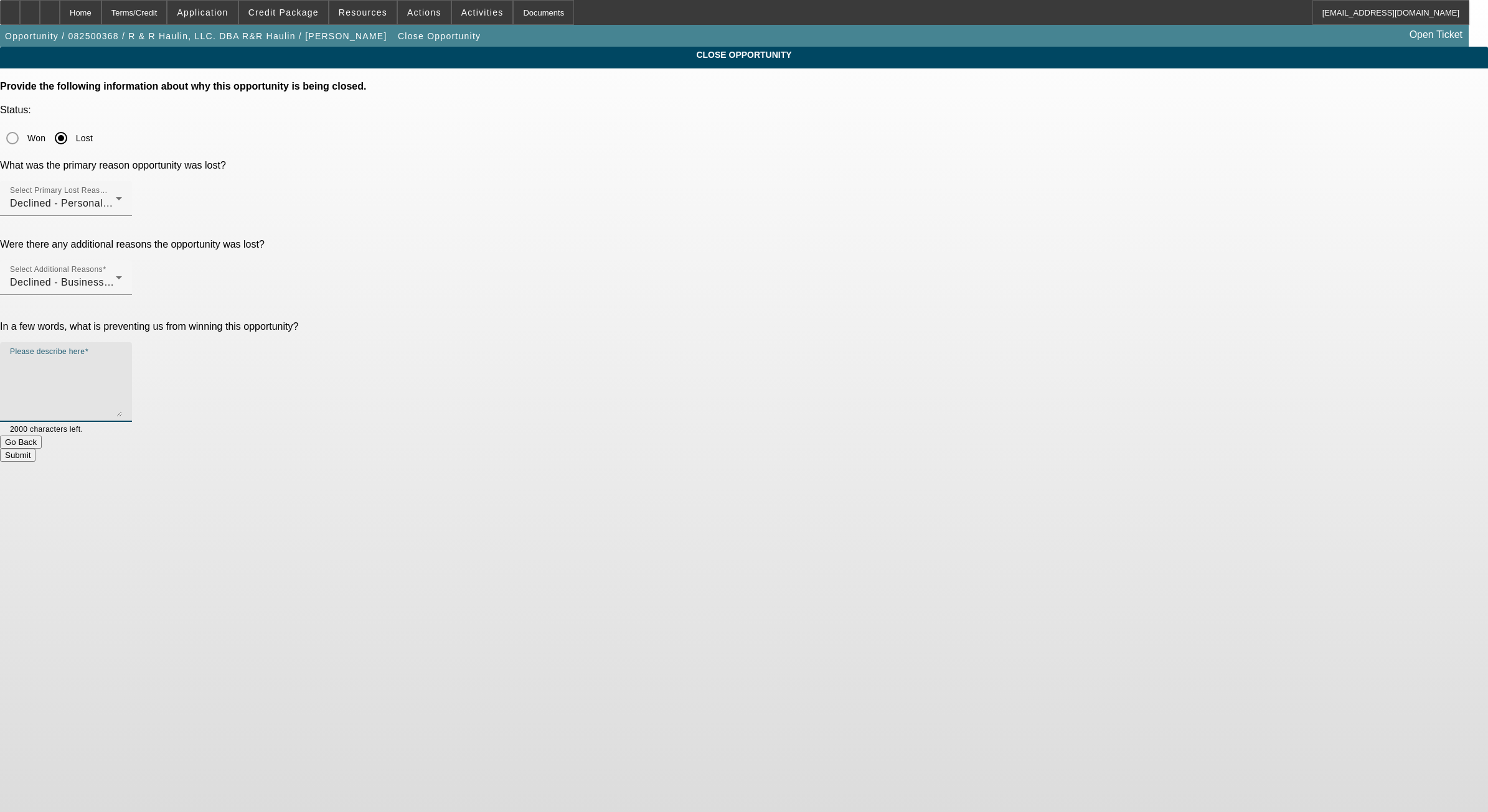
click at [122, 358] on textarea "Please describe here" at bounding box center [66, 387] width 112 height 60
type textarea "Credit got even worse like WAY WORSE"
click at [35, 448] on button "Submit" at bounding box center [18, 455] width 35 height 13
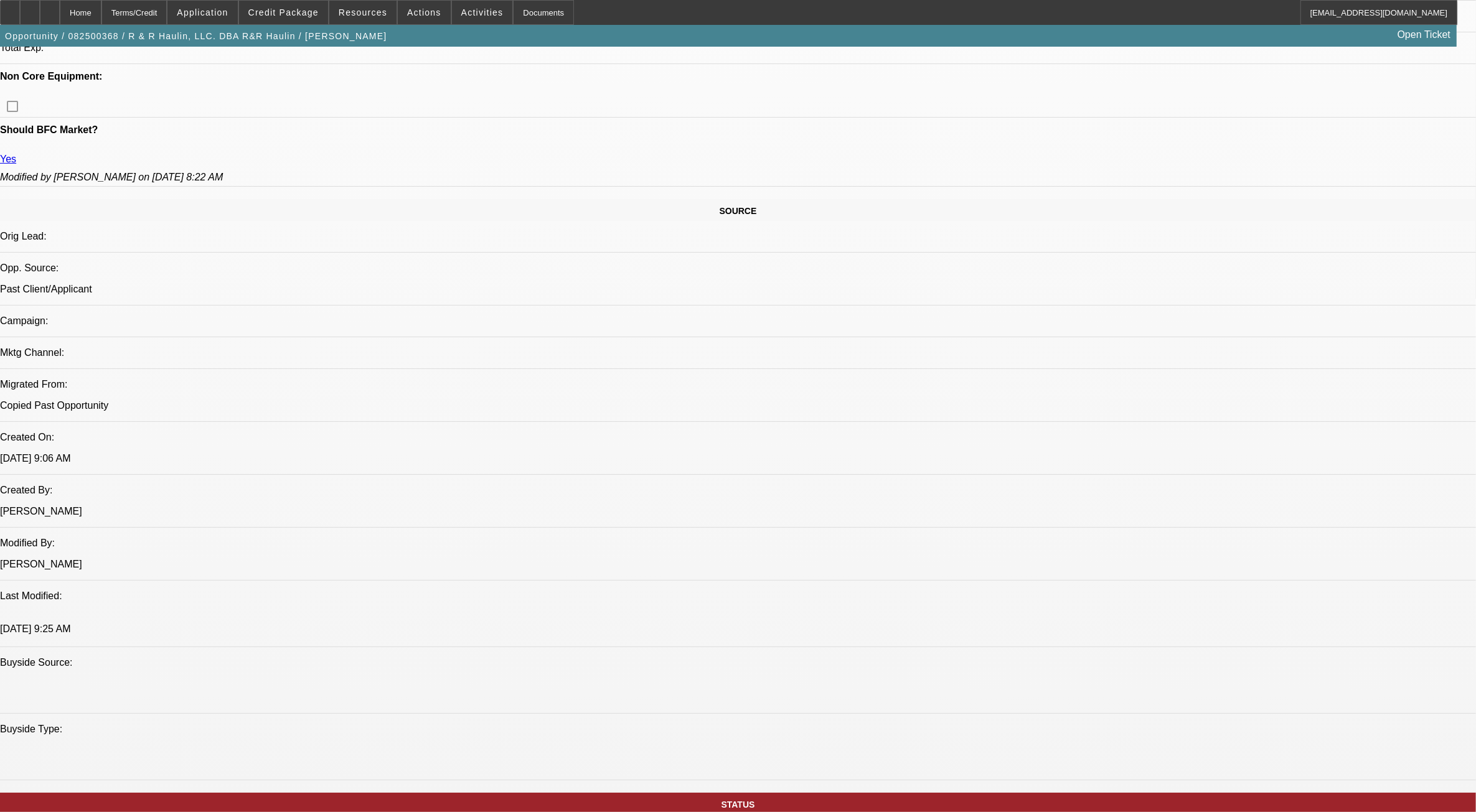
select select "0"
select select "2"
select select "0.1"
select select "4"
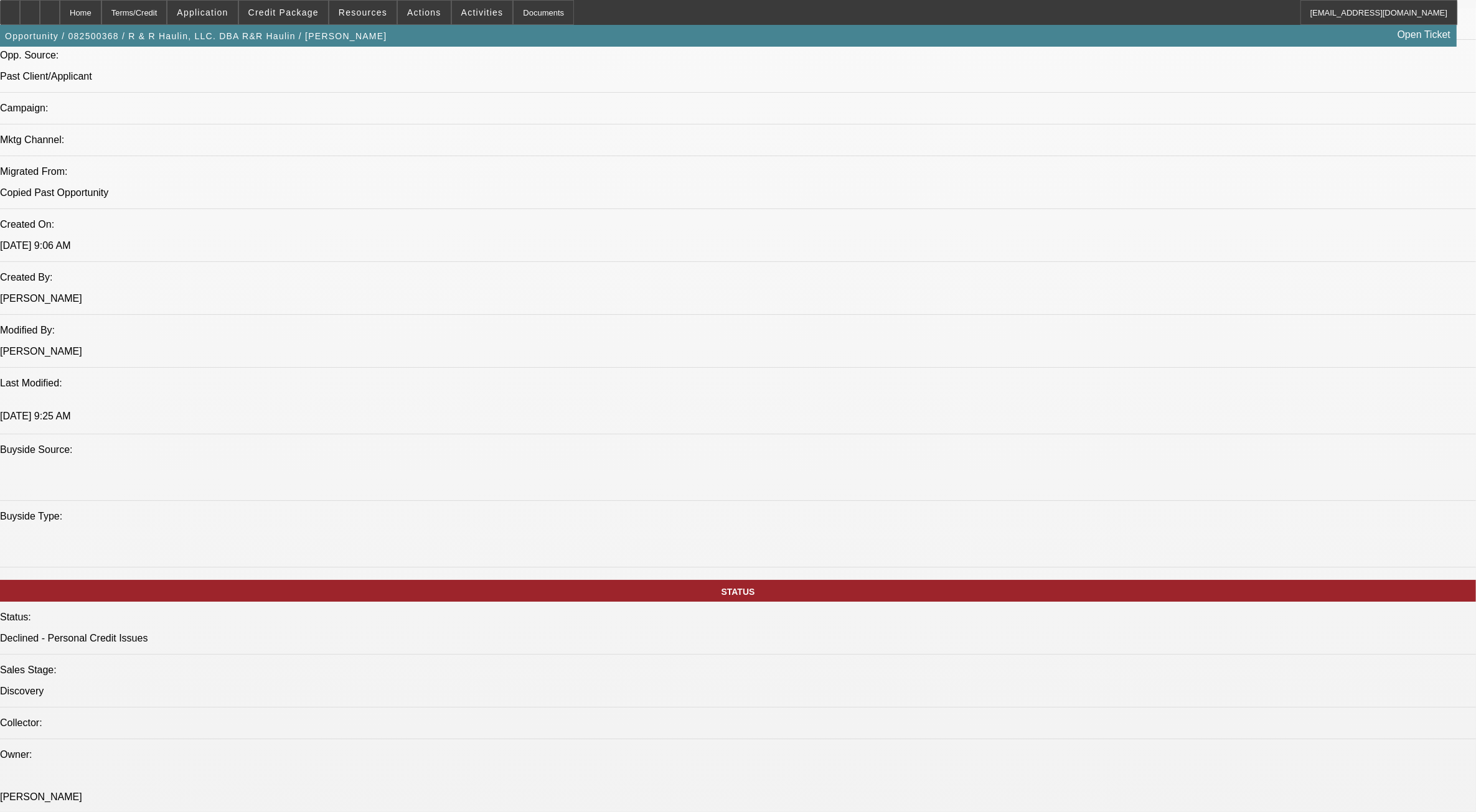
scroll to position [637, 0]
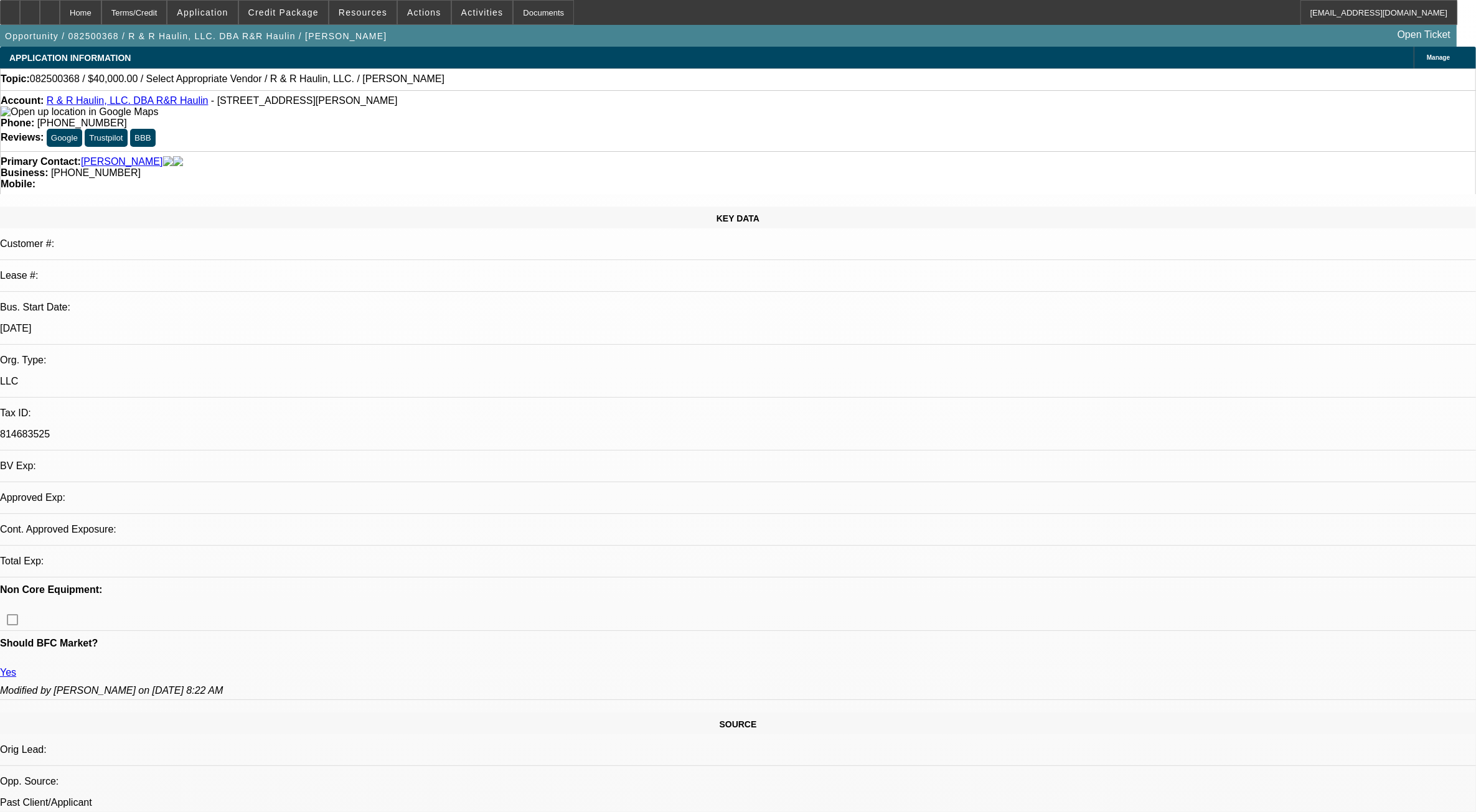
select select "0"
select select "2"
select select "0.1"
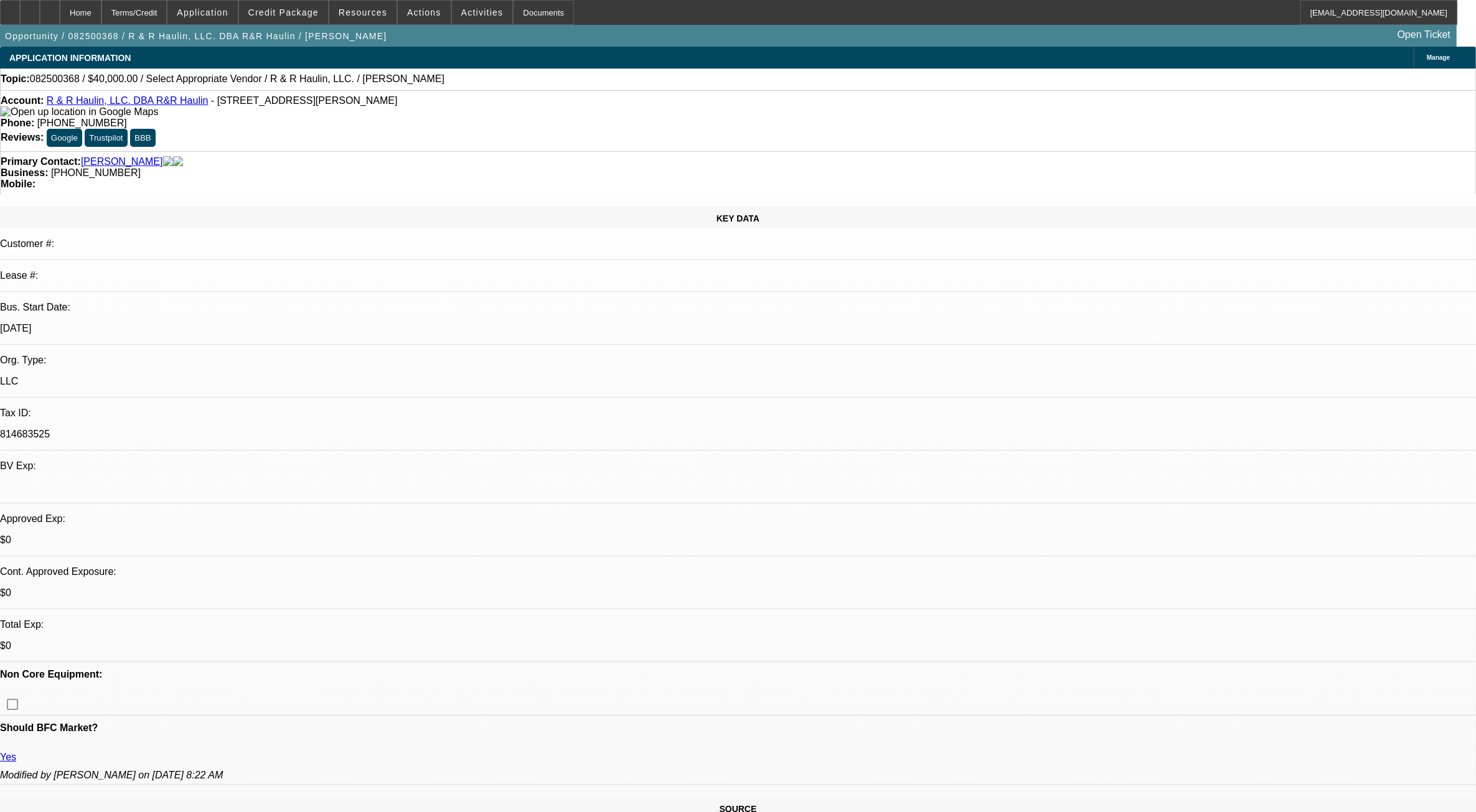
select select "1"
select select "2"
select select "4"
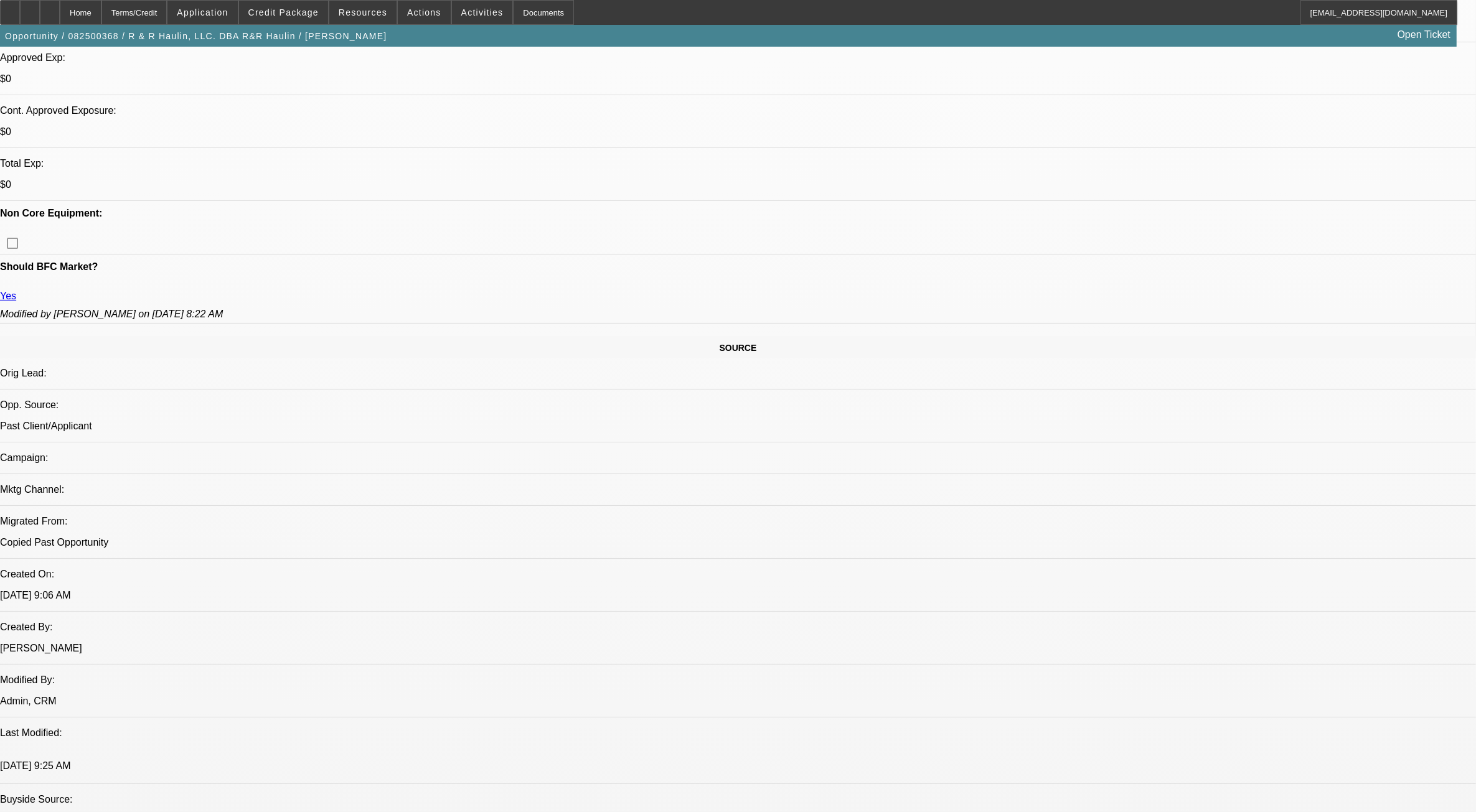
scroll to position [467, 0]
